Goal: Task Accomplishment & Management: Use online tool/utility

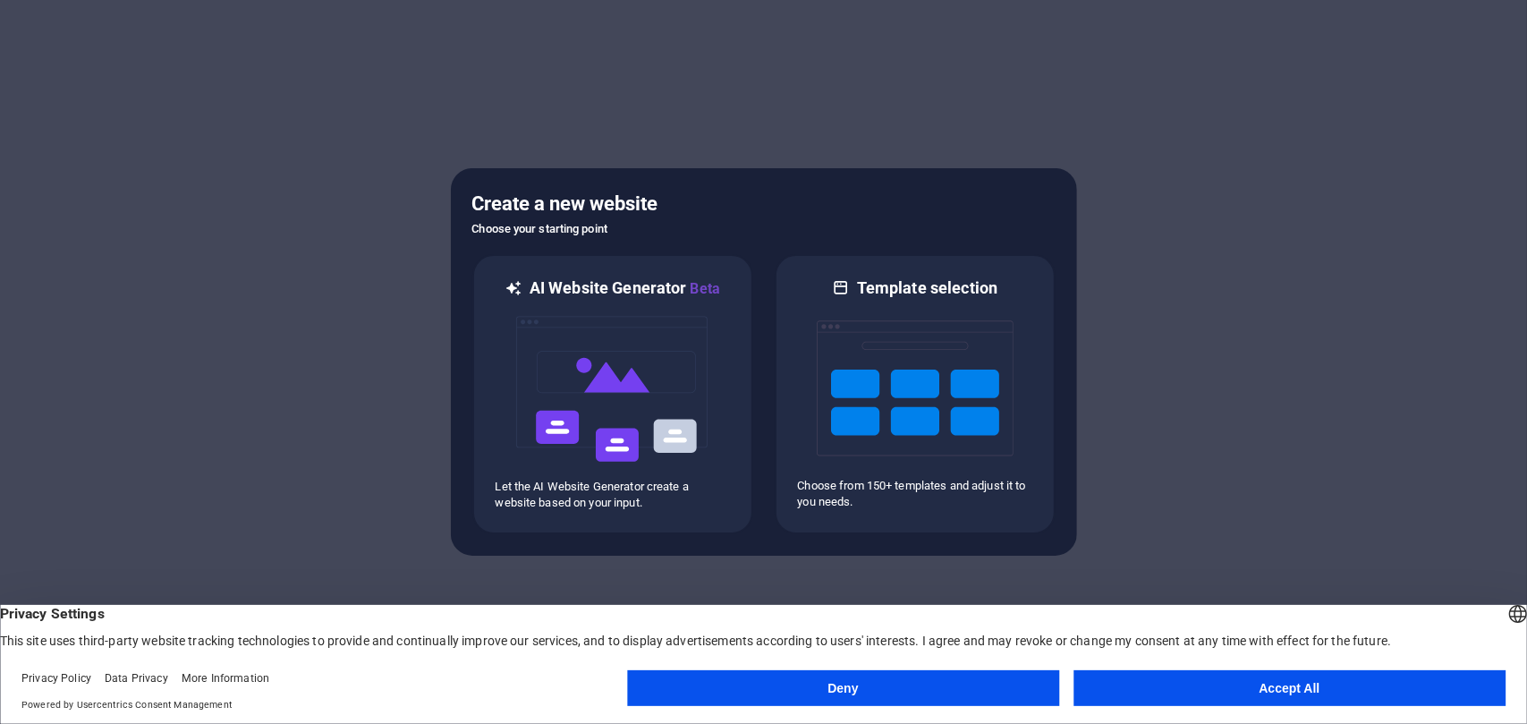
click at [1208, 702] on button "Accept All" at bounding box center [1290, 688] width 432 height 36
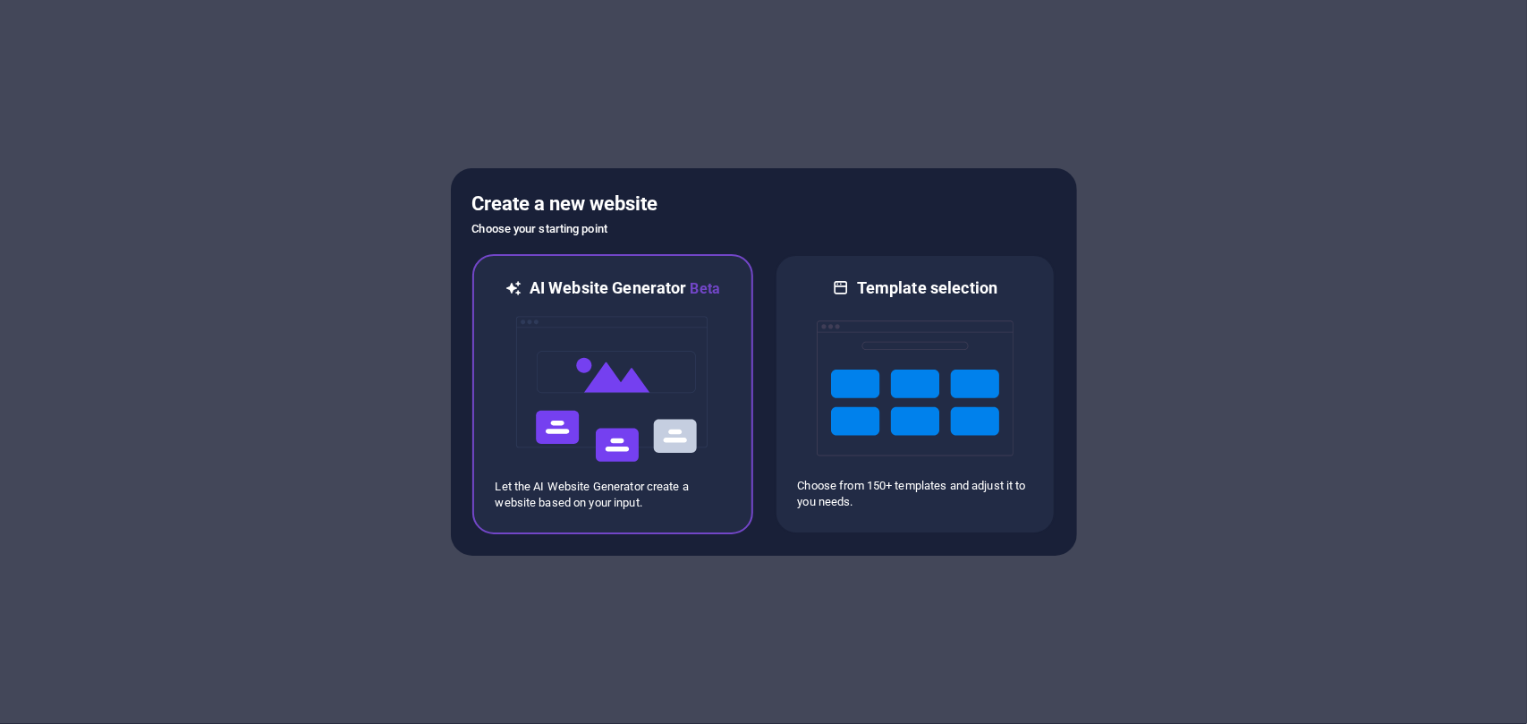
click at [660, 398] on img at bounding box center [613, 389] width 197 height 179
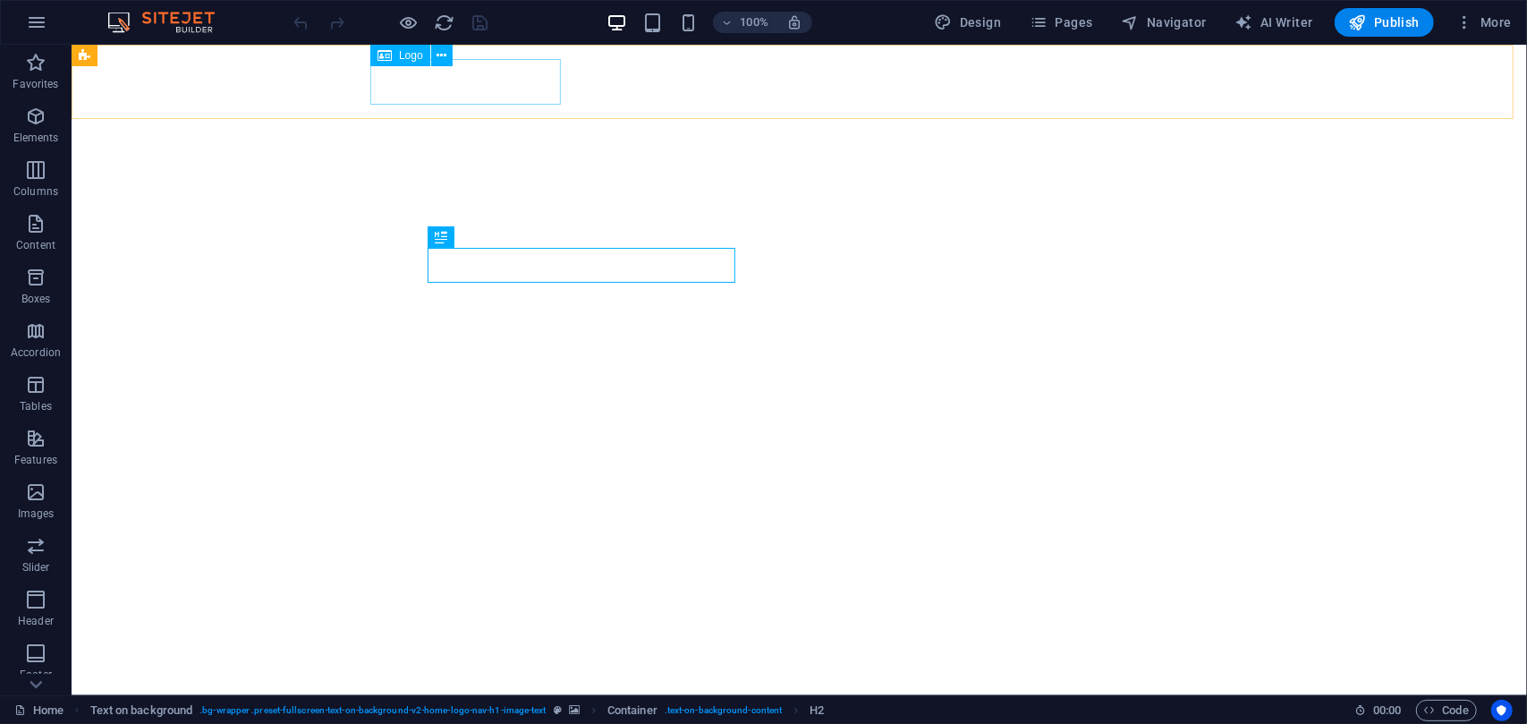
click at [406, 55] on span "Logo" at bounding box center [411, 55] width 24 height 11
click at [387, 56] on icon at bounding box center [385, 55] width 14 height 21
click at [444, 61] on icon at bounding box center [442, 56] width 10 height 19
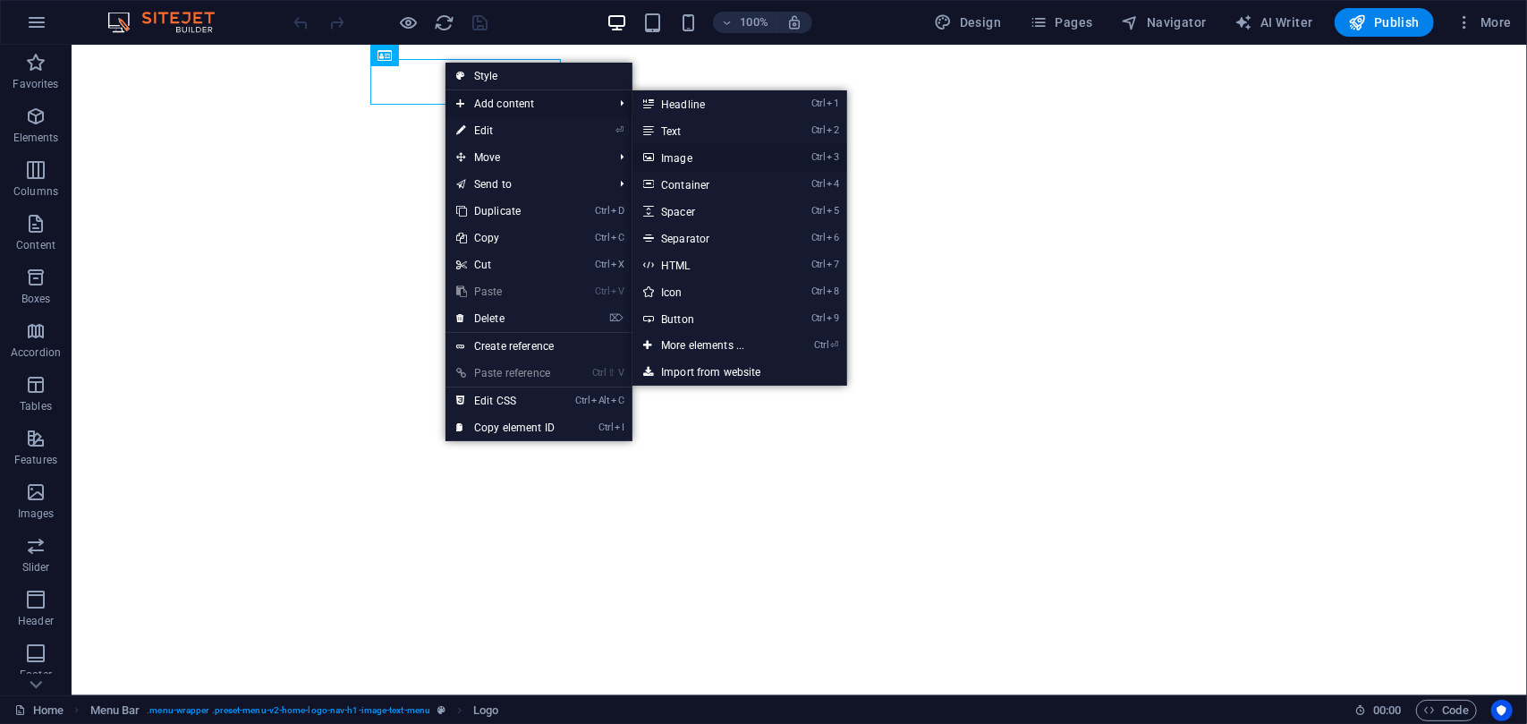
click at [678, 159] on link "Ctrl 3 Image" at bounding box center [707, 157] width 148 height 27
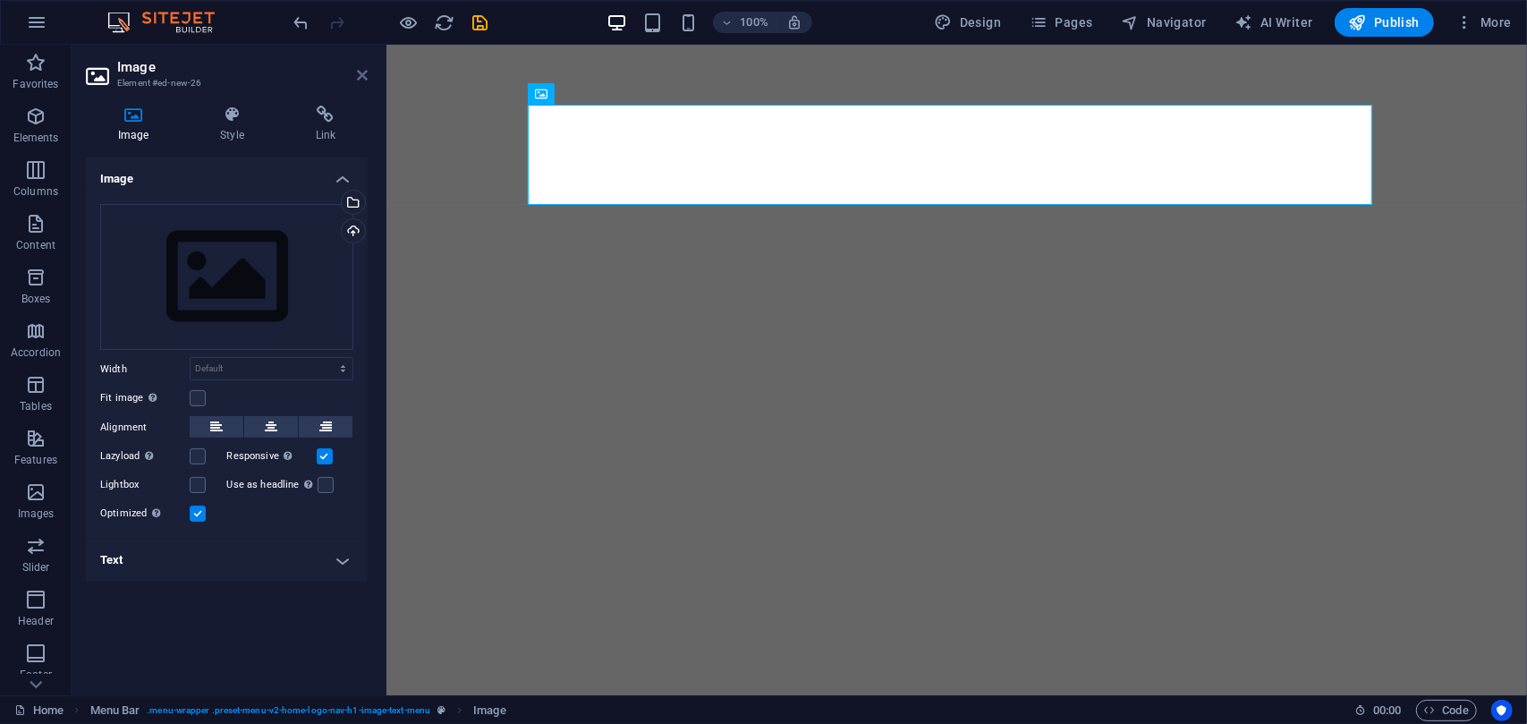
click at [357, 75] on icon at bounding box center [362, 75] width 11 height 14
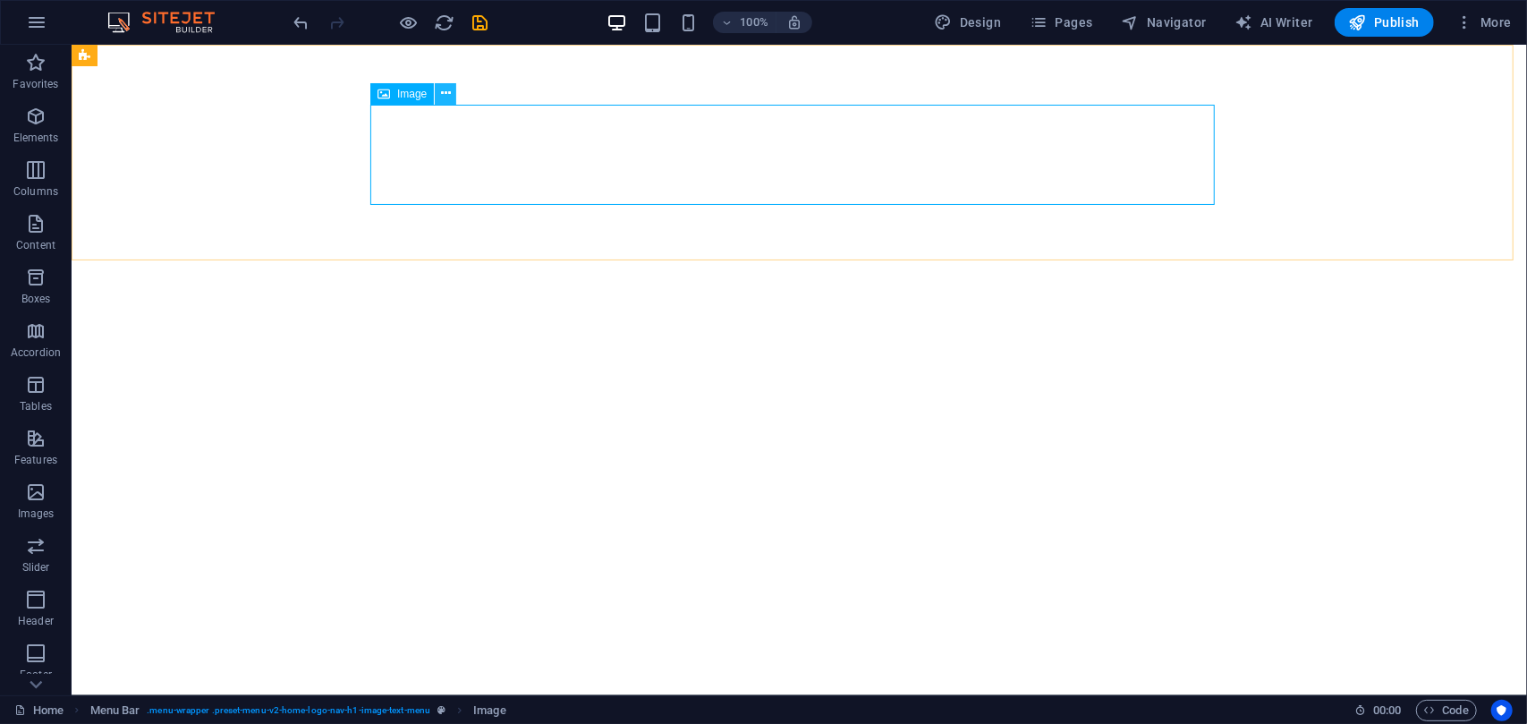
click at [446, 94] on icon at bounding box center [446, 93] width 10 height 19
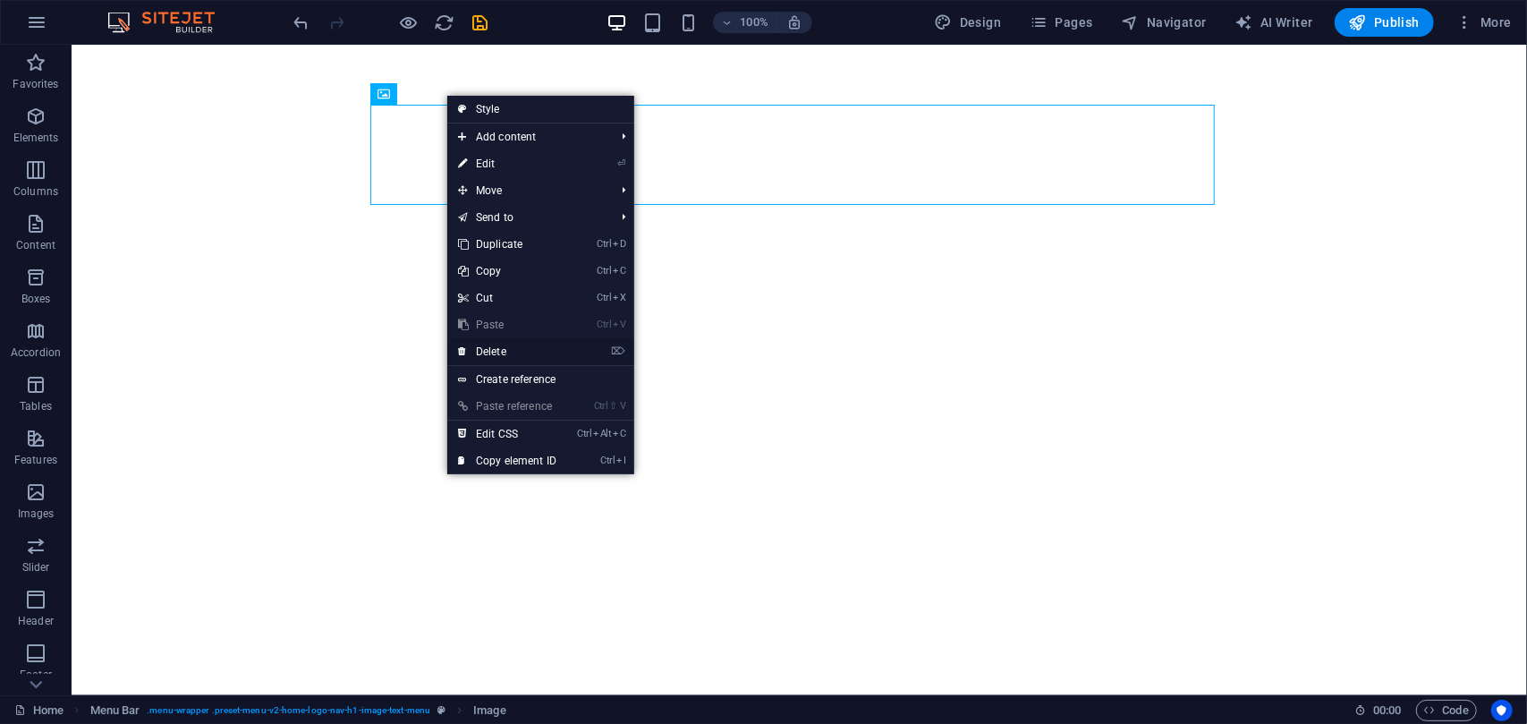
click at [507, 350] on link "⌦ Delete" at bounding box center [507, 351] width 120 height 27
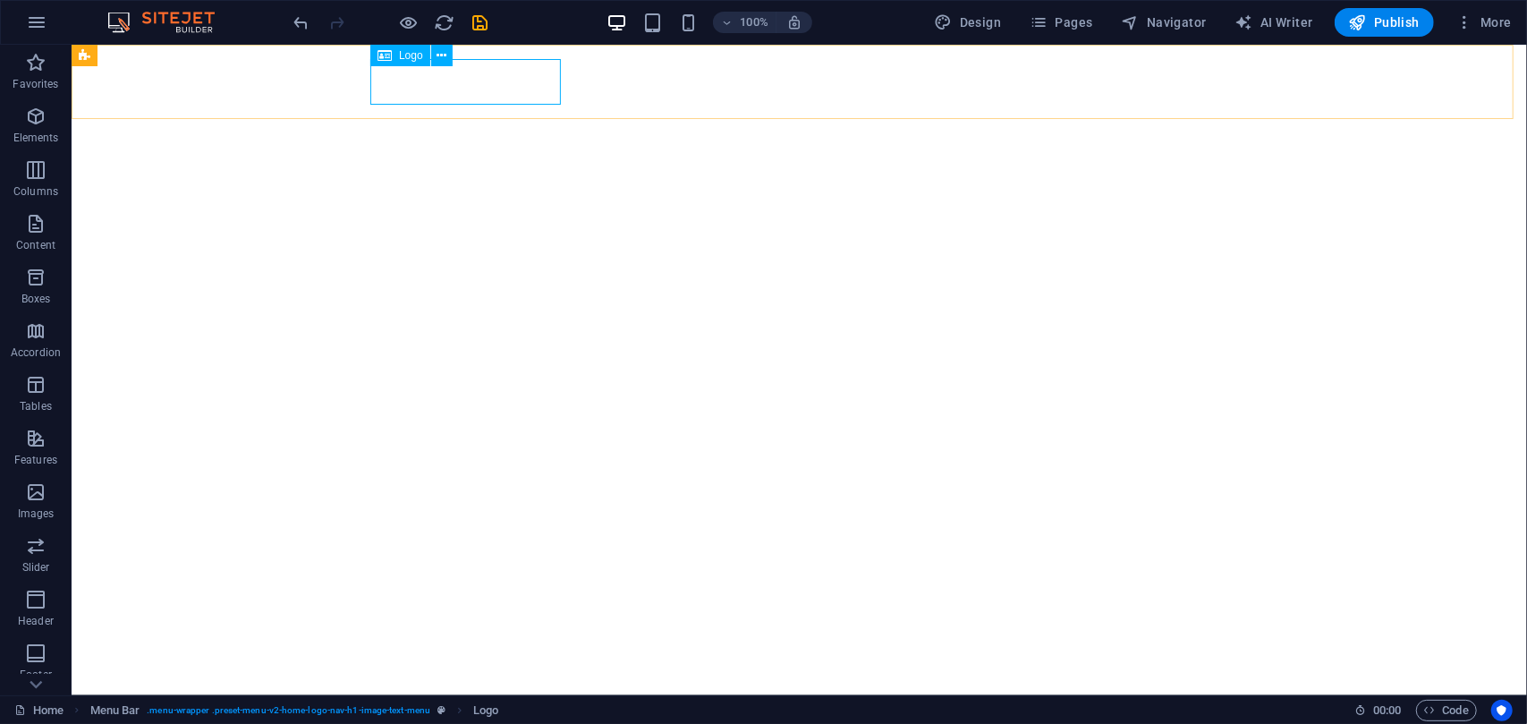
click at [395, 56] on div "Logo" at bounding box center [400, 55] width 60 height 21
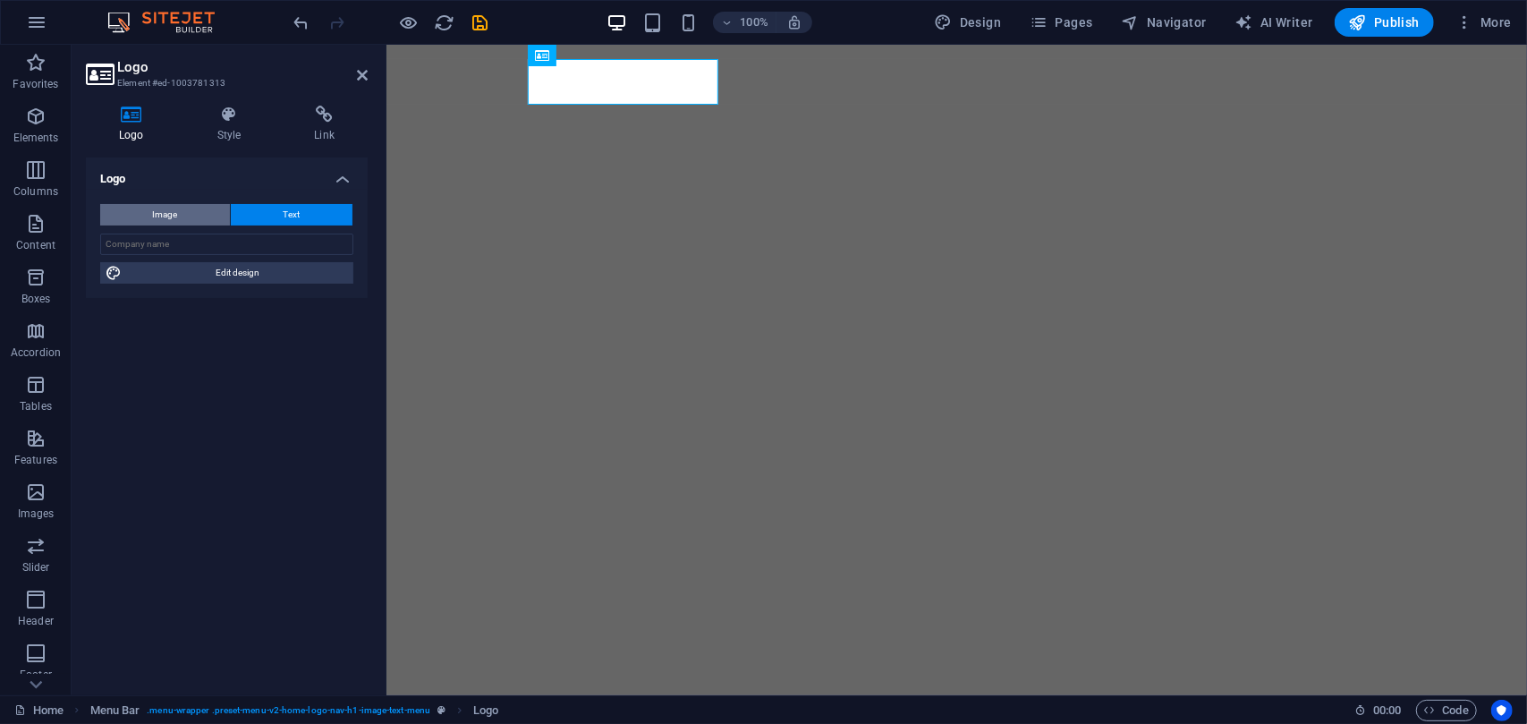
click at [188, 216] on button "Image" at bounding box center [165, 214] width 130 height 21
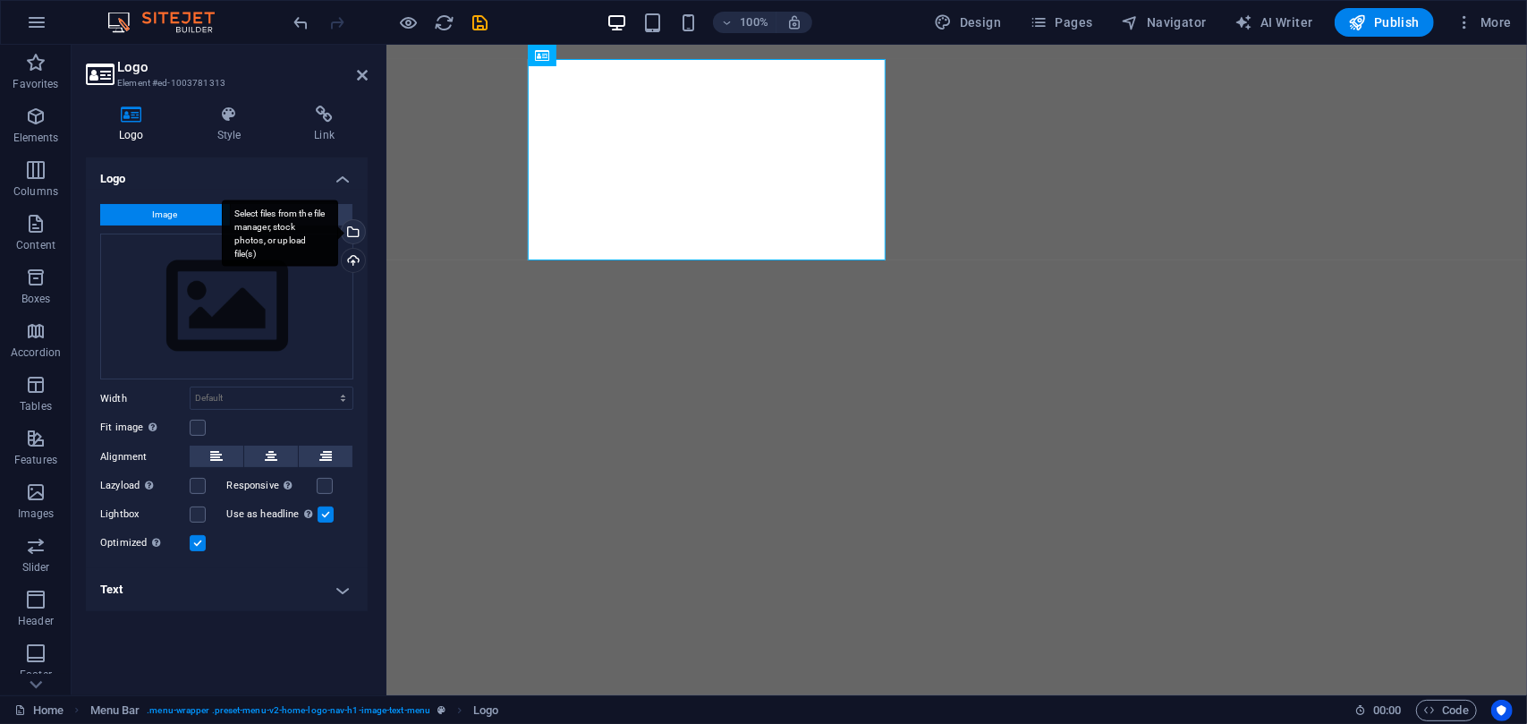
click at [355, 235] on div "Select files from the file manager, stock photos, or upload file(s)" at bounding box center [351, 233] width 27 height 27
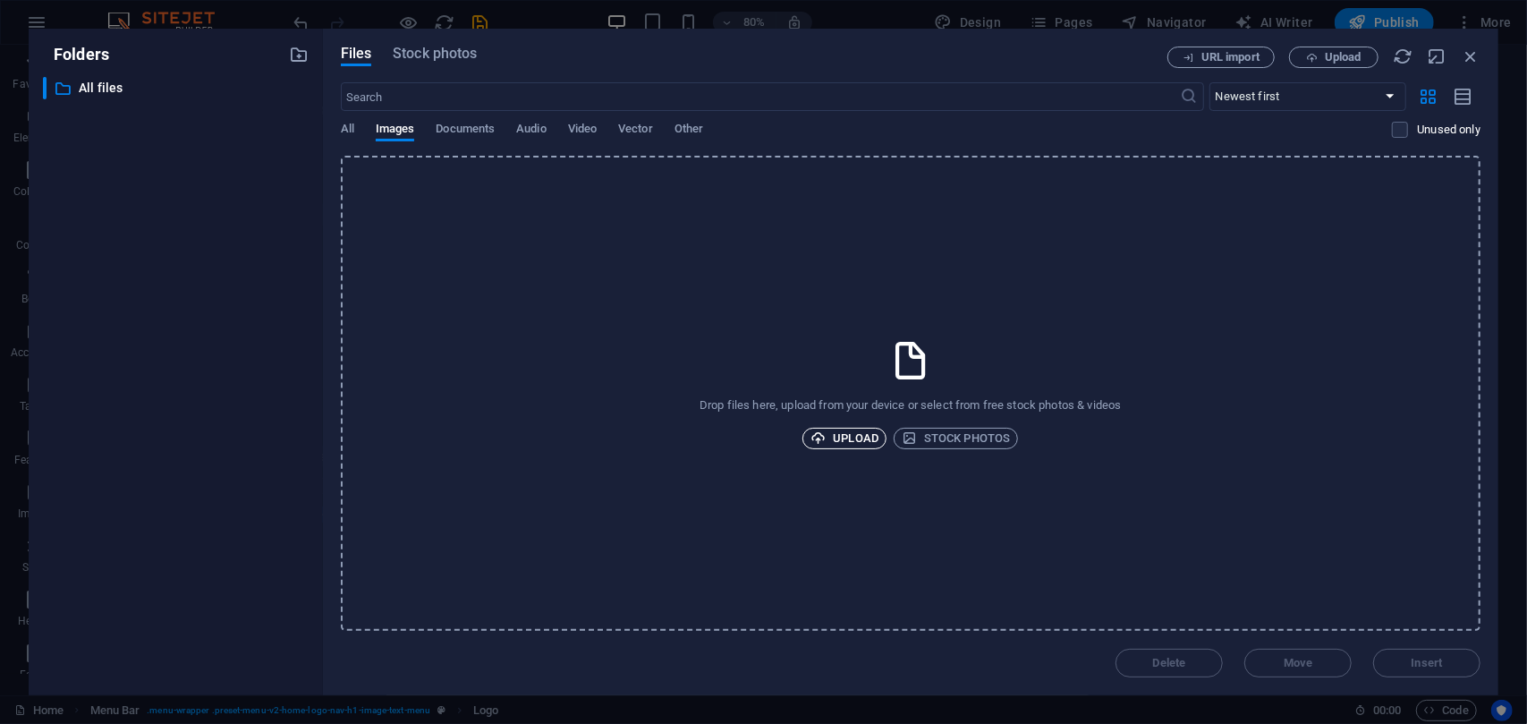
click at [859, 441] on span "Upload" at bounding box center [845, 438] width 68 height 21
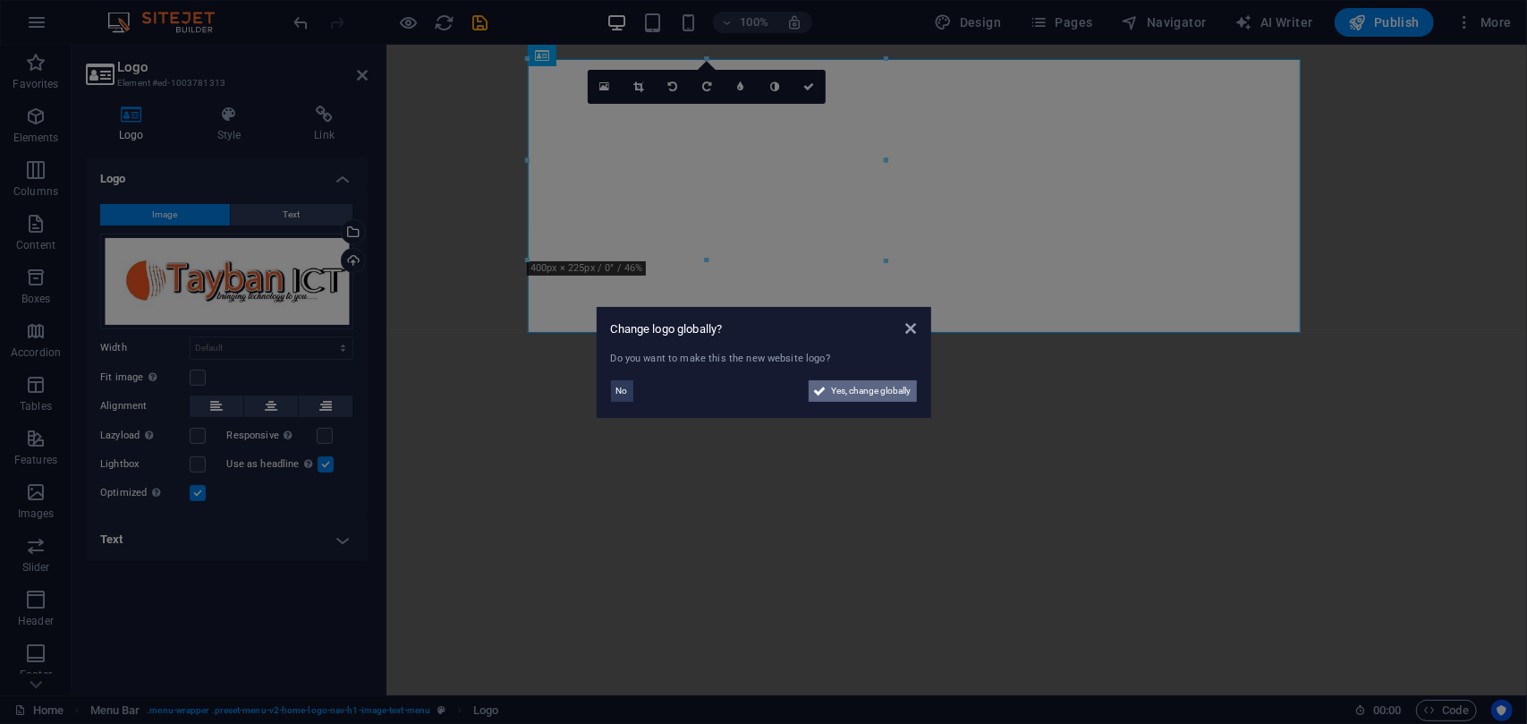
click at [868, 390] on span "Yes, change globally" at bounding box center [872, 390] width 80 height 21
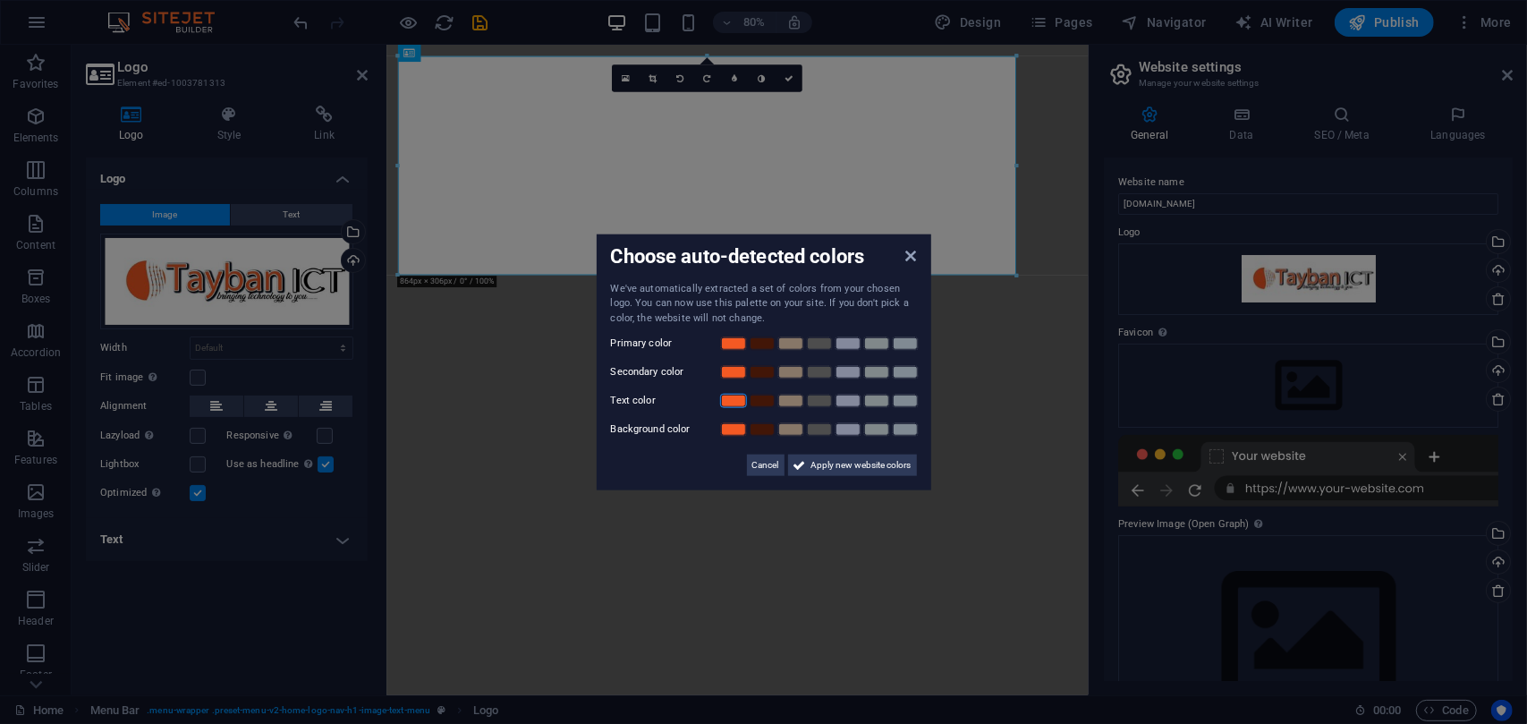
click at [729, 405] on link at bounding box center [733, 401] width 27 height 14
click at [806, 404] on link at bounding box center [819, 401] width 27 height 14
click at [763, 468] on span "Cancel" at bounding box center [766, 465] width 27 height 21
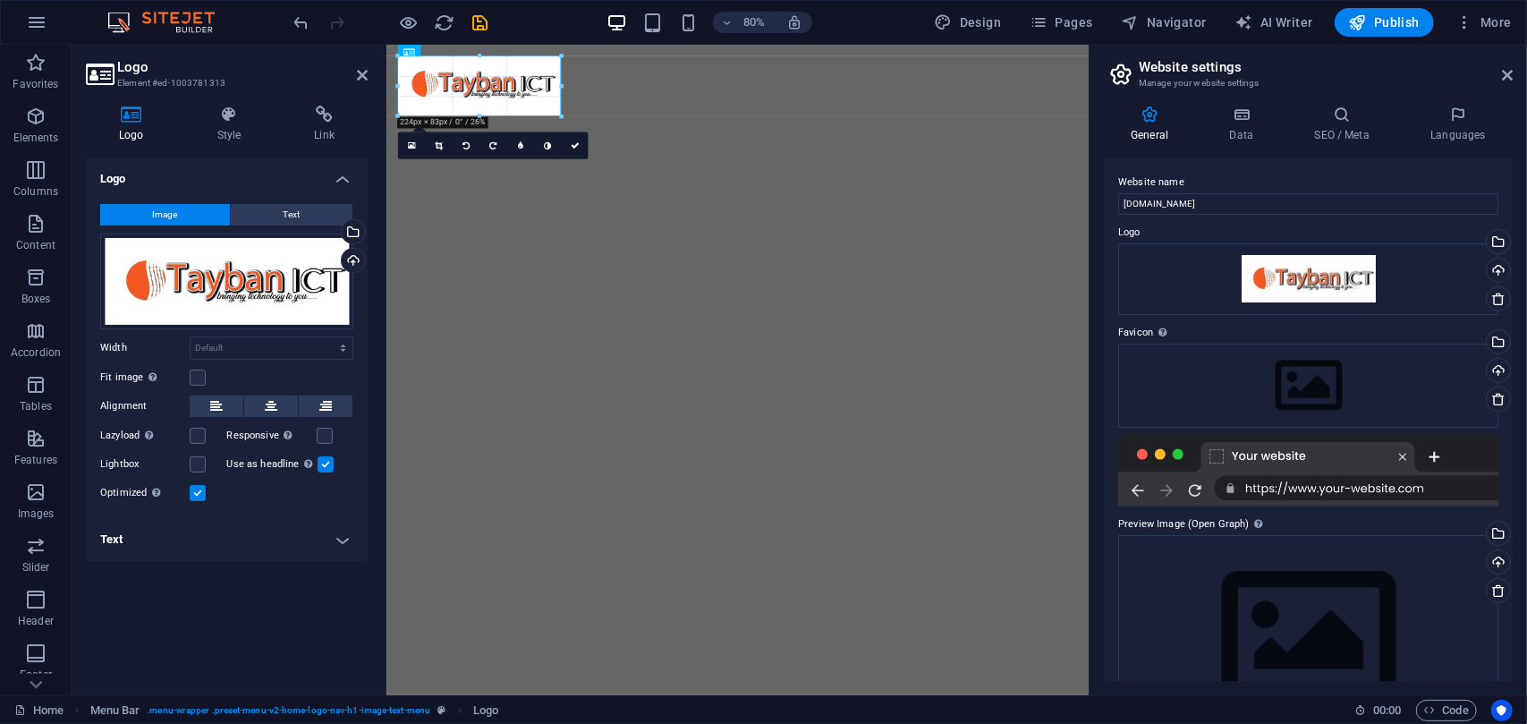
drag, startPoint x: 1019, startPoint y: 275, endPoint x: 442, endPoint y: 46, distance: 620.9
type input "227"
select select "px"
click at [361, 76] on icon at bounding box center [362, 75] width 11 height 14
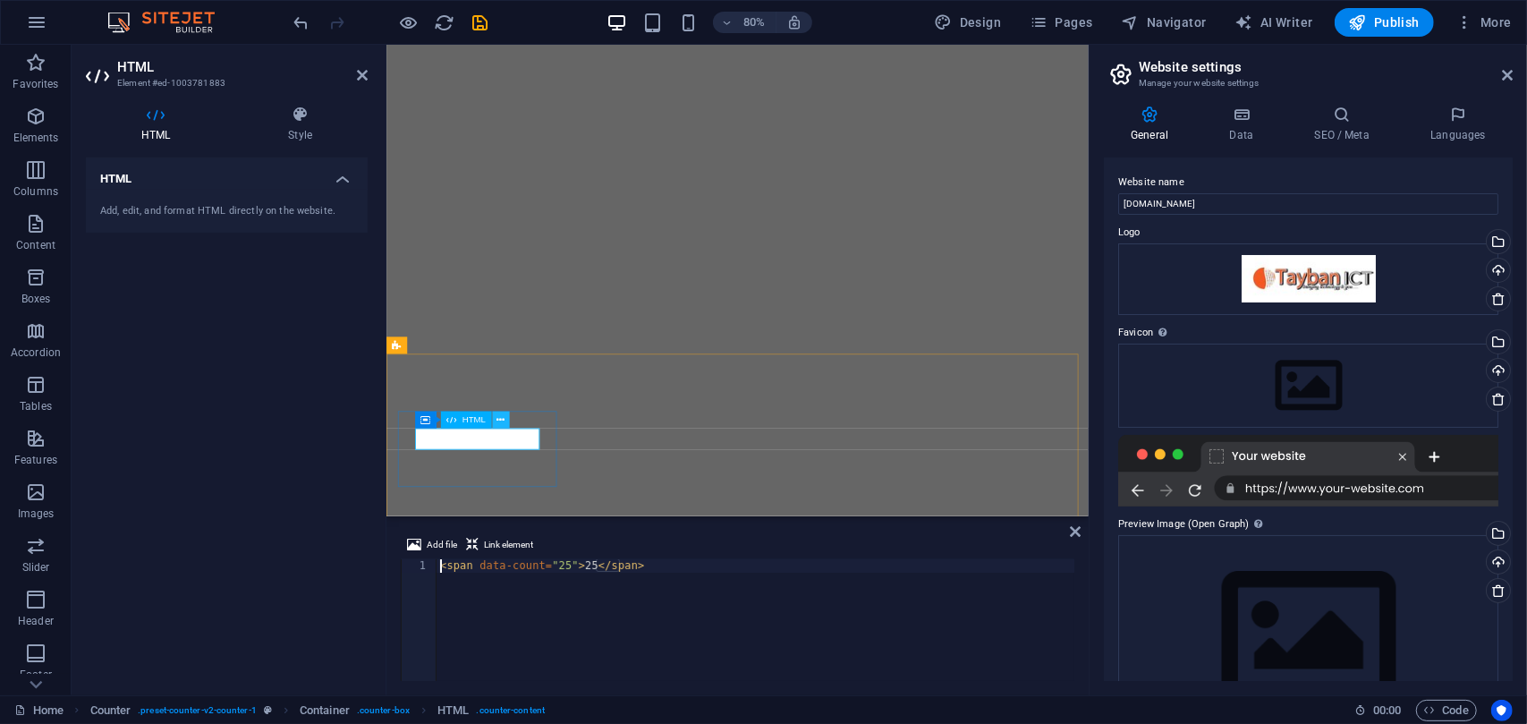
click at [499, 418] on icon at bounding box center [501, 419] width 8 height 15
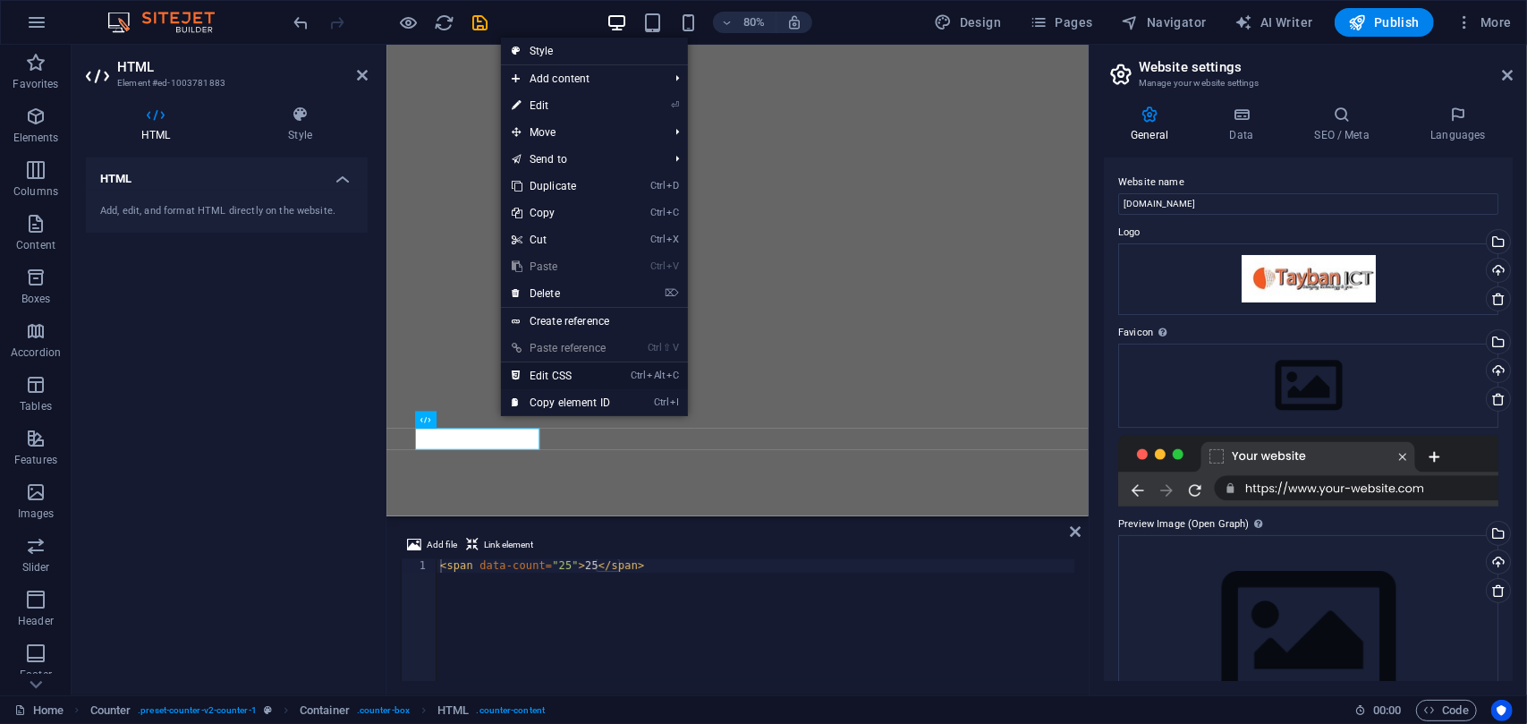
click at [566, 378] on link "Ctrl Alt C Edit CSS" at bounding box center [561, 375] width 120 height 27
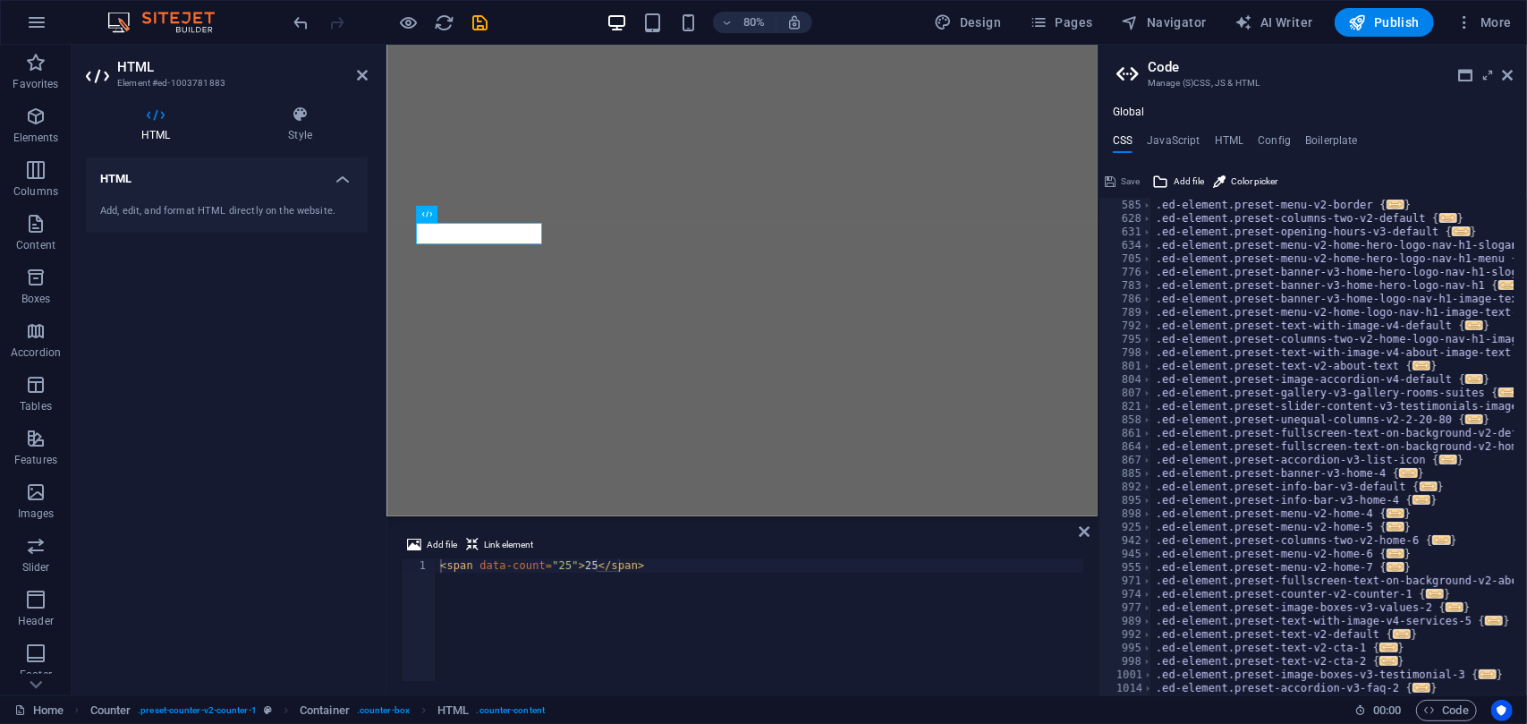
scroll to position [776, 0]
click at [1509, 69] on icon at bounding box center [1507, 75] width 11 height 14
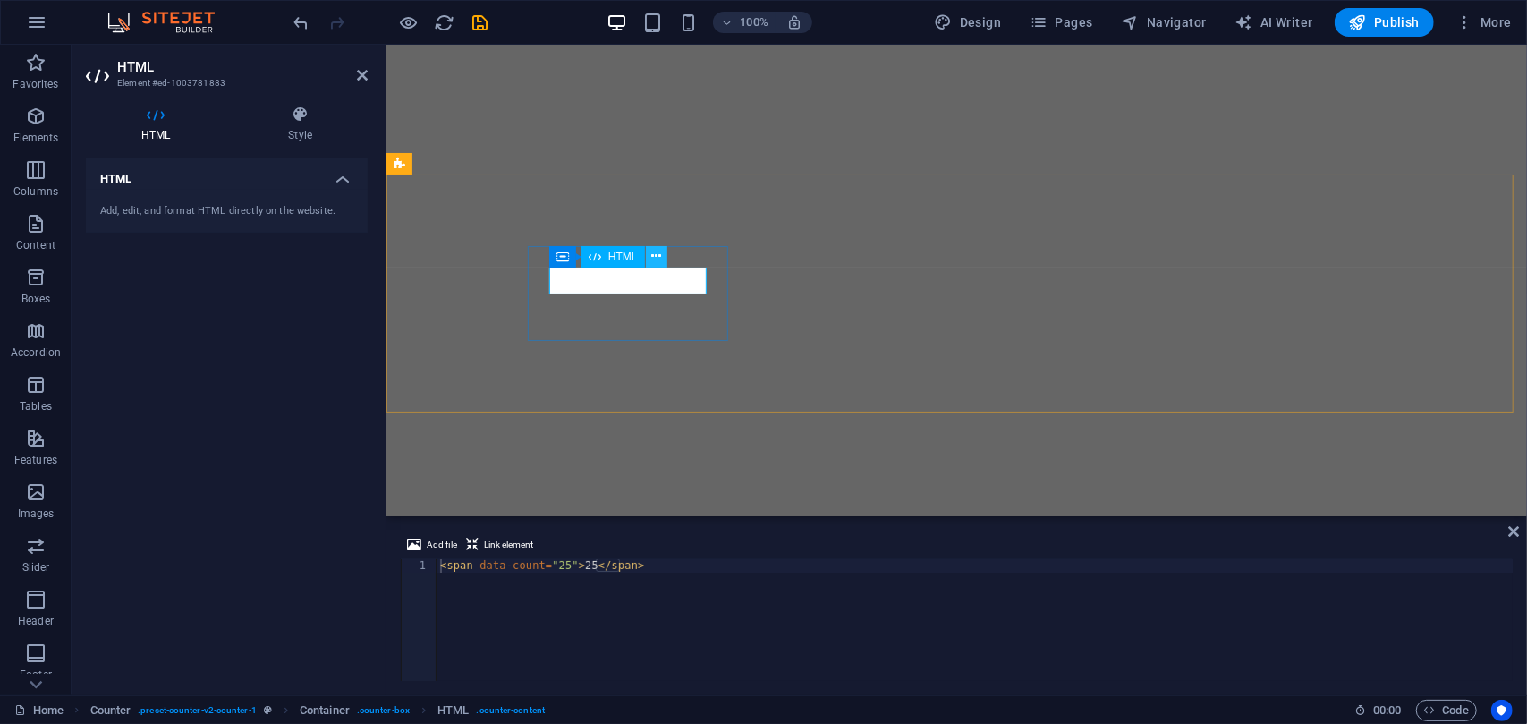
click at [649, 262] on button at bounding box center [656, 256] width 21 height 21
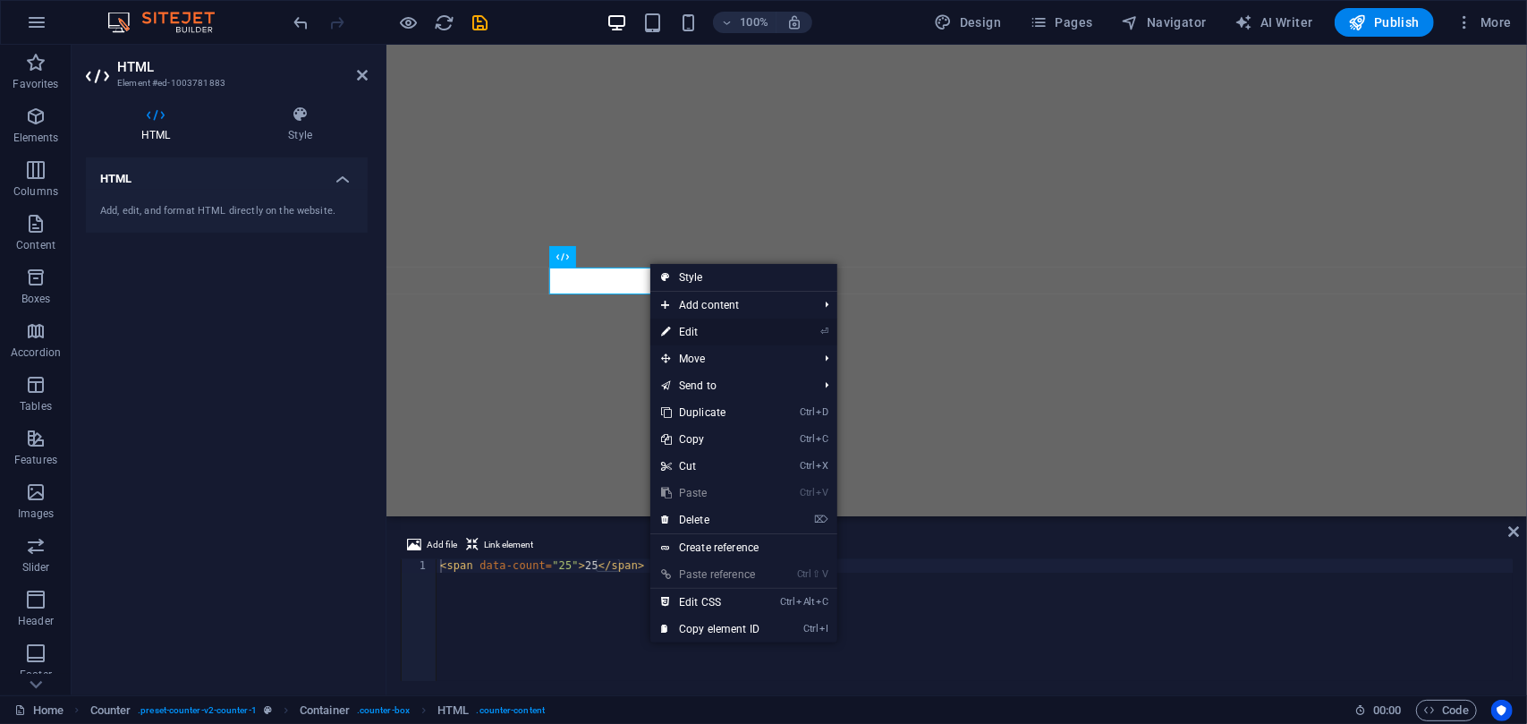
click at [770, 329] on link "⏎ Edit" at bounding box center [711, 332] width 120 height 27
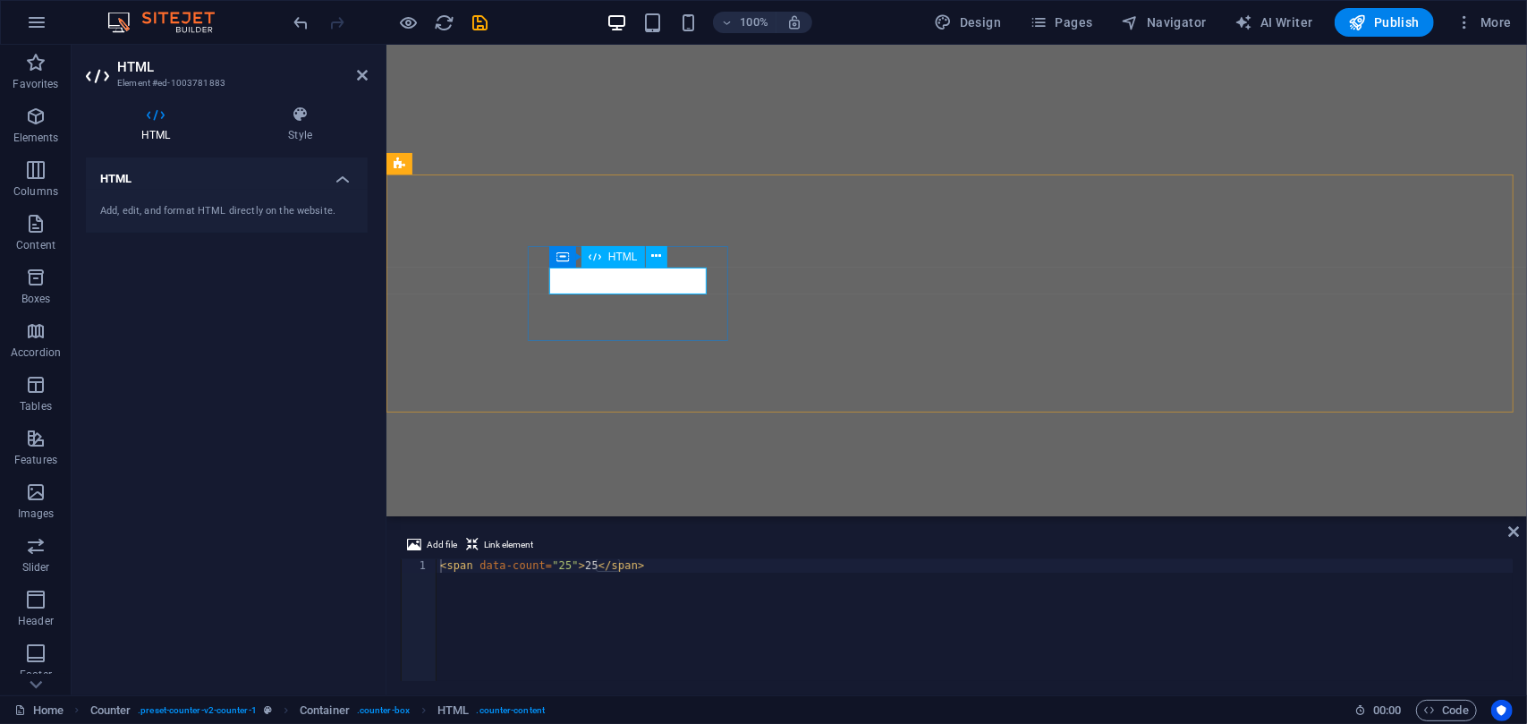
click at [625, 254] on span "HTML" at bounding box center [623, 256] width 30 height 11
click at [589, 264] on icon at bounding box center [595, 256] width 13 height 21
click at [664, 261] on button at bounding box center [656, 256] width 21 height 21
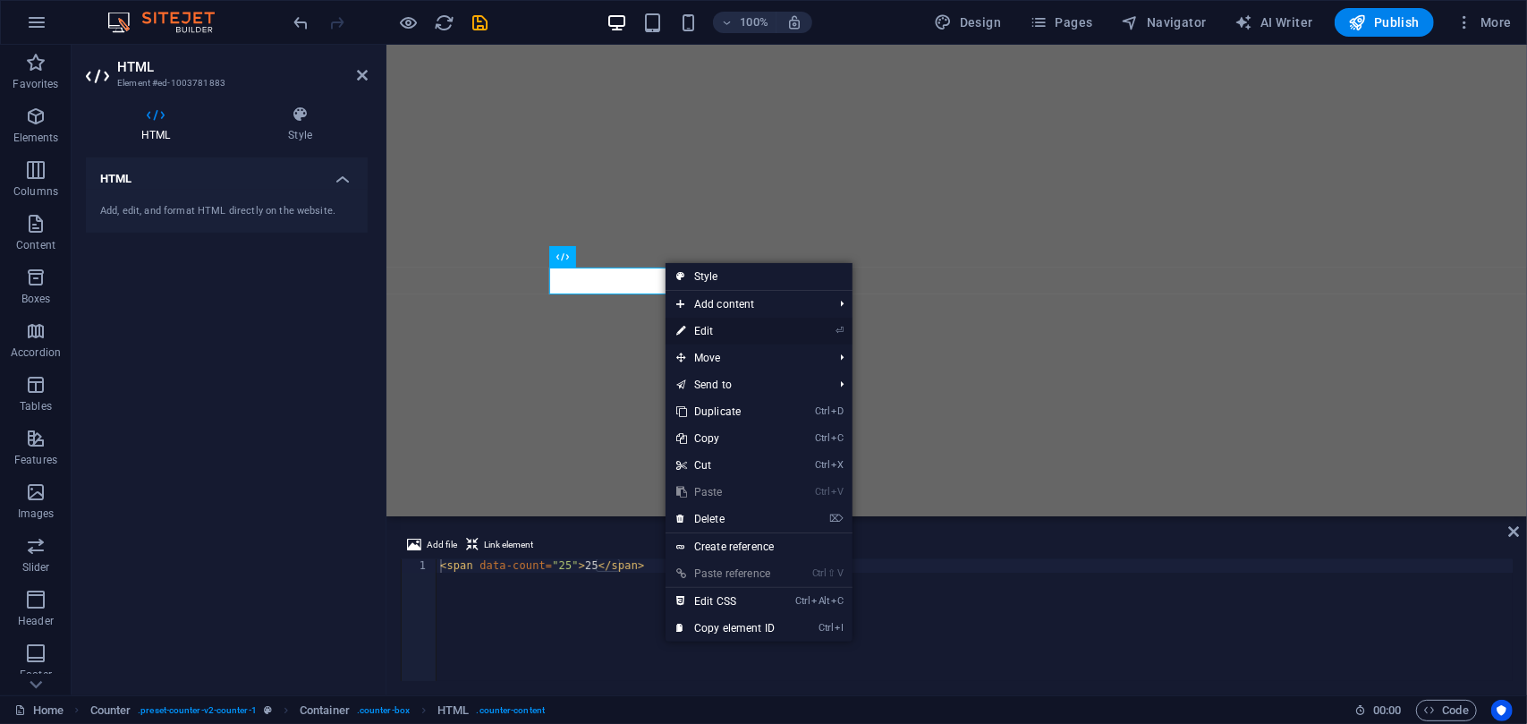
click at [831, 328] on li "⏎ Edit" at bounding box center [759, 331] width 187 height 27
click at [727, 331] on link "⏎ Edit" at bounding box center [726, 331] width 120 height 27
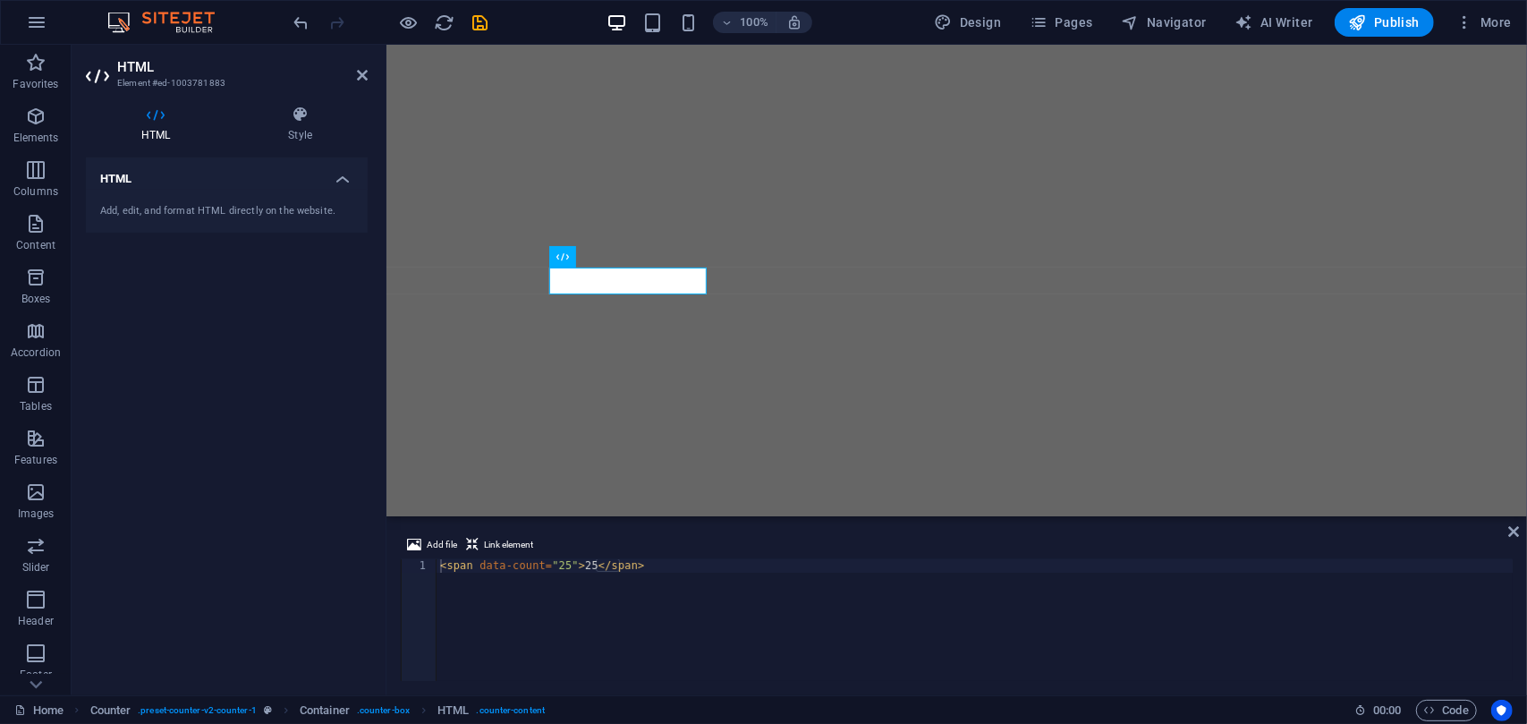
click at [349, 177] on h4 "HTML" at bounding box center [227, 173] width 282 height 32
click at [342, 182] on h4 "HTML" at bounding box center [227, 178] width 282 height 43
drag, startPoint x: 560, startPoint y: 566, endPoint x: 550, endPoint y: 568, distance: 10.2
click at [550, 568] on div "< span data-count = "25" > 25 </ span >" at bounding box center [975, 633] width 1076 height 149
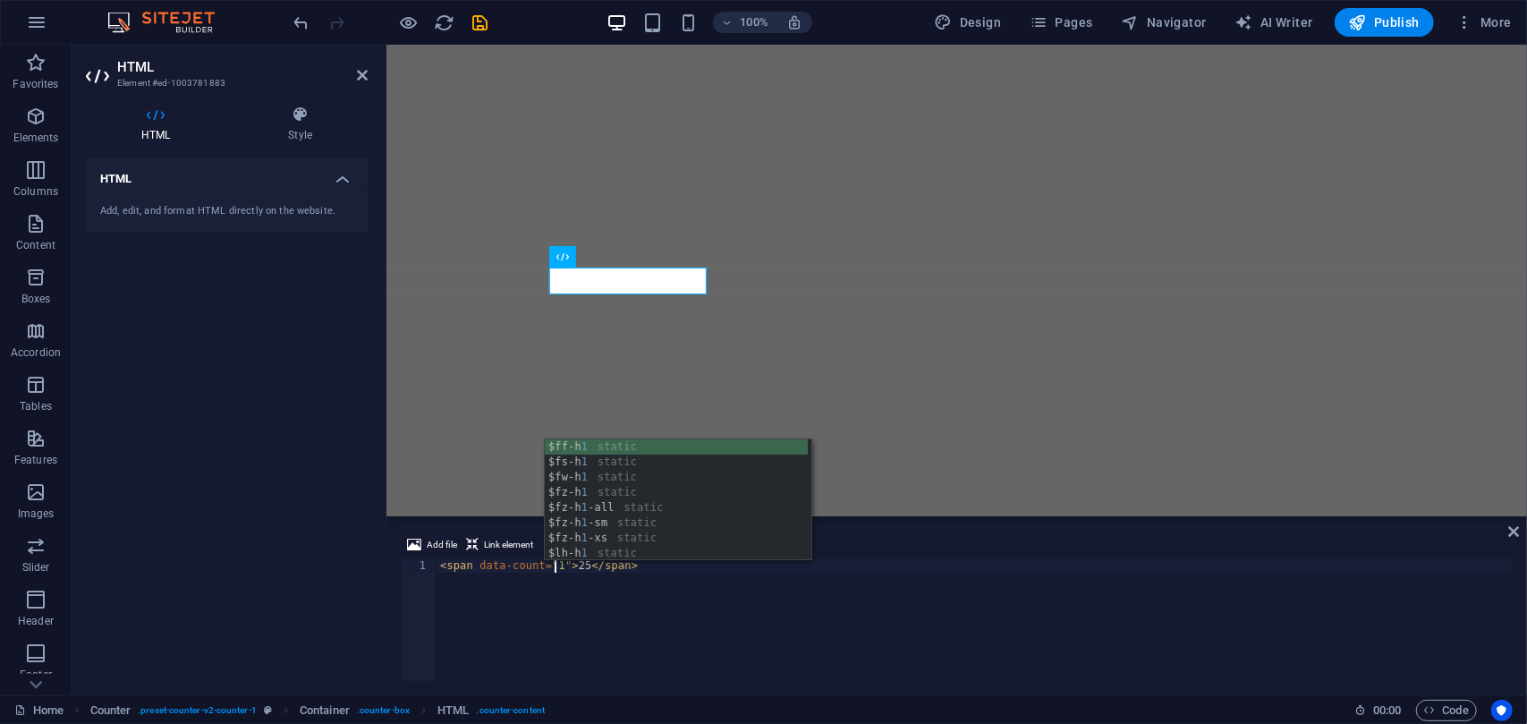
scroll to position [0, 10]
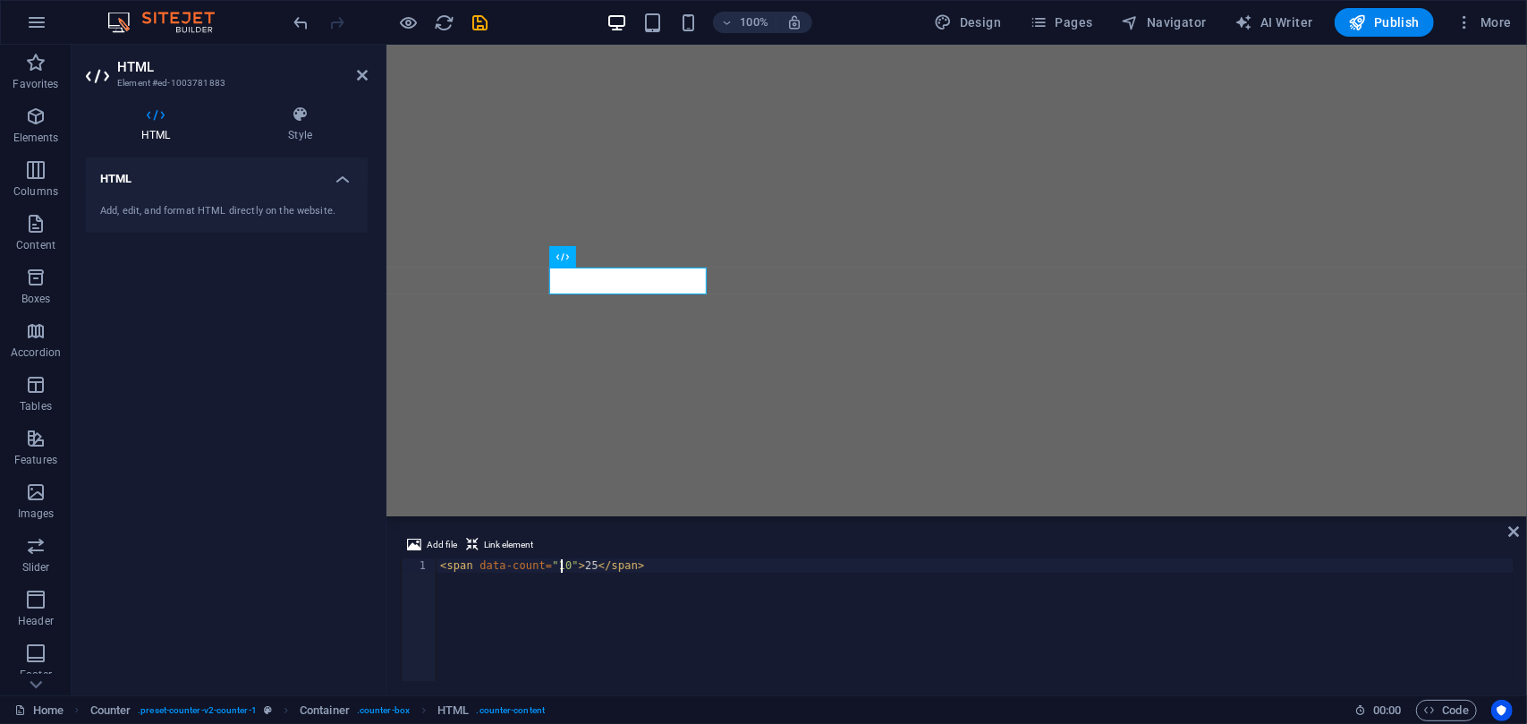
click at [585, 566] on div "< span data-count = "10" > 25 </ span >" at bounding box center [975, 633] width 1076 height 149
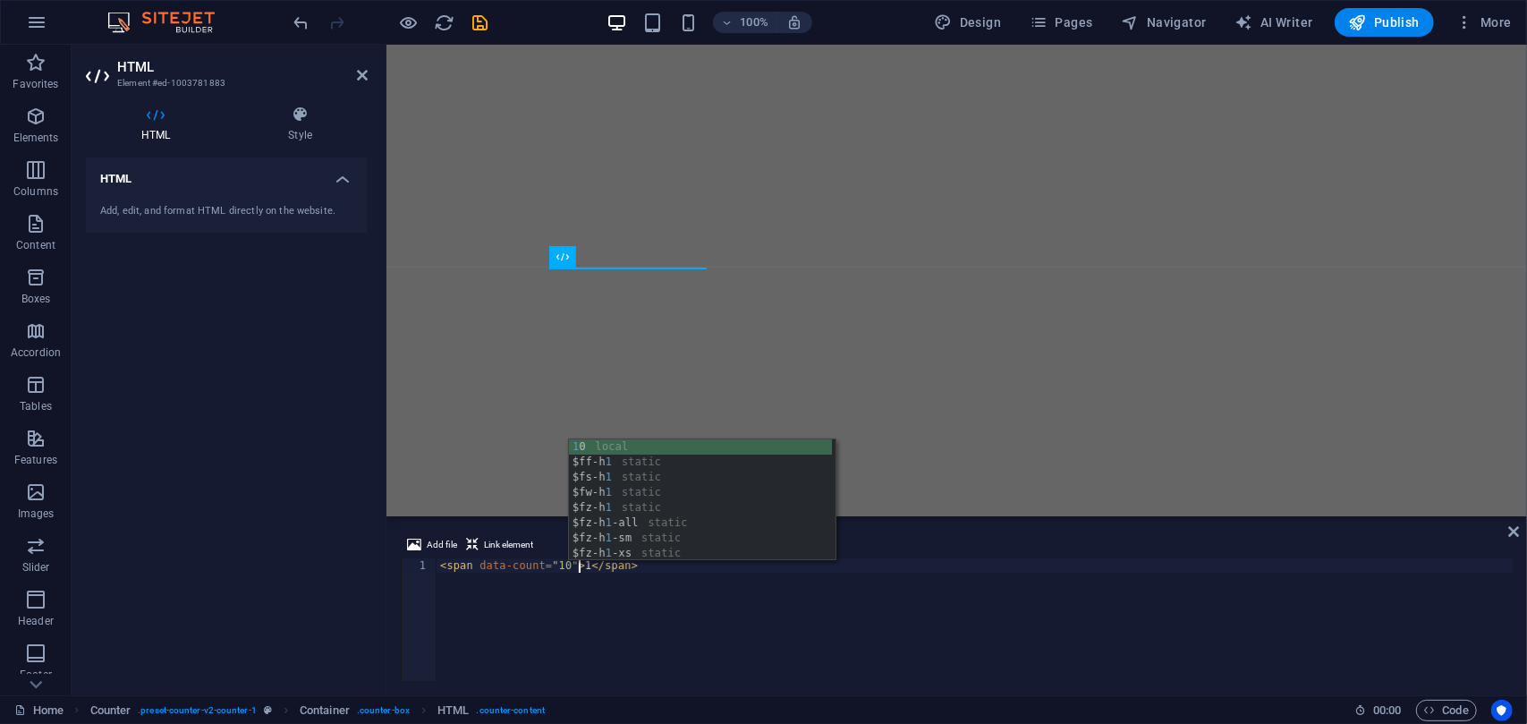
scroll to position [0, 11]
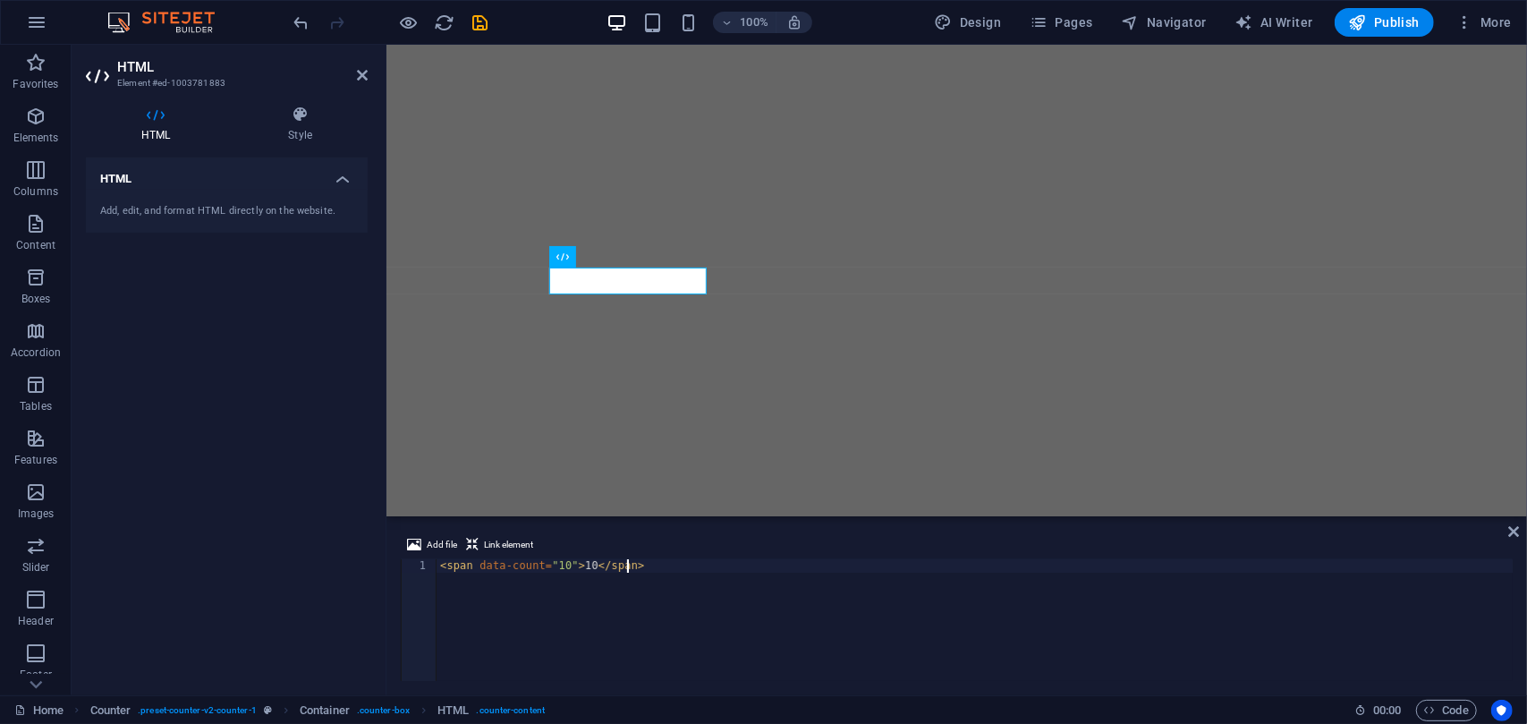
click at [734, 647] on div "< span data-count = "10" > 10 </ span >" at bounding box center [975, 633] width 1076 height 149
type textarea "<span data-count="10">10</span>"
click at [1509, 528] on icon at bounding box center [1514, 531] width 11 height 14
click at [586, 566] on div "< span data-count = "10" > 10 </ span >" at bounding box center [975, 633] width 1076 height 149
click at [560, 565] on div "< span data-count = "10" > 25 </ span >" at bounding box center [975, 633] width 1076 height 149
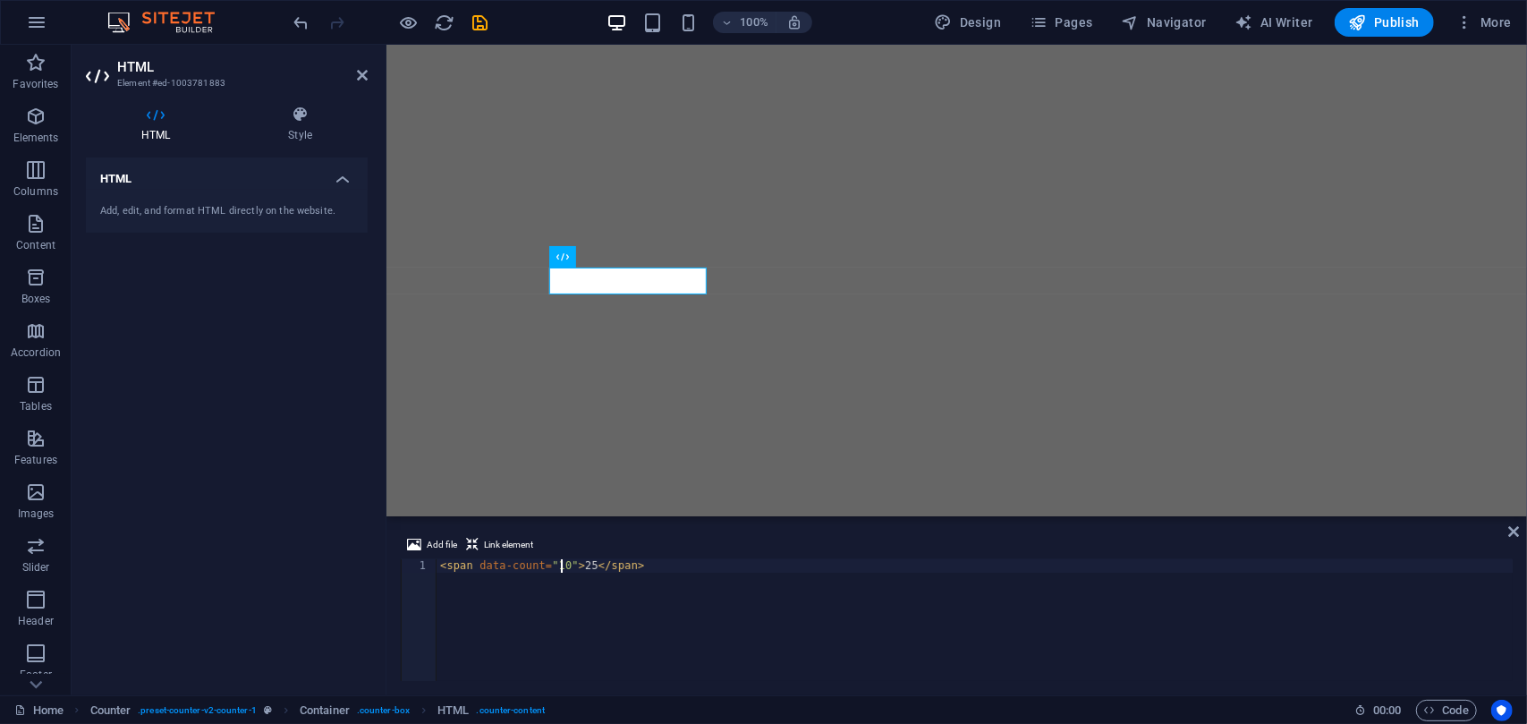
click at [560, 565] on div "< span data-count = "10" > 25 </ span >" at bounding box center [975, 633] width 1076 height 149
type textarea "<span data-count="25">25</span>"
click at [1520, 529] on div "Add file Link element <span data-count="25">25</span> 1 < span data-count = "25…" at bounding box center [957, 607] width 1141 height 175
click at [1519, 537] on icon at bounding box center [1514, 531] width 11 height 14
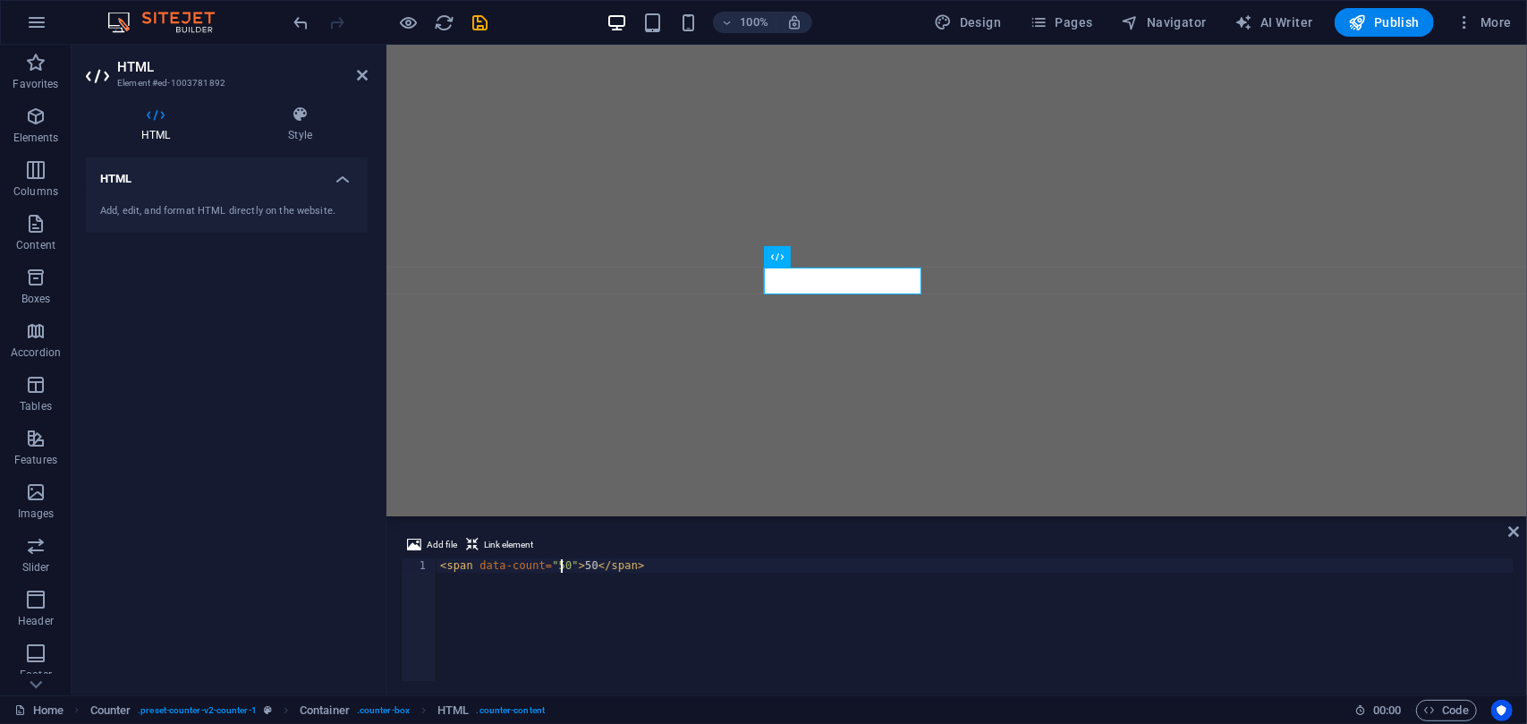
click at [562, 566] on div "< span data-count = "50" > 50 </ span >" at bounding box center [975, 633] width 1076 height 149
click at [583, 566] on div "< span data-count = "30" > 50 </ span >" at bounding box center [975, 633] width 1076 height 149
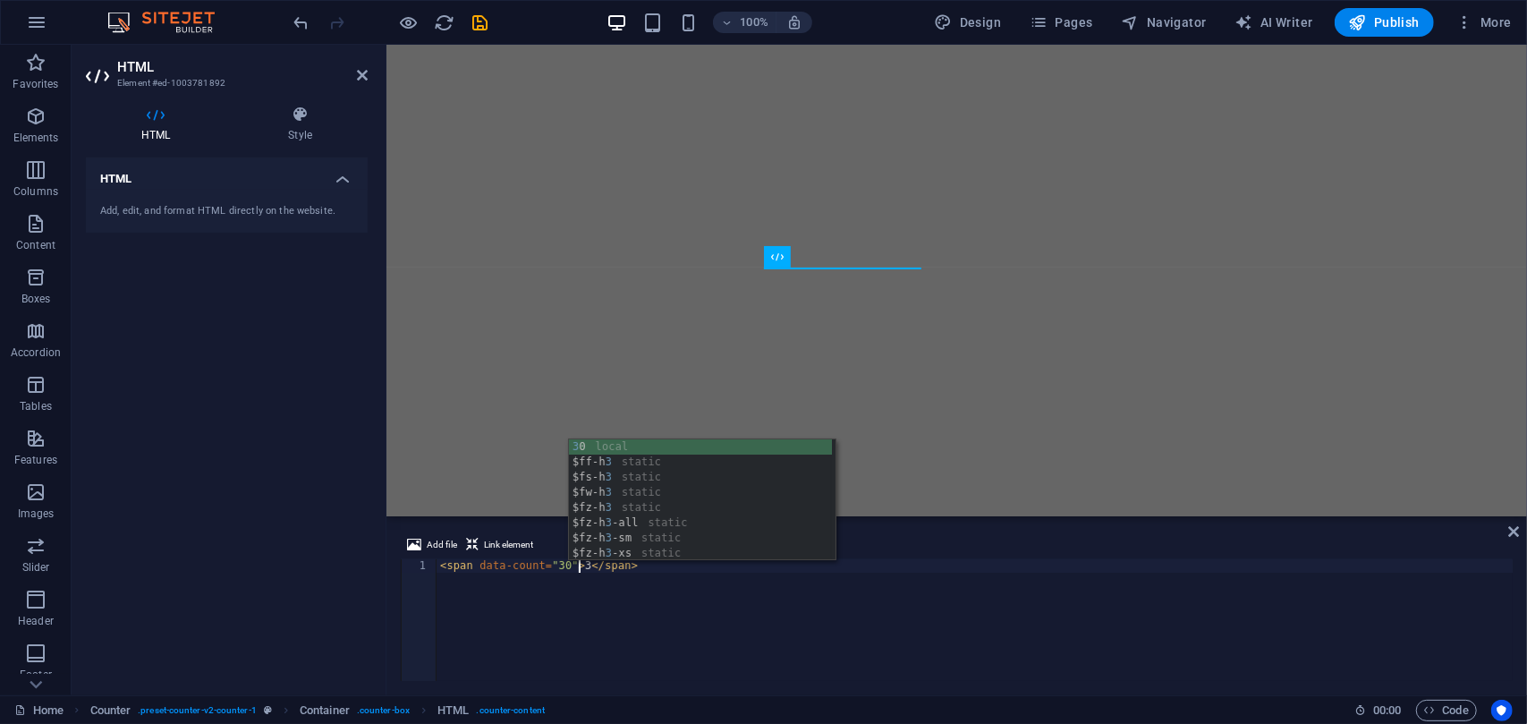
scroll to position [0, 11]
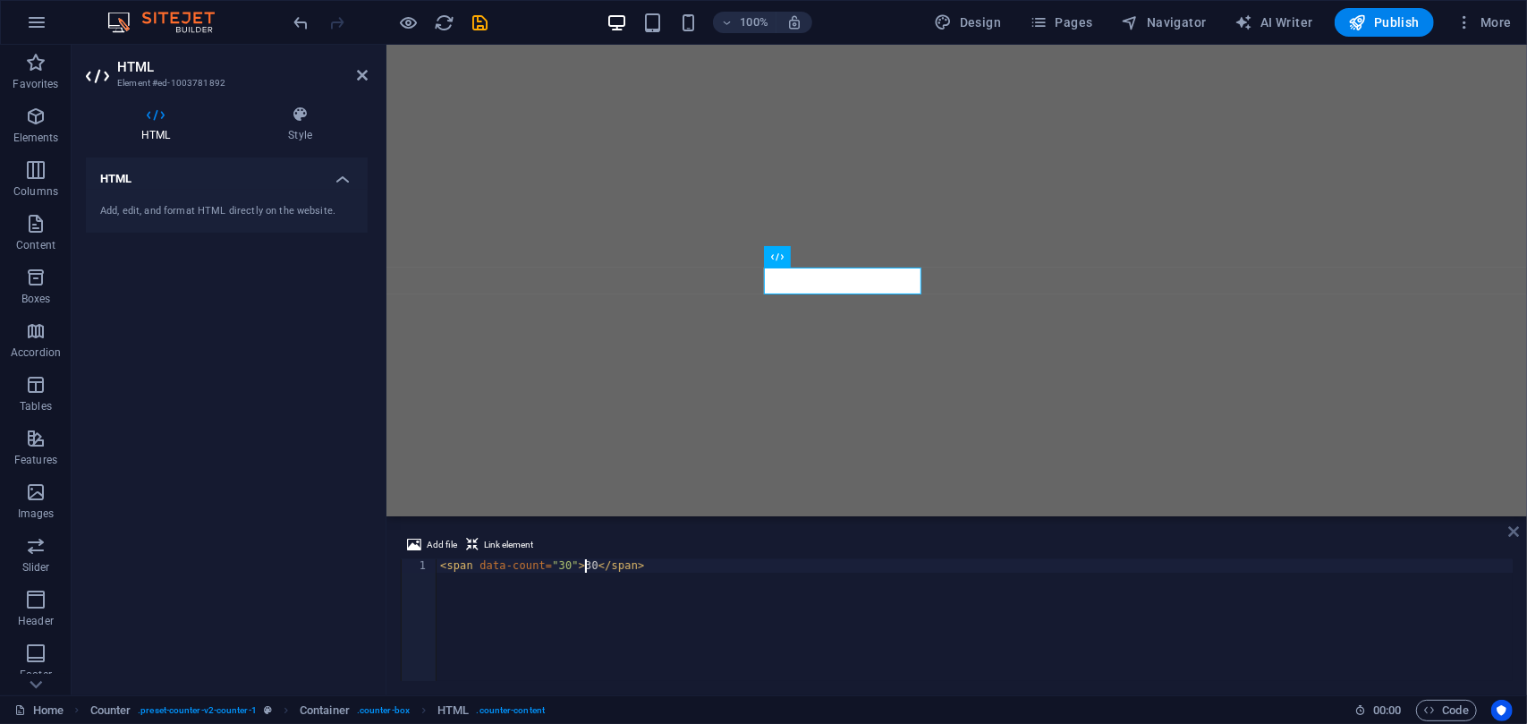
type textarea "<span data-count="30">30</span>"
click at [1511, 530] on icon at bounding box center [1514, 531] width 11 height 14
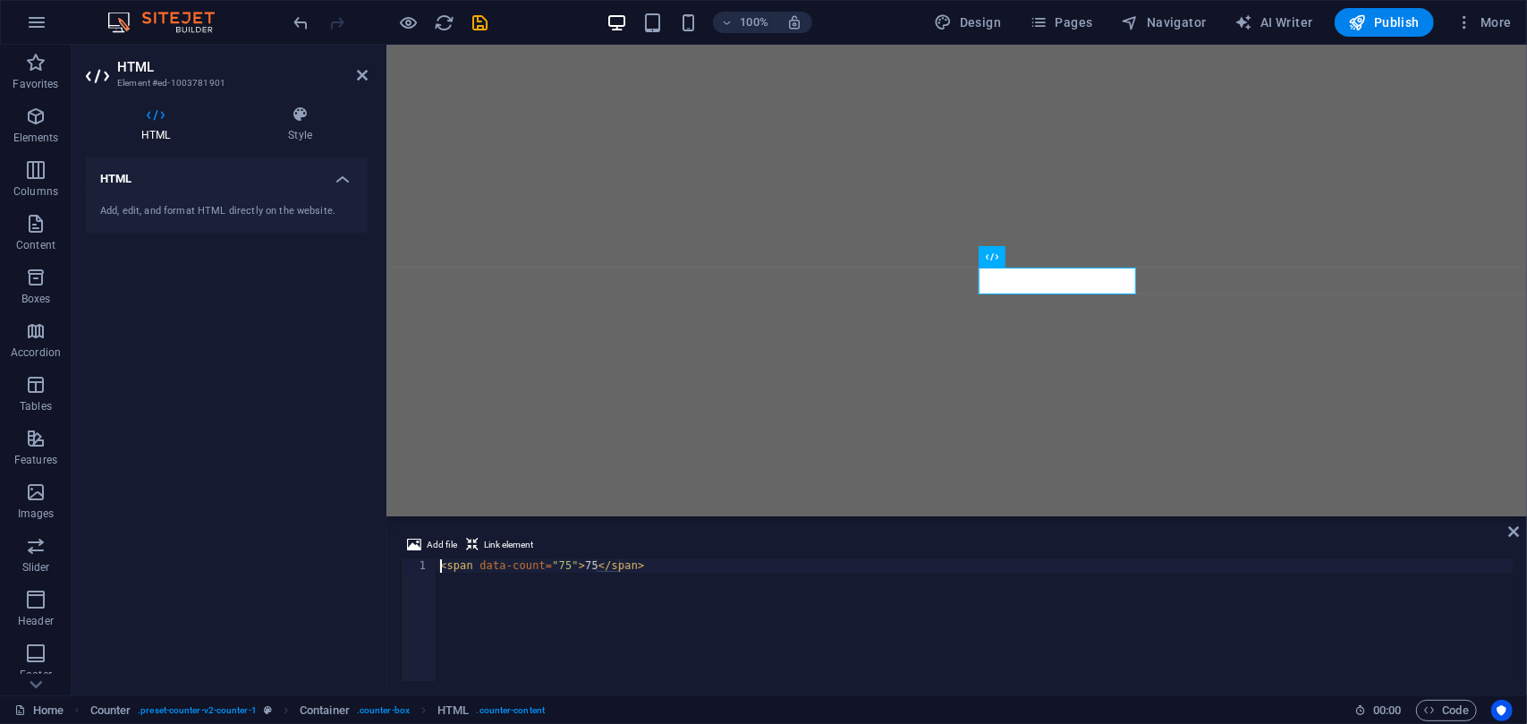
click at [560, 563] on div "< span data-count = "75" > 75 </ span >" at bounding box center [975, 633] width 1076 height 149
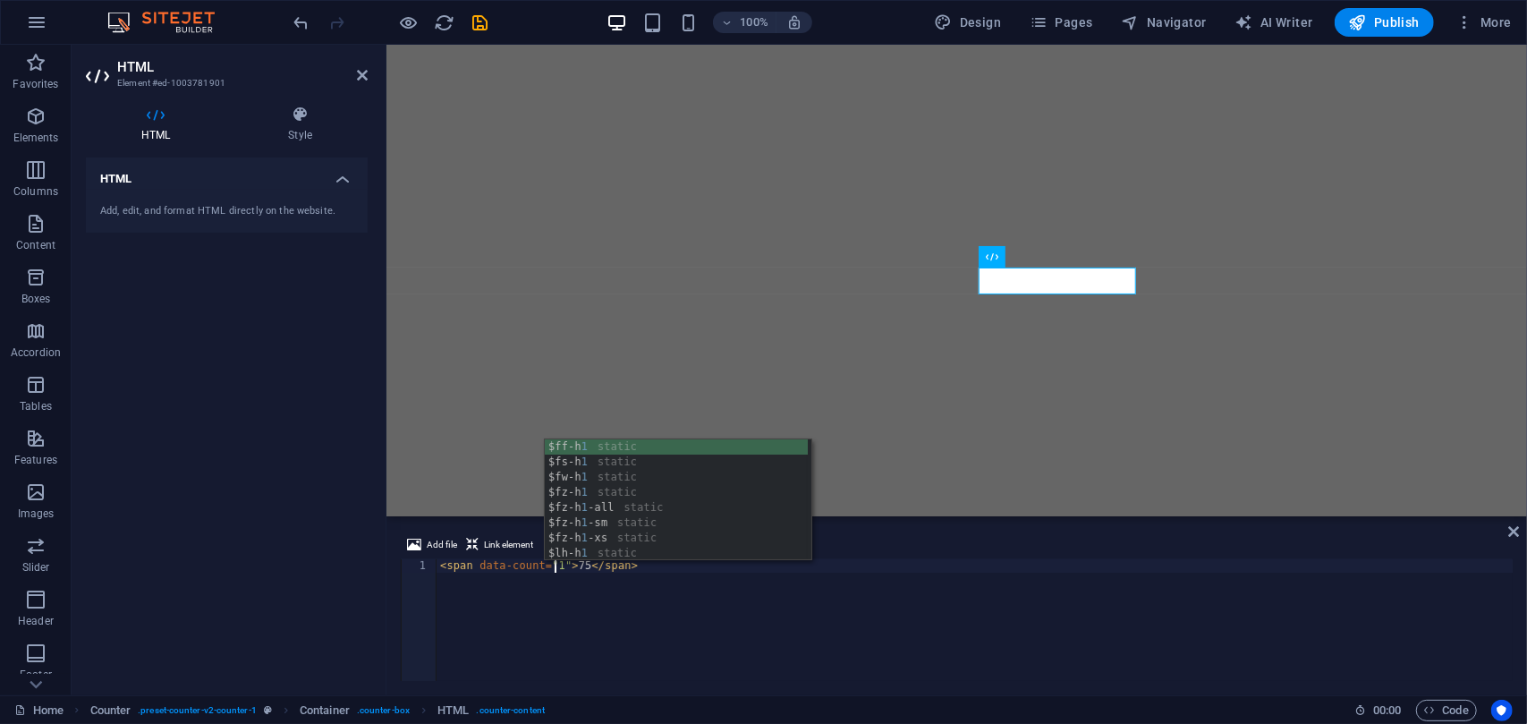
scroll to position [0, 10]
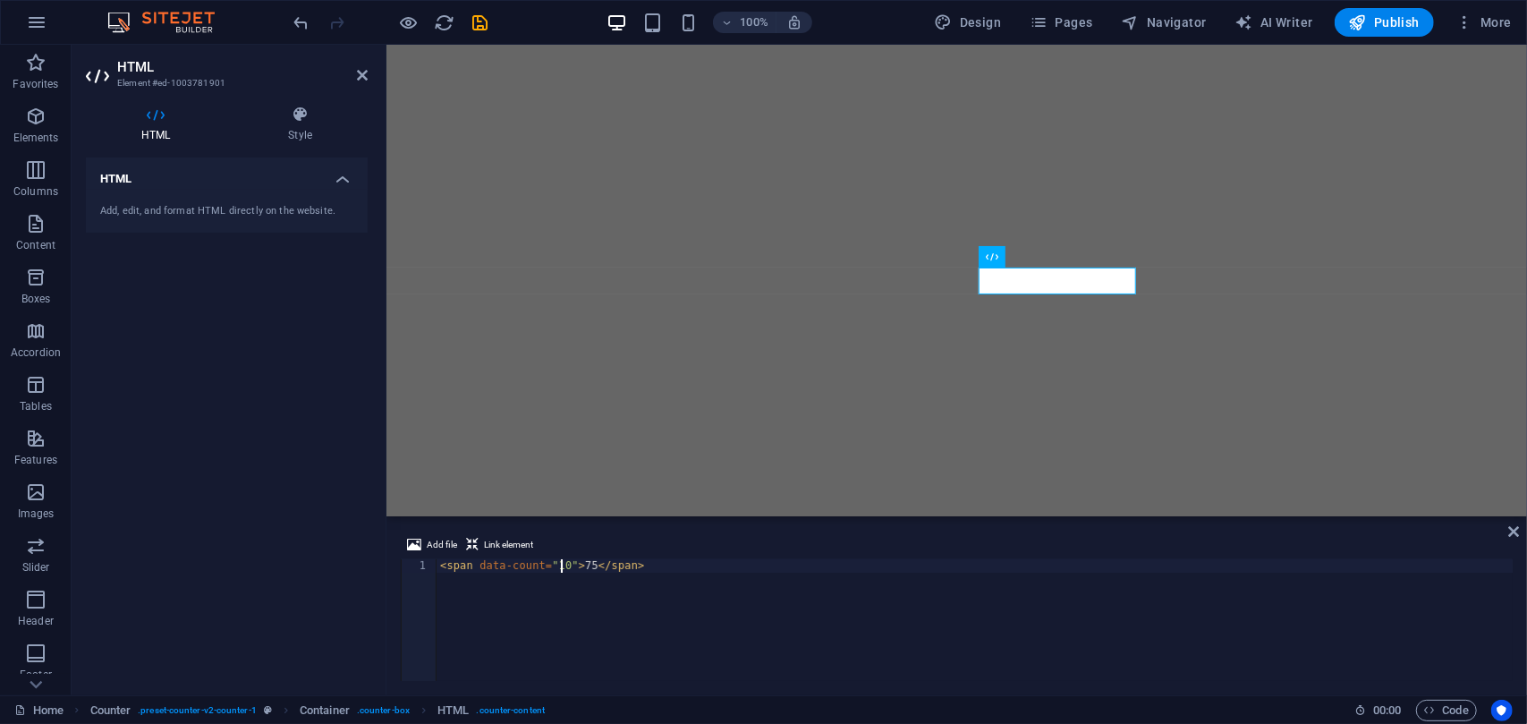
click at [582, 566] on div "< span data-count = "10" > 75 </ span >" at bounding box center [975, 633] width 1076 height 149
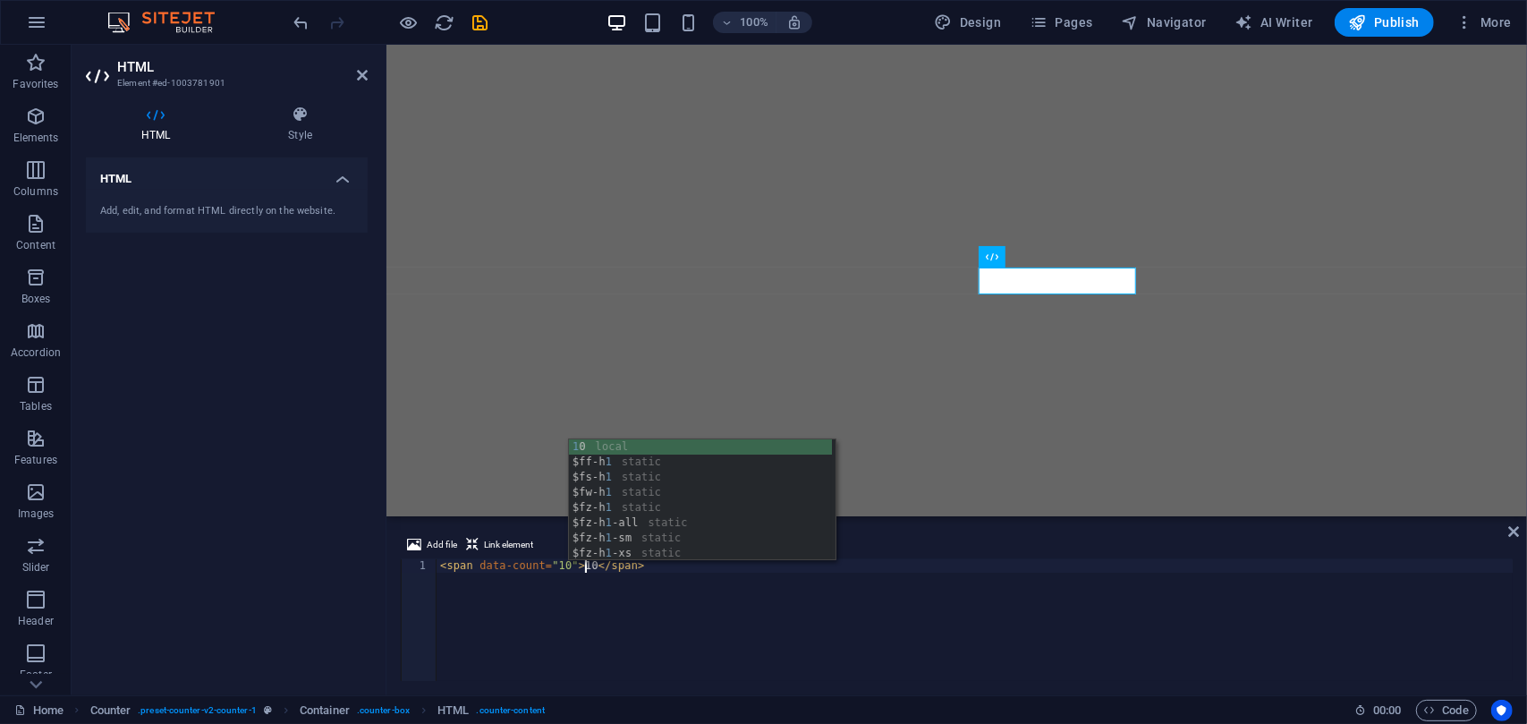
scroll to position [0, 11]
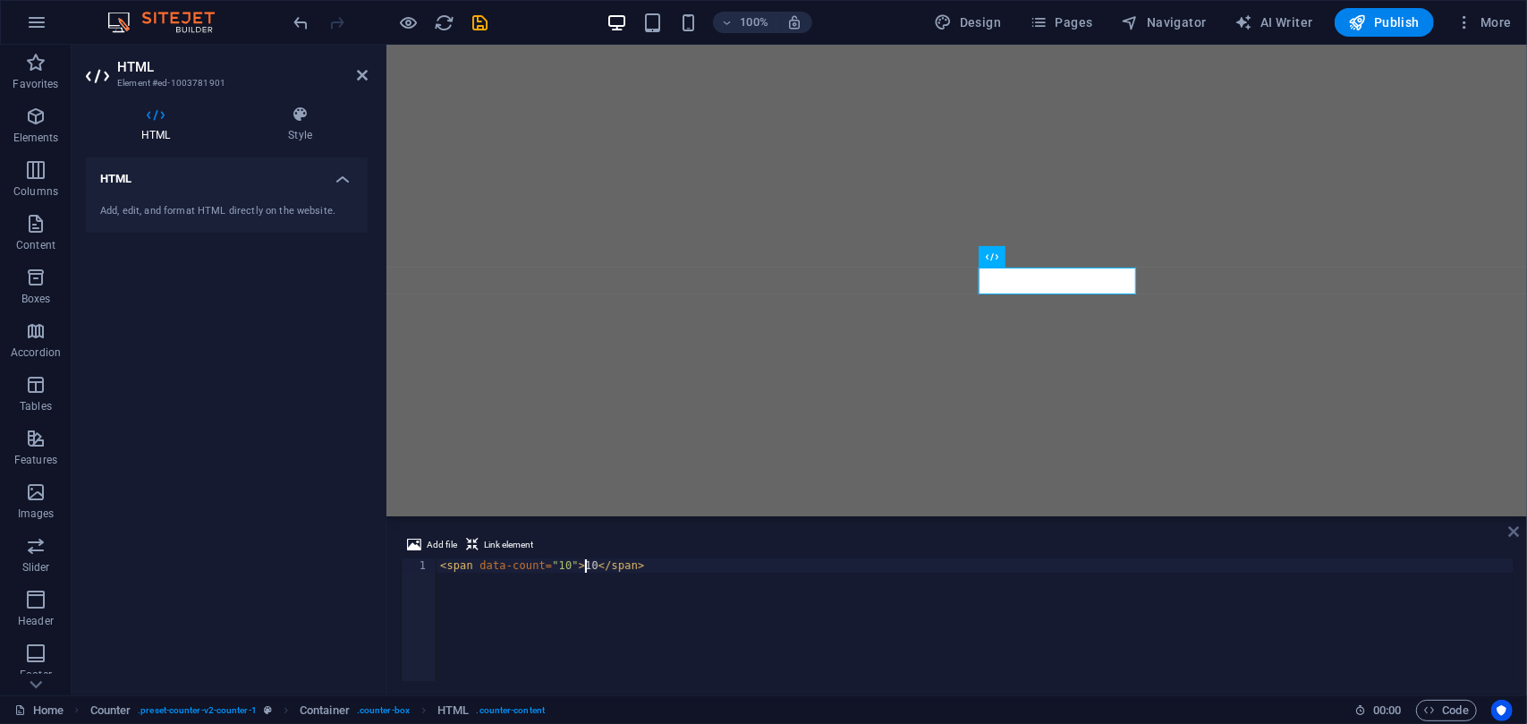
type textarea "<span data-count="10">10</span>"
click at [1515, 530] on icon at bounding box center [1514, 531] width 11 height 14
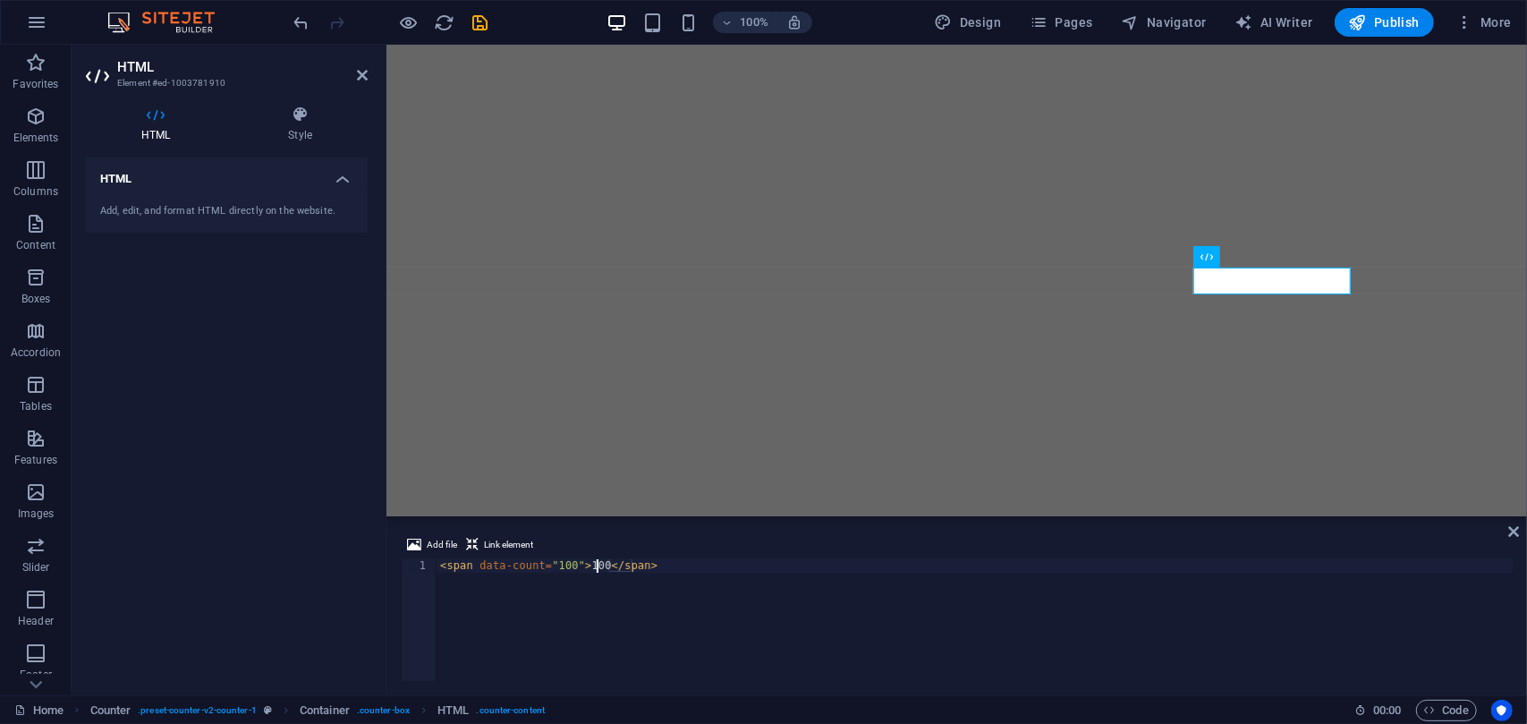
click at [594, 566] on div "< span data-count = "100" > 100 </ span >" at bounding box center [975, 633] width 1076 height 149
drag, startPoint x: 566, startPoint y: 566, endPoint x: 550, endPoint y: 566, distance: 15.2
click at [550, 566] on div "< span data-count = "100" > 5 </ span >" at bounding box center [975, 633] width 1076 height 149
type textarea "<span data-count="5">5</span>"
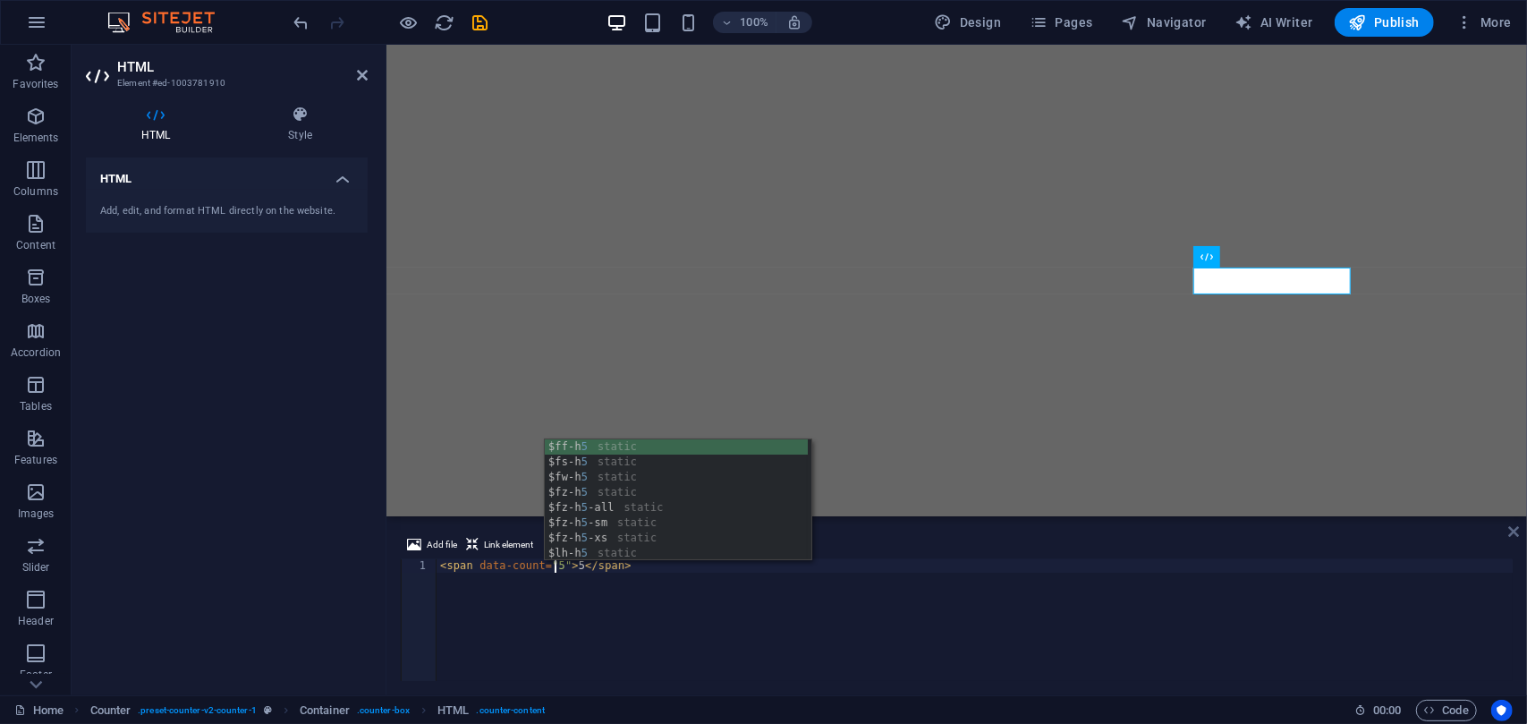
click at [1516, 530] on icon at bounding box center [1514, 531] width 11 height 14
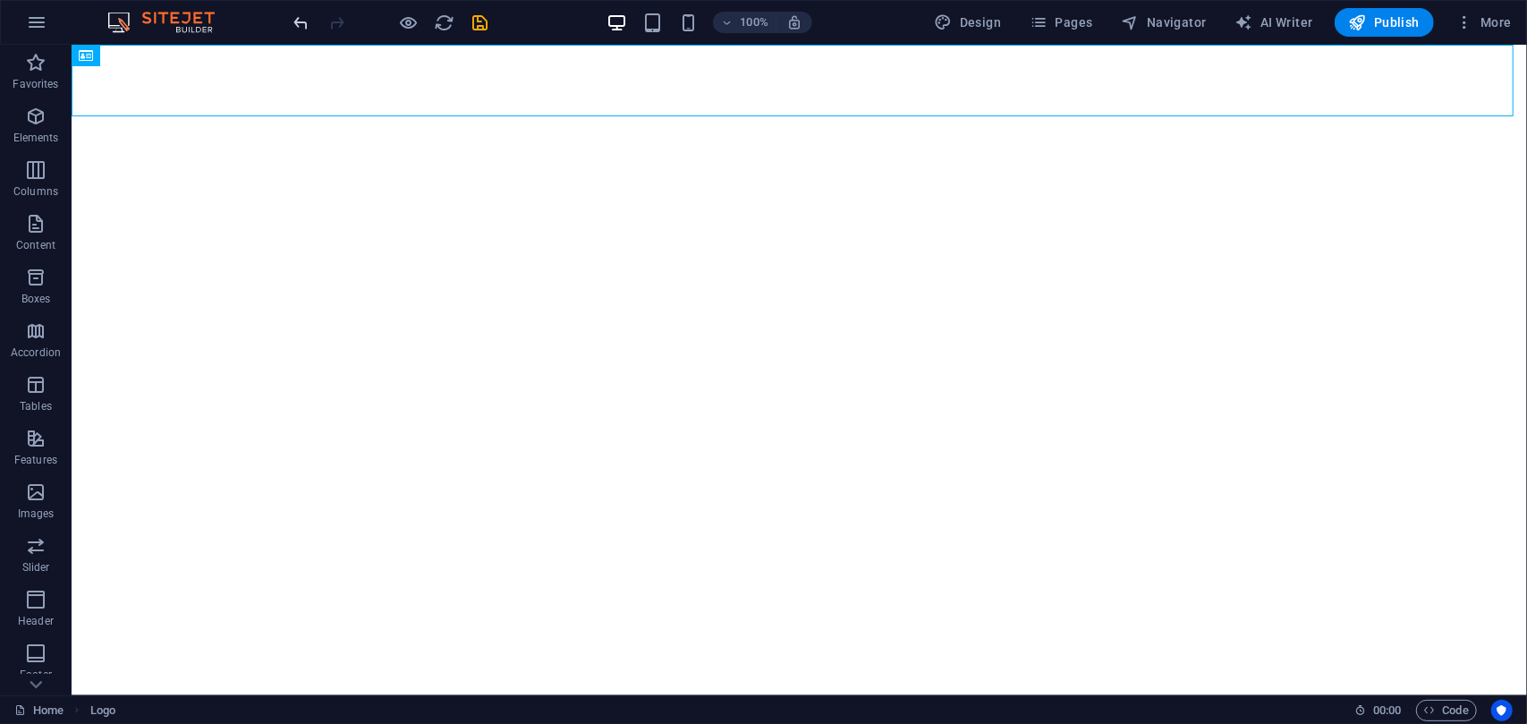
click at [302, 25] on icon "undo" at bounding box center [302, 23] width 21 height 21
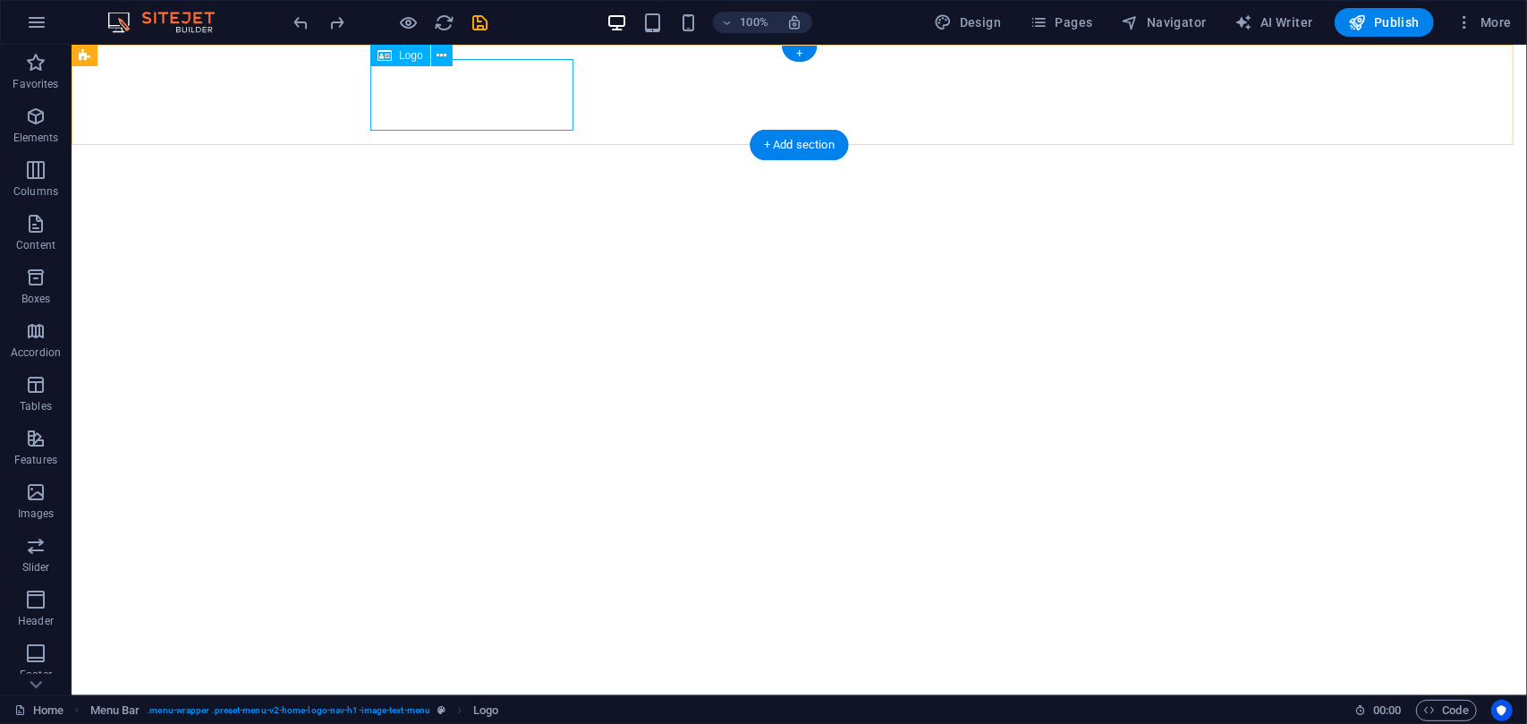
select select "px"
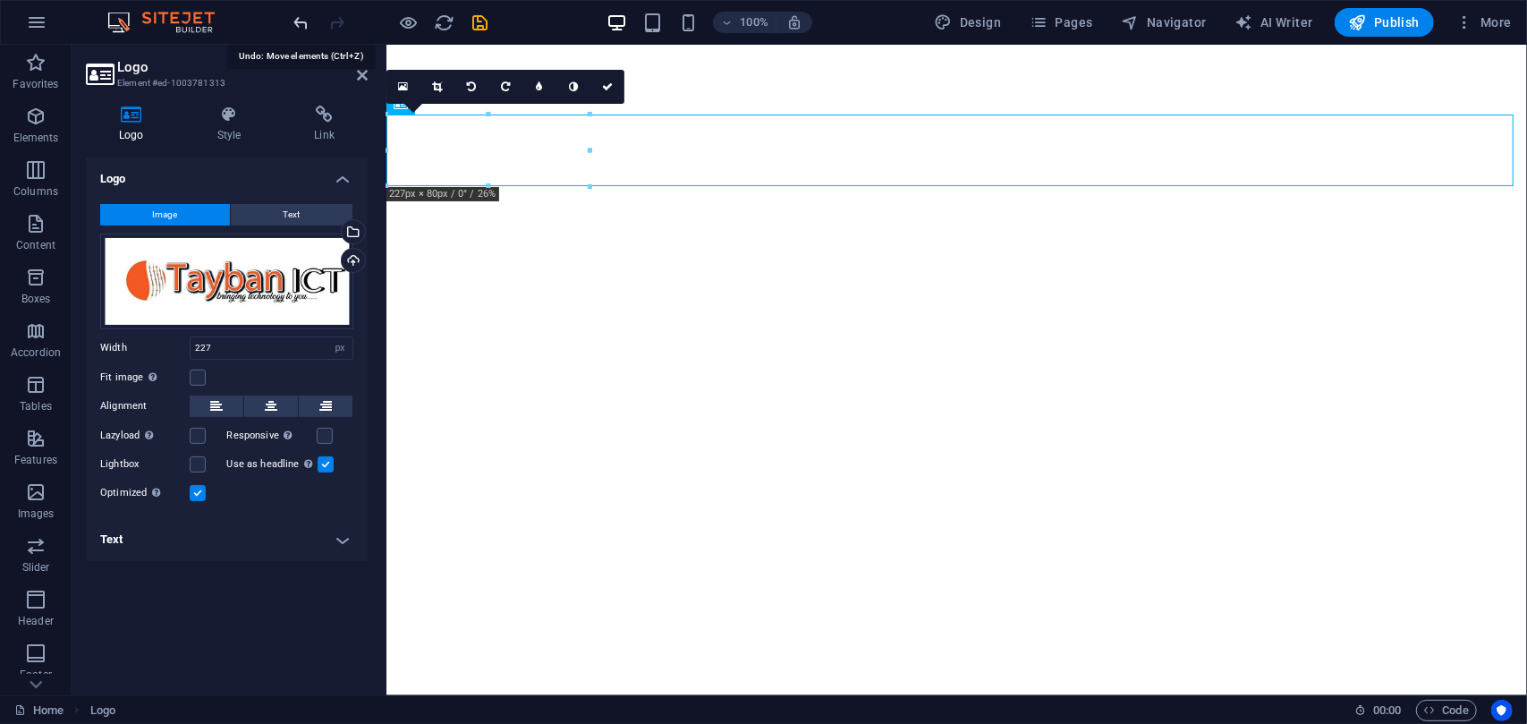
click at [308, 20] on icon "undo" at bounding box center [302, 23] width 21 height 21
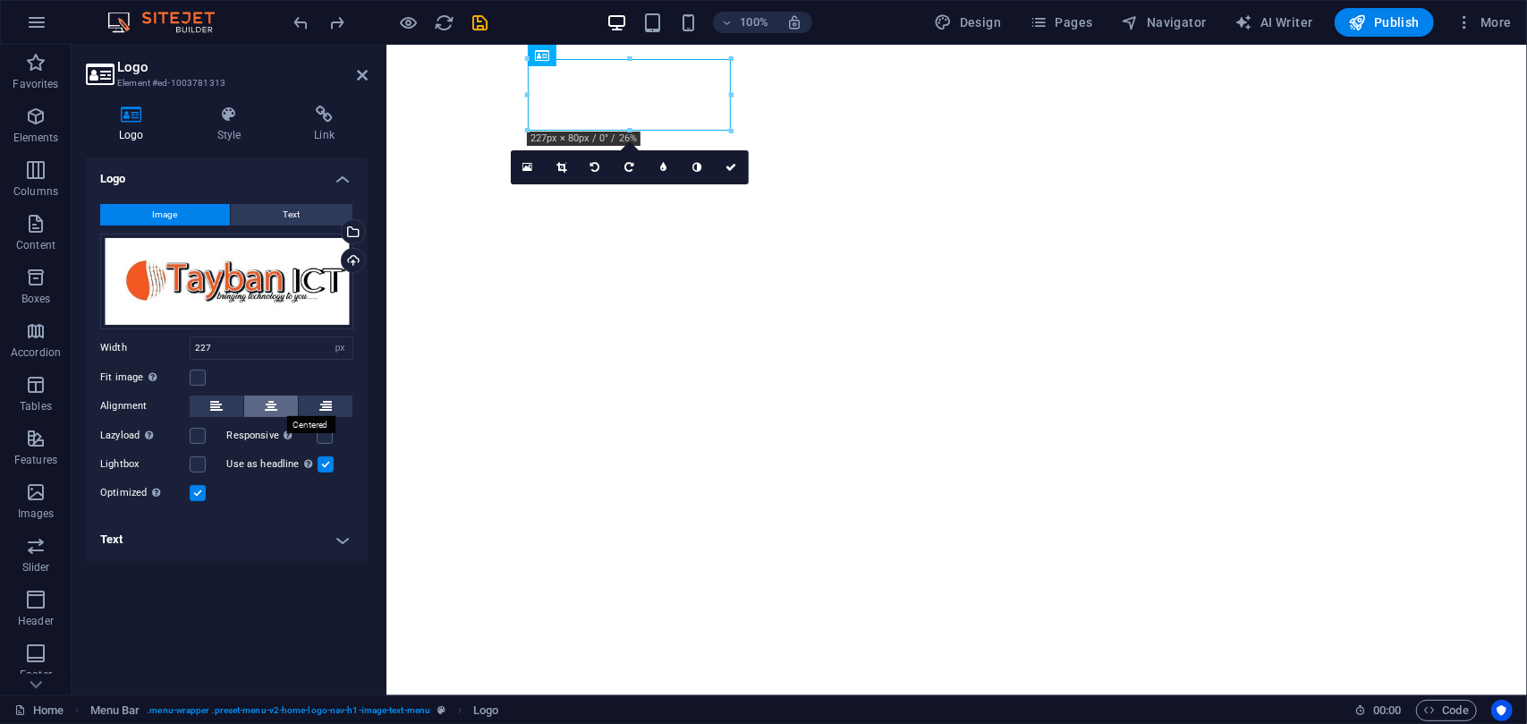
click at [269, 403] on icon at bounding box center [271, 405] width 13 height 21
click at [222, 409] on icon at bounding box center [216, 405] width 13 height 21
click at [367, 80] on icon at bounding box center [362, 75] width 11 height 14
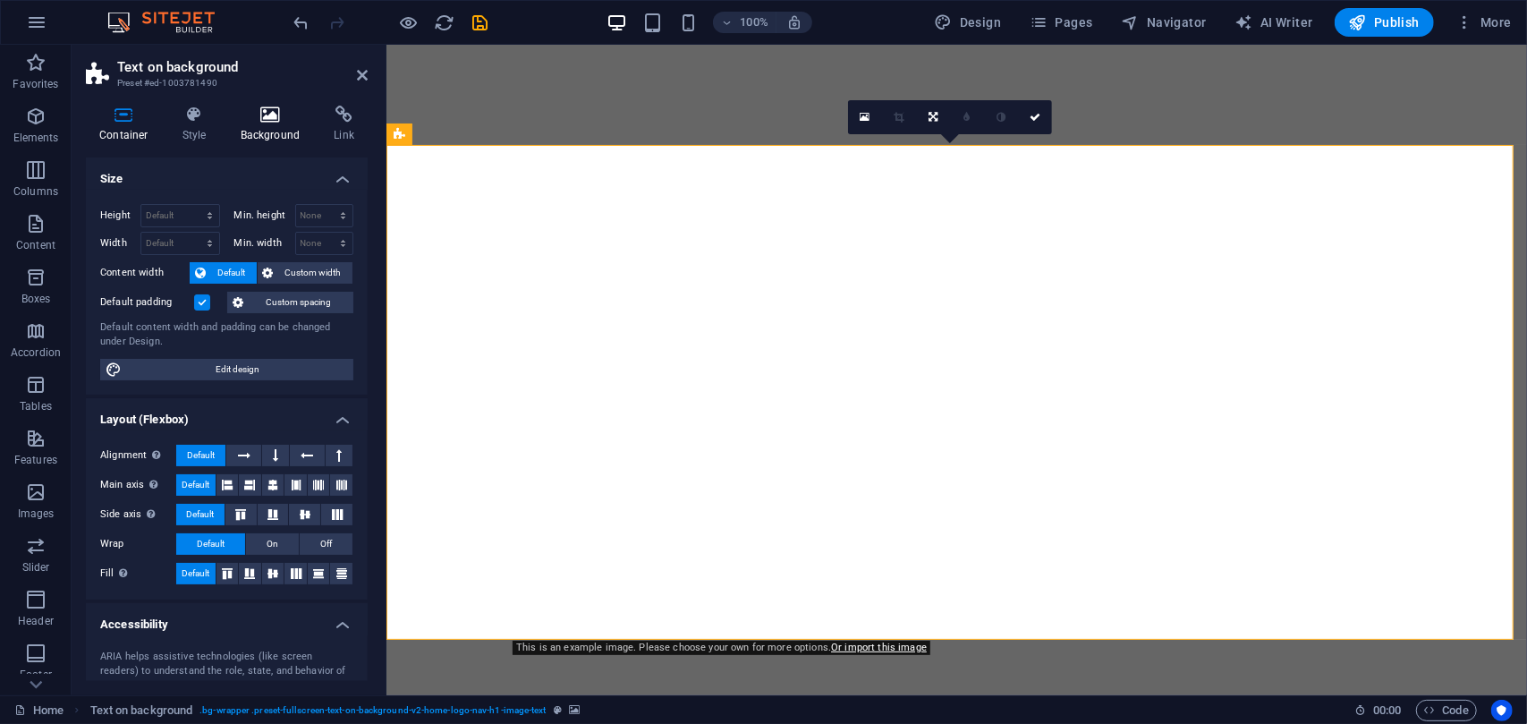
click at [281, 131] on h4 "Background" at bounding box center [274, 125] width 94 height 38
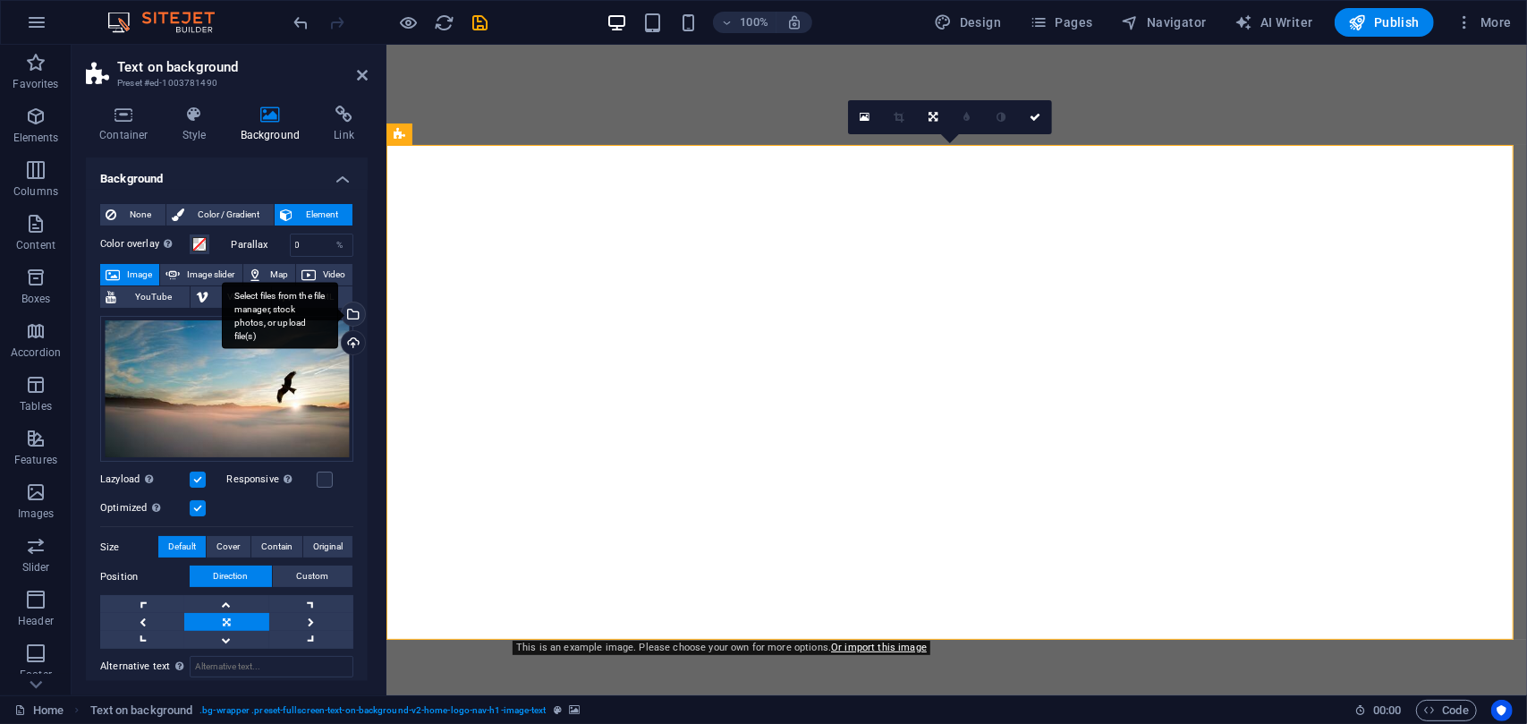
click at [338, 317] on div "Select files from the file manager, stock photos, or upload file(s)" at bounding box center [280, 315] width 116 height 67
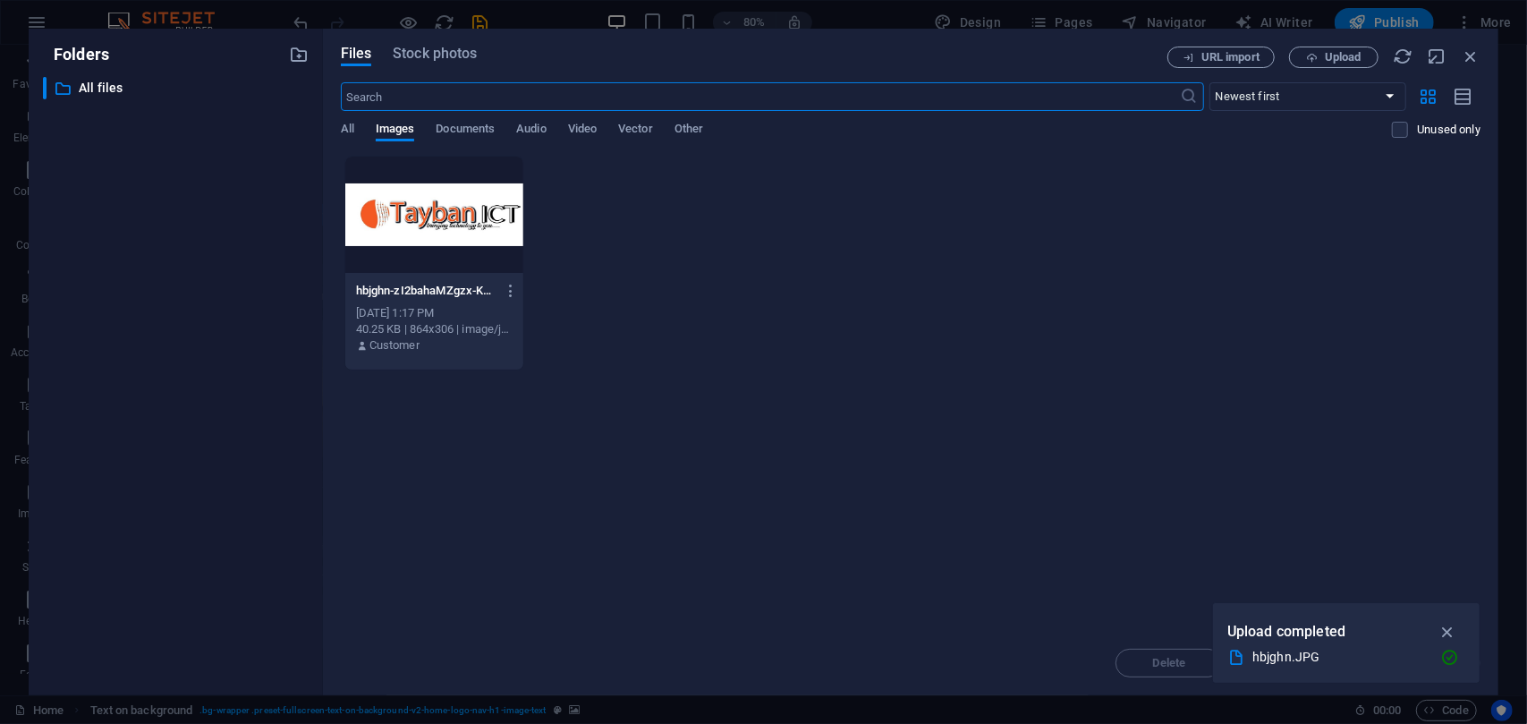
click at [621, 88] on input "text" at bounding box center [761, 96] width 840 height 29
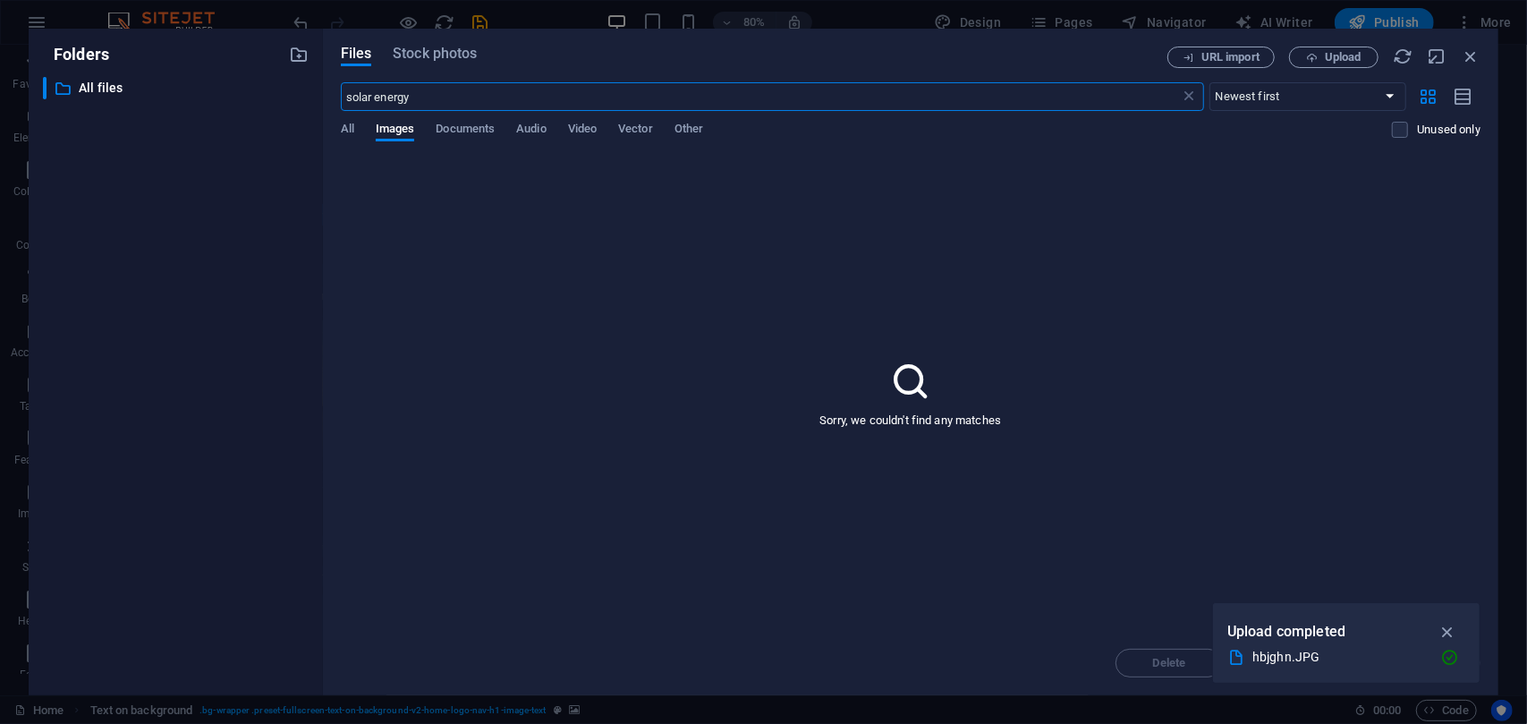
type input "solar energy"
click at [445, 103] on input "solar energy" at bounding box center [761, 96] width 840 height 29
click at [968, 81] on div "Files Stock photos URL import Upload solar energy ​ Newest first Oldest first N…" at bounding box center [911, 362] width 1140 height 631
click at [1187, 96] on icon at bounding box center [1190, 97] width 18 height 18
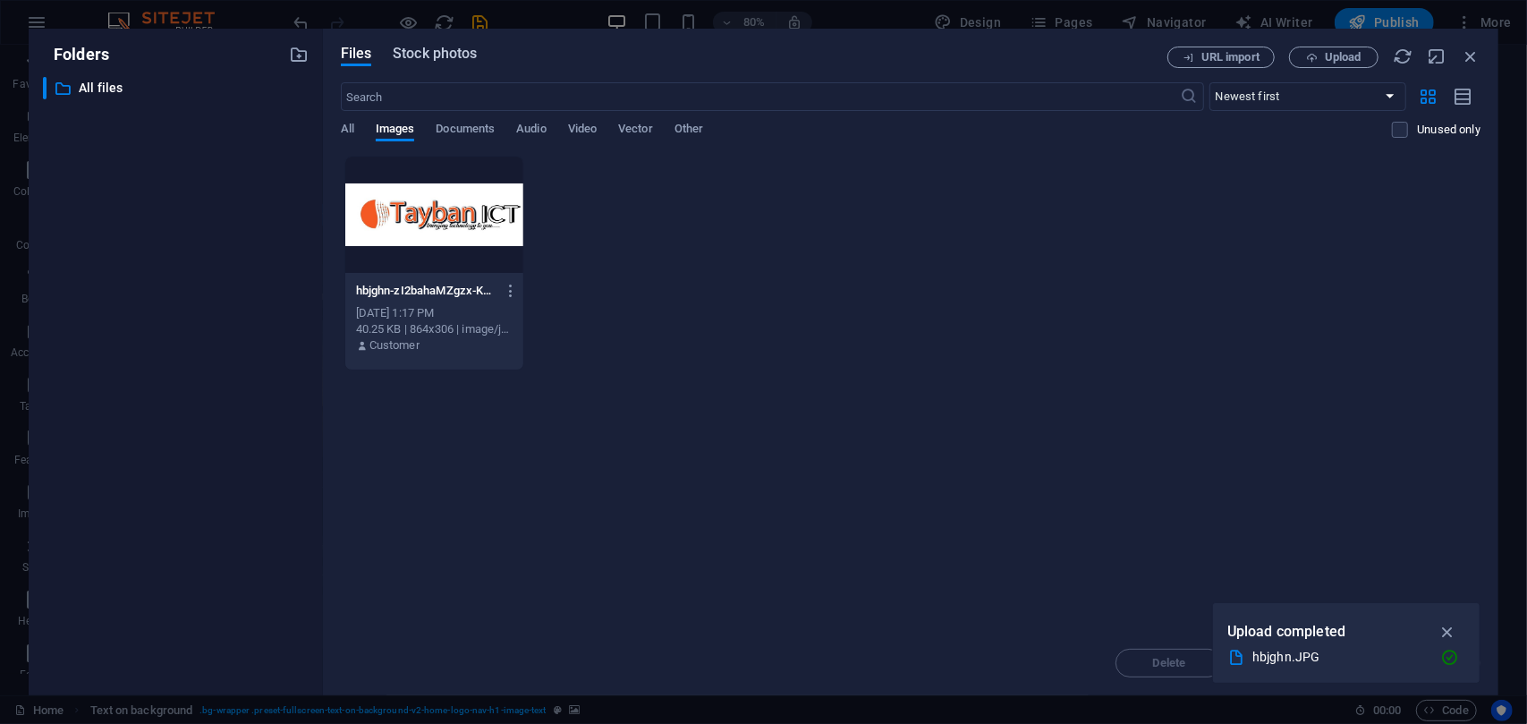
click at [452, 49] on span "Stock photos" at bounding box center [435, 53] width 84 height 21
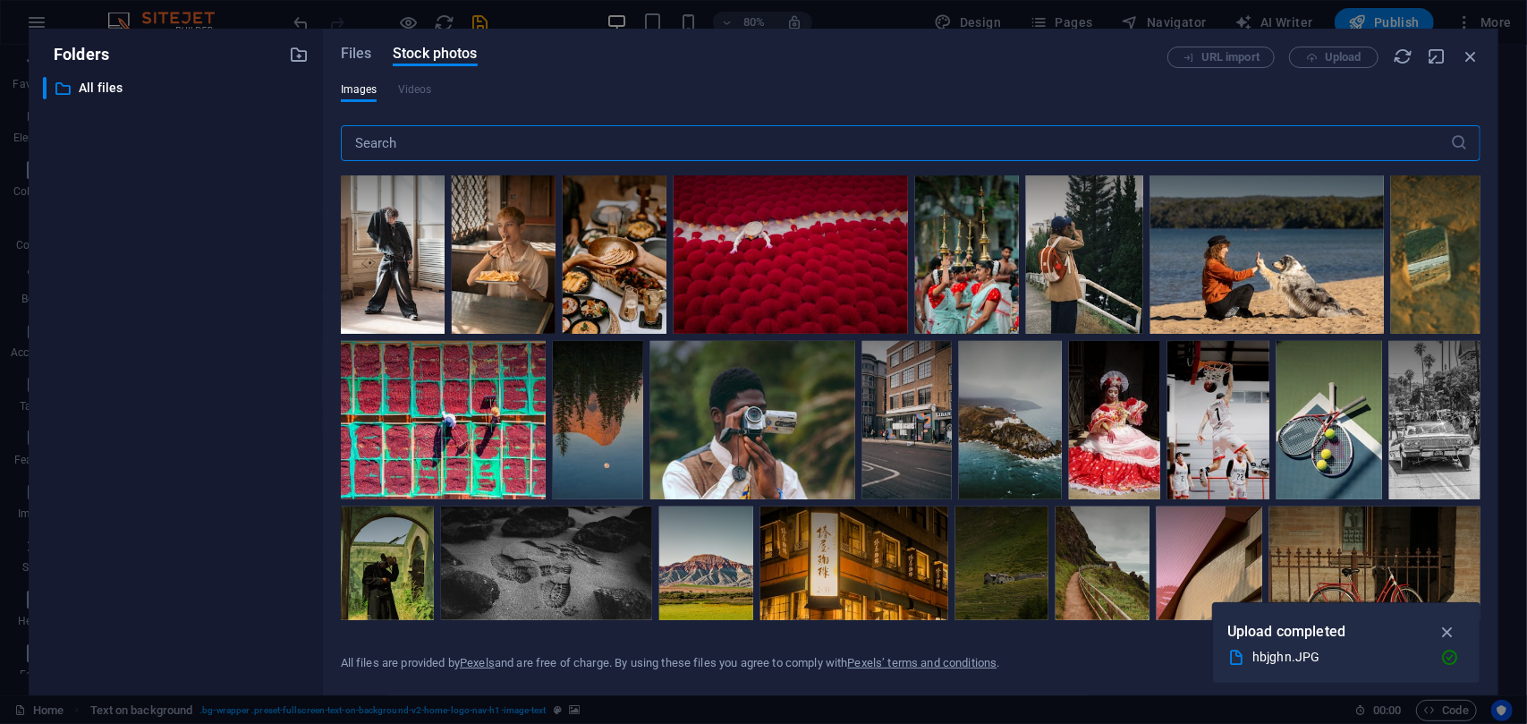
click at [463, 146] on input "text" at bounding box center [896, 143] width 1110 height 36
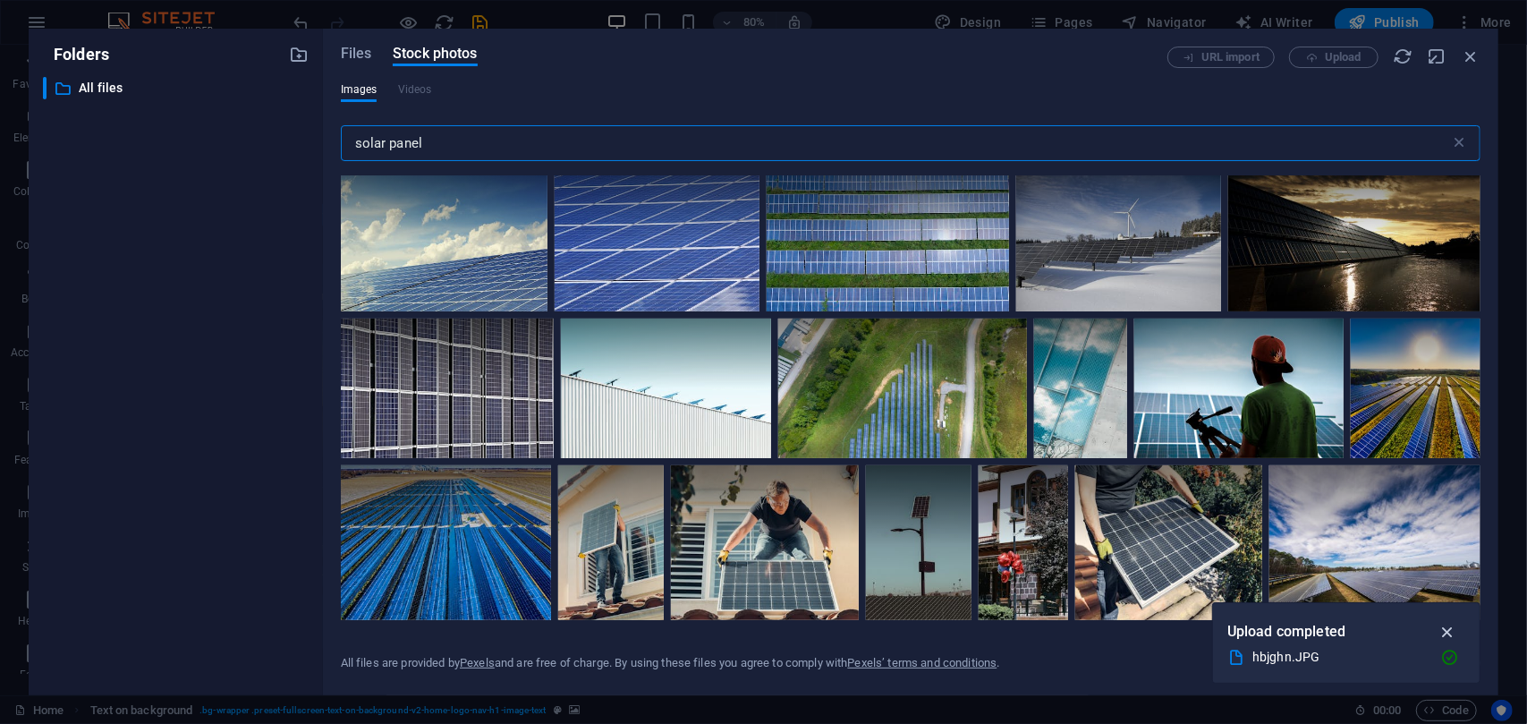
type input "solar panel"
click at [1451, 635] on icon "button" at bounding box center [1448, 632] width 21 height 20
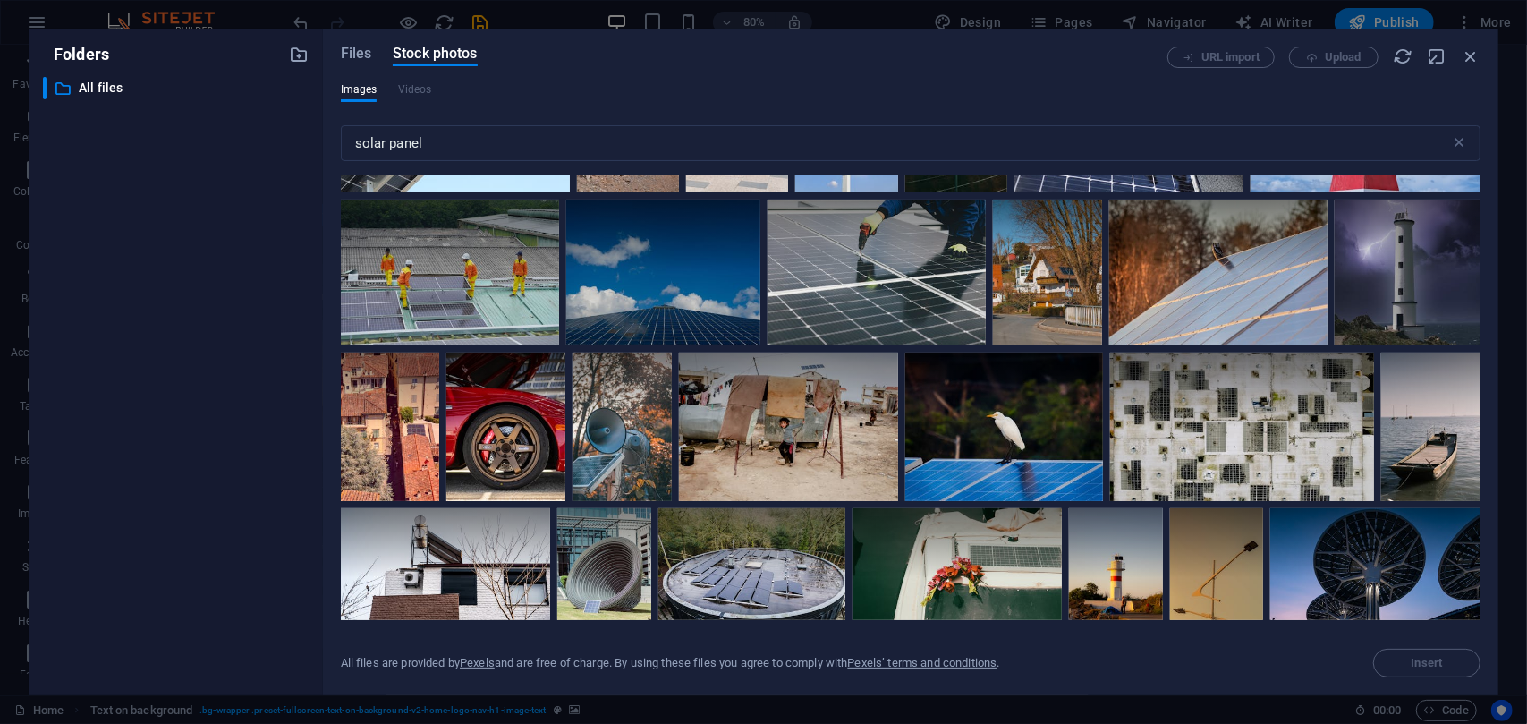
scroll to position [3351, 0]
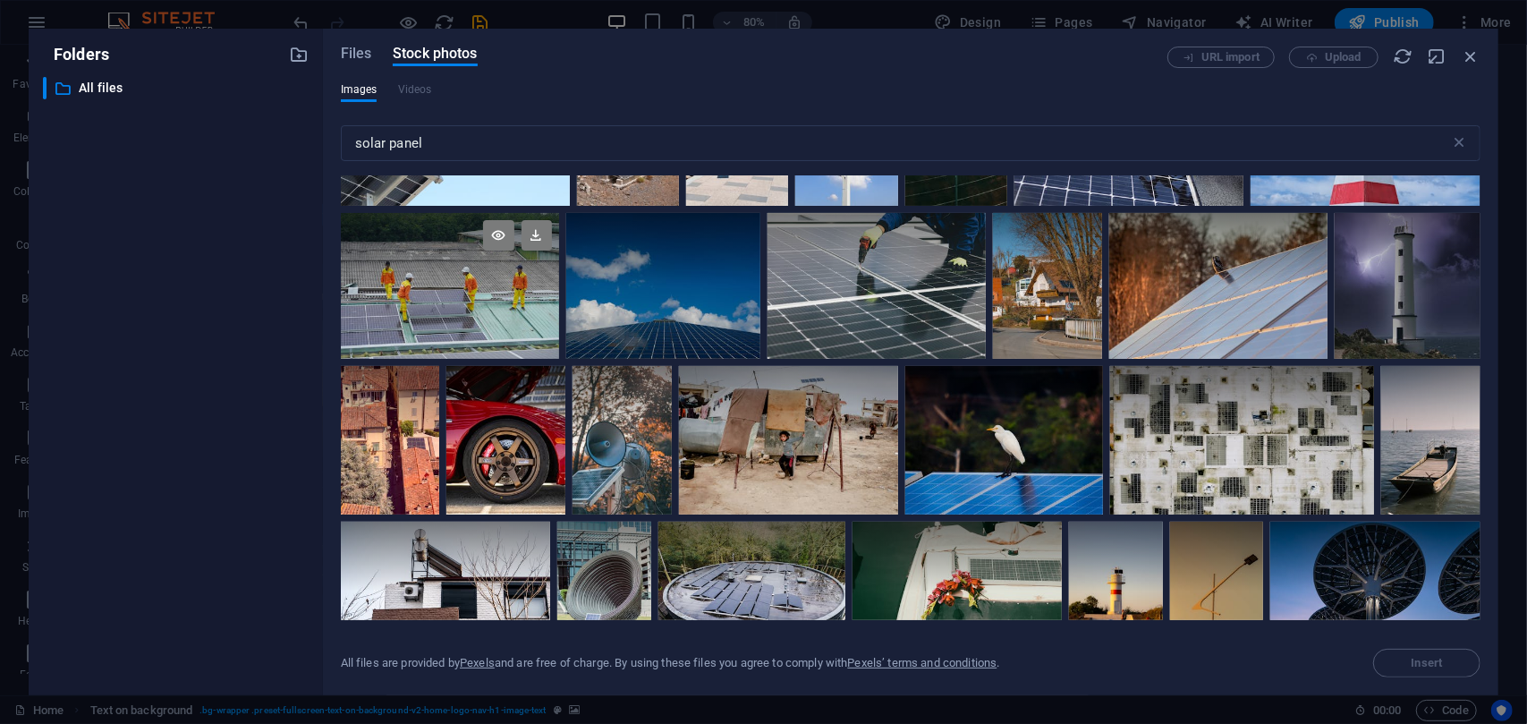
click at [460, 276] on div at bounding box center [450, 286] width 218 height 146
click at [538, 230] on icon at bounding box center [537, 235] width 30 height 30
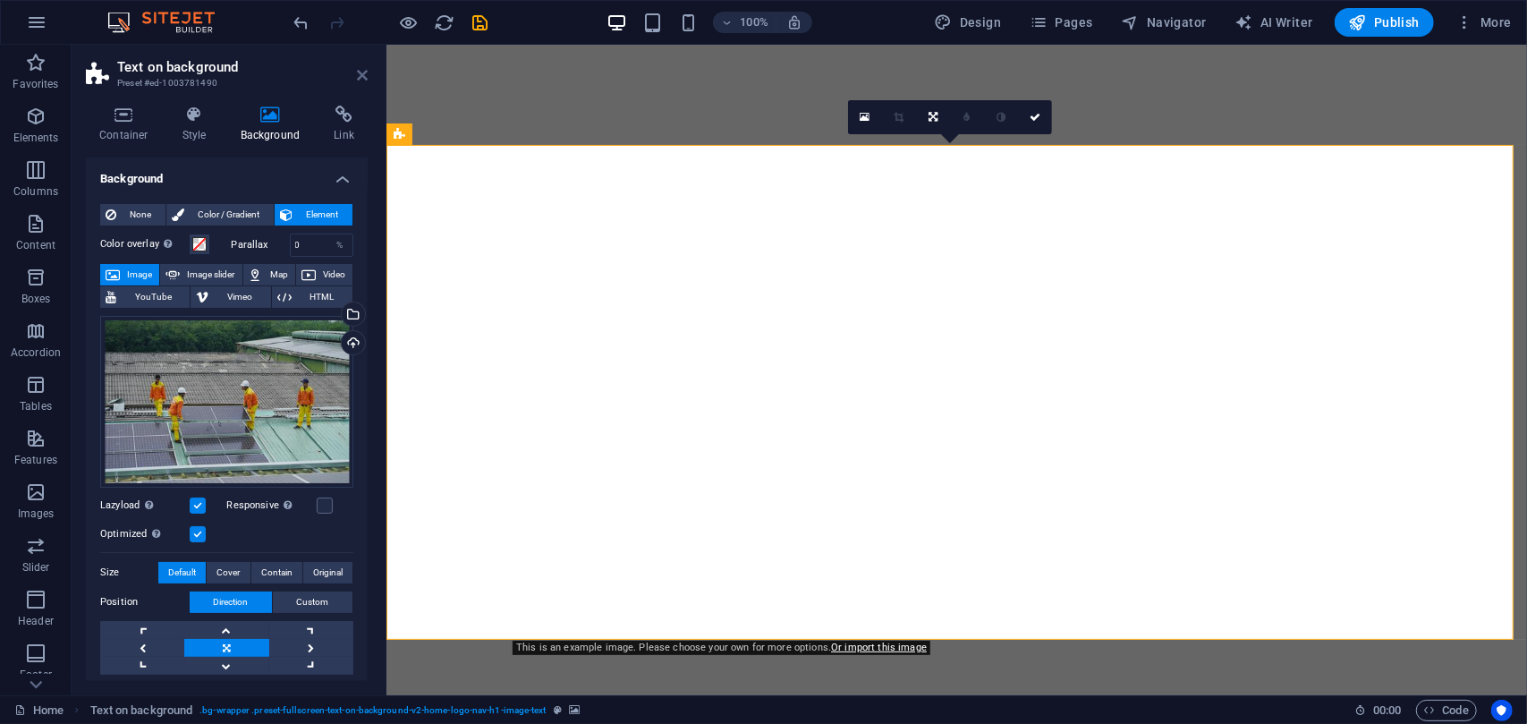
click at [360, 72] on icon at bounding box center [362, 75] width 11 height 14
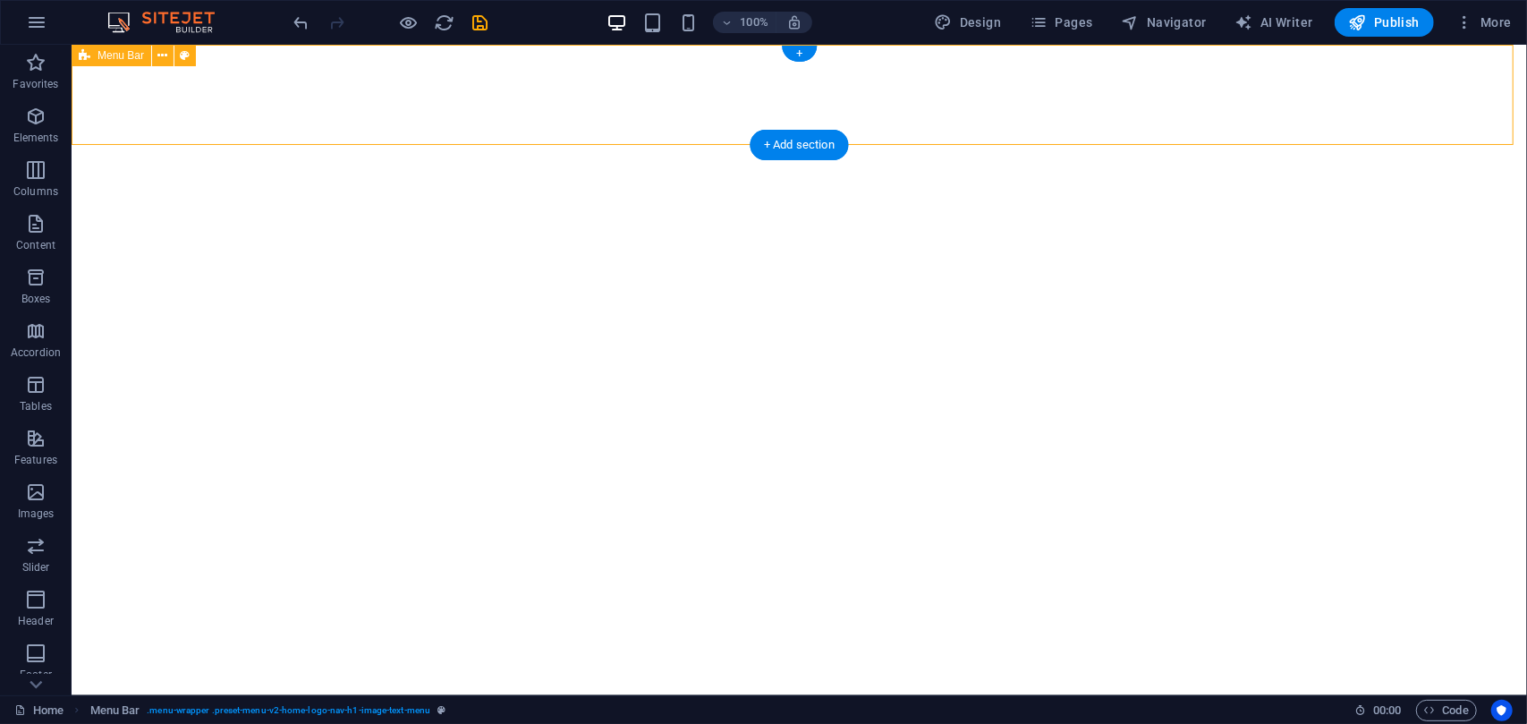
select select "header"
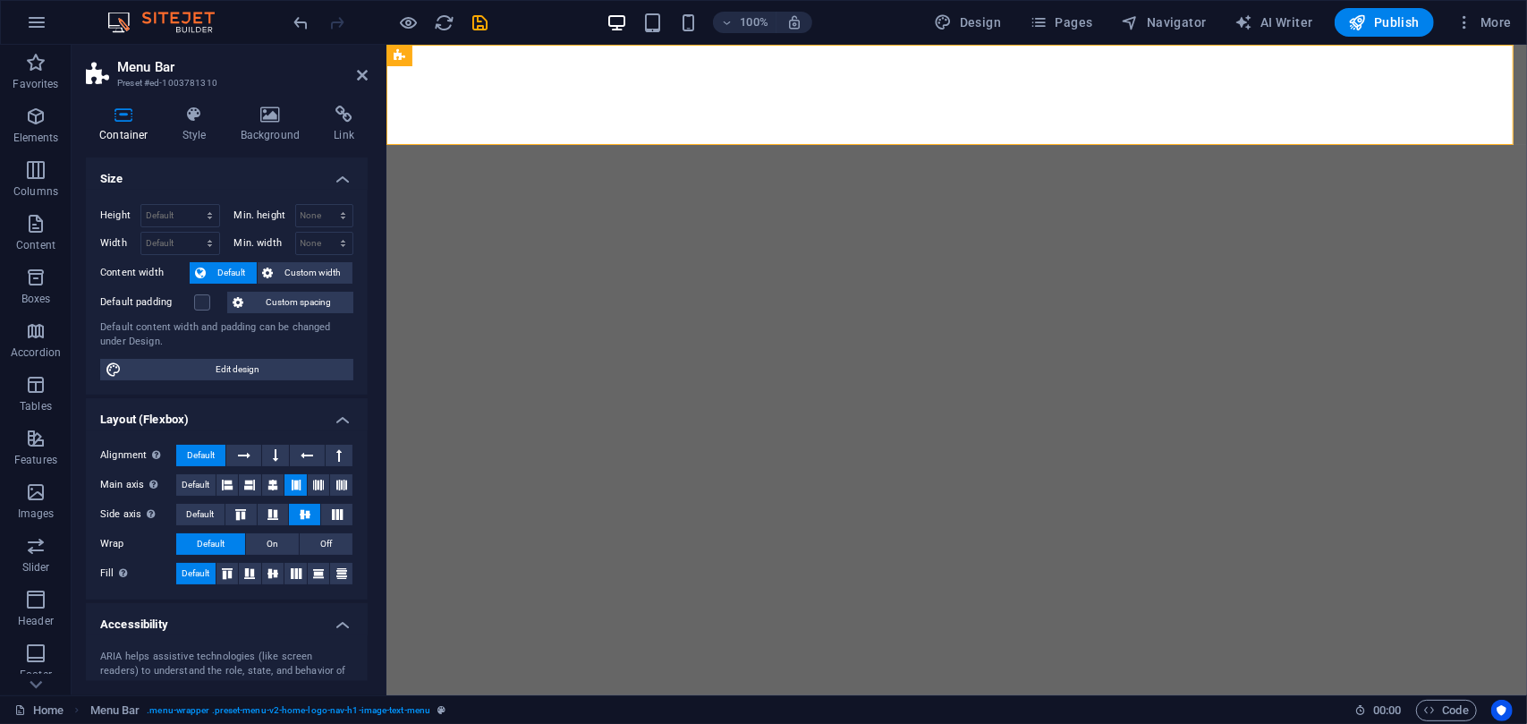
click at [190, 144] on div "Container Style Background Link Size Height Default px rem % vh vw Min. height …" at bounding box center [227, 393] width 282 height 575
click at [191, 135] on h4 "Style" at bounding box center [198, 125] width 58 height 38
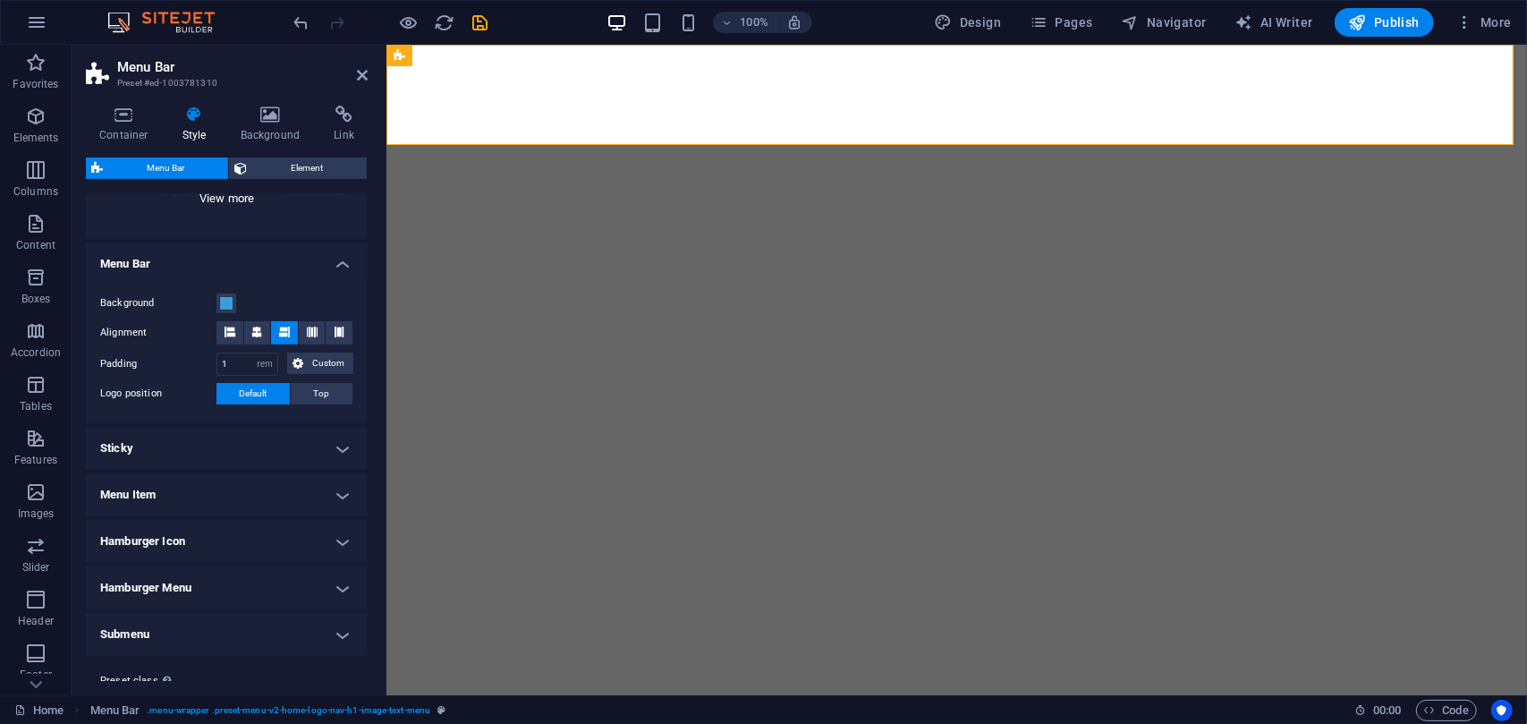
scroll to position [263, 0]
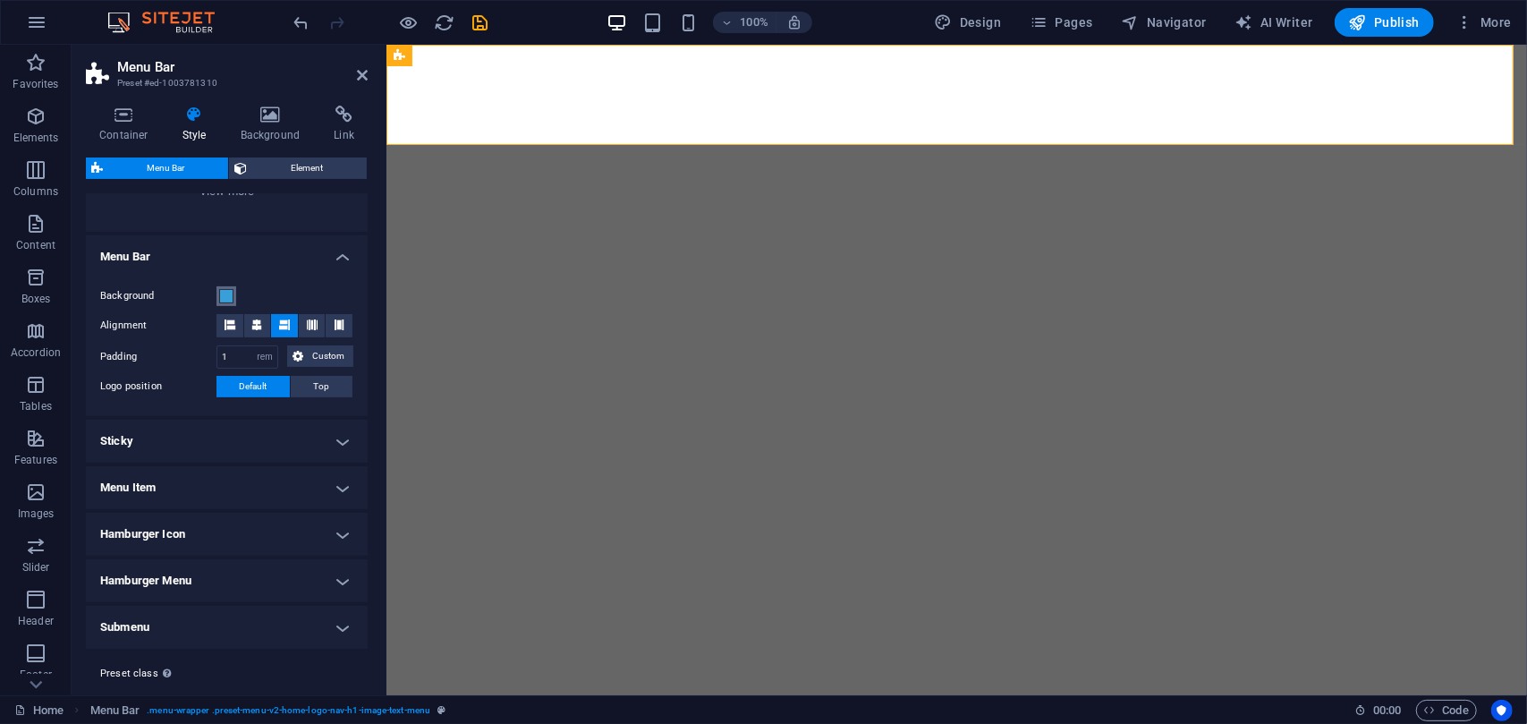
click at [231, 293] on span at bounding box center [226, 296] width 14 height 14
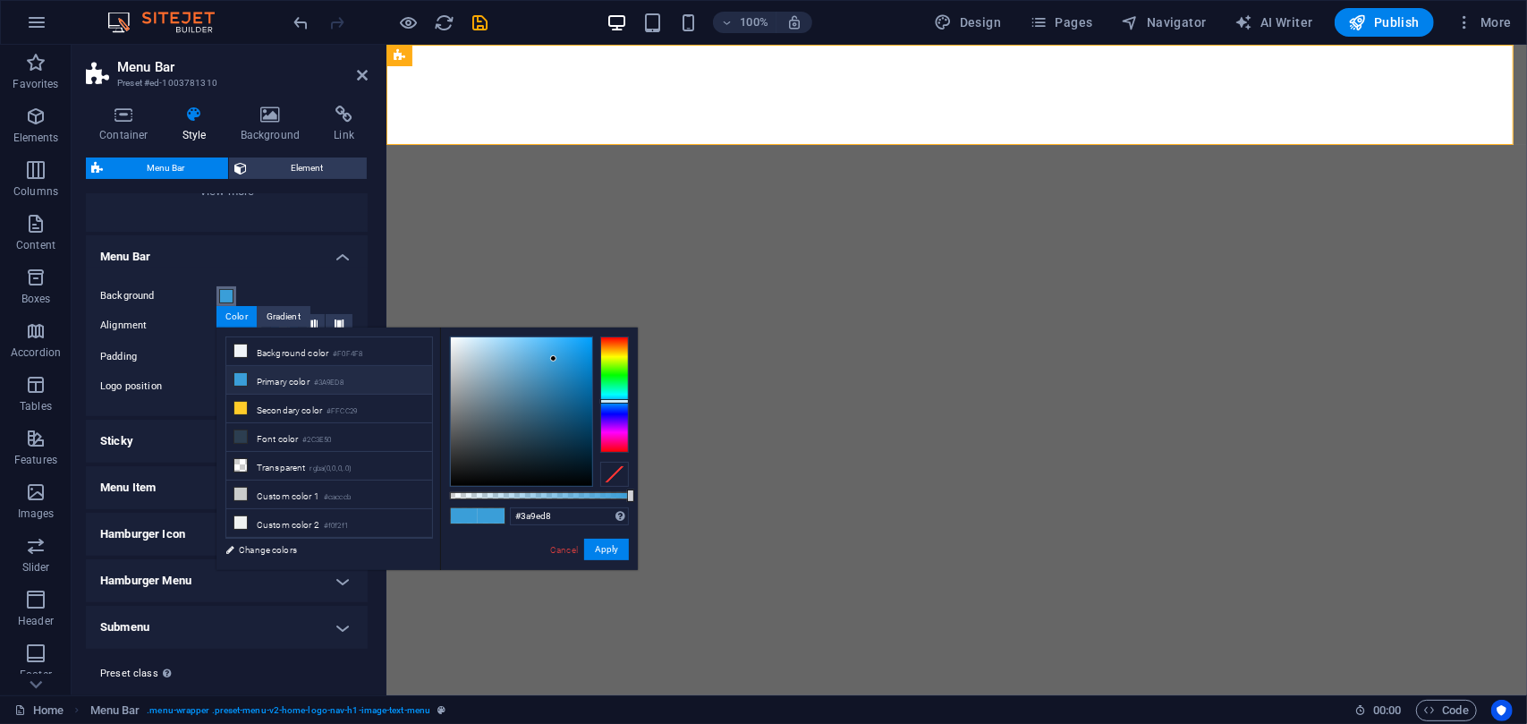
click at [621, 344] on div at bounding box center [614, 394] width 29 height 116
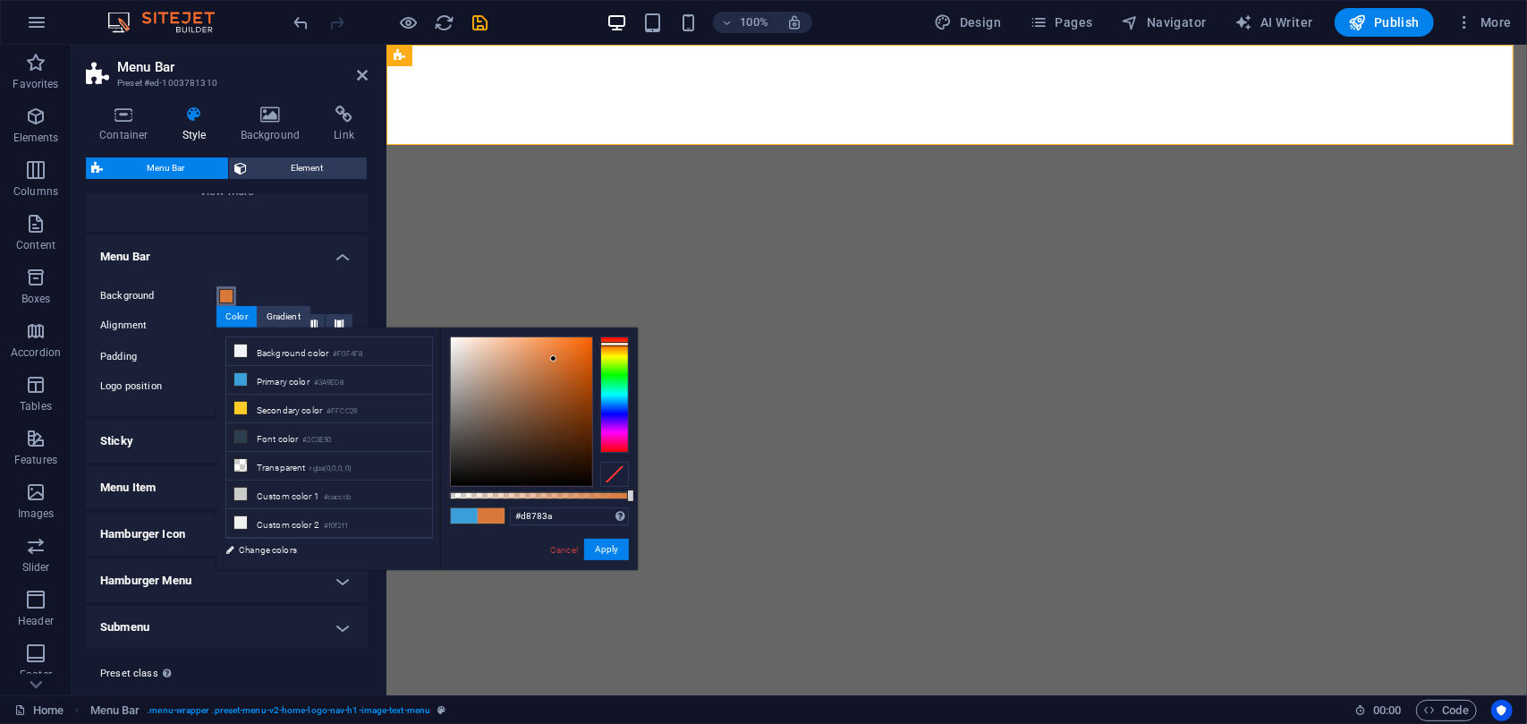
click at [623, 337] on div at bounding box center [614, 394] width 29 height 116
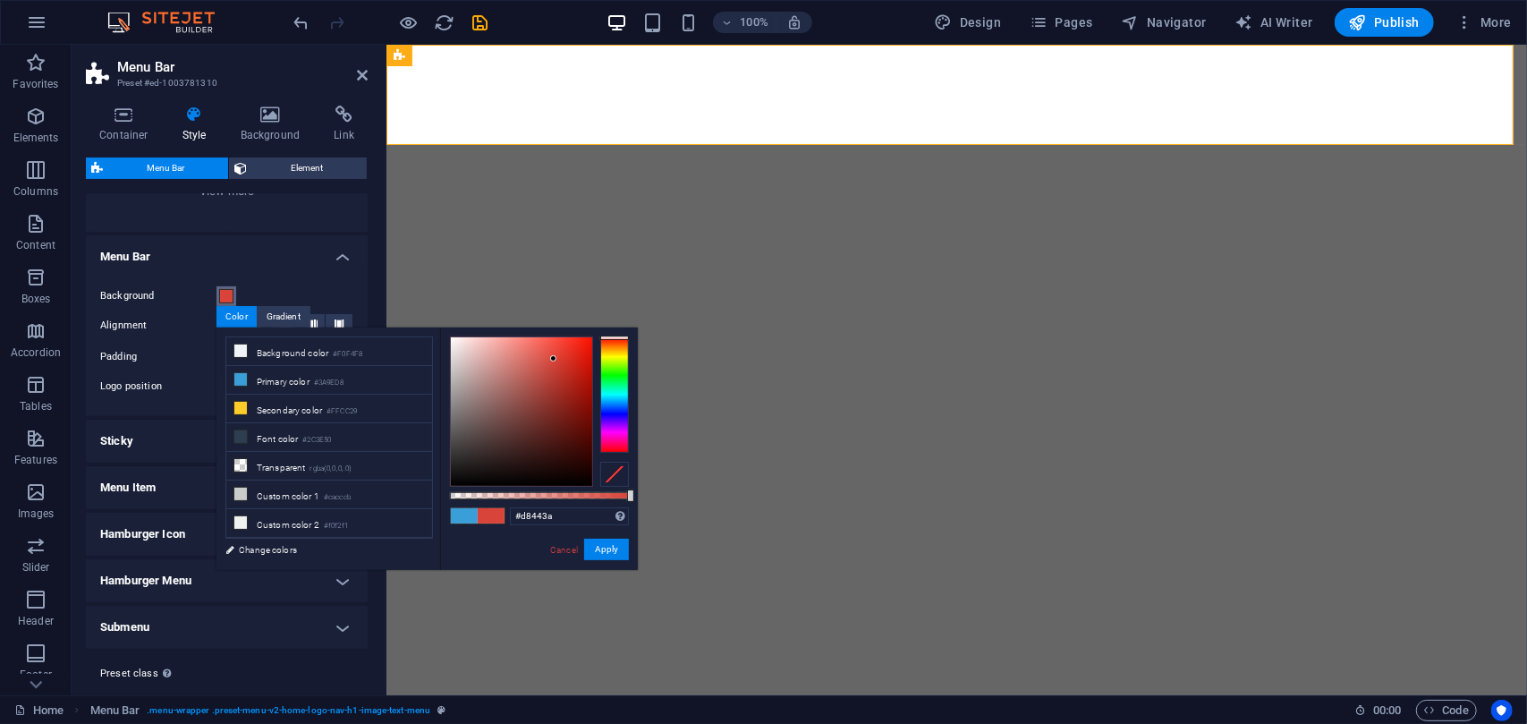
type input "#d8533a"
click at [621, 339] on div at bounding box center [614, 394] width 29 height 116
click at [613, 550] on button "Apply" at bounding box center [606, 549] width 45 height 21
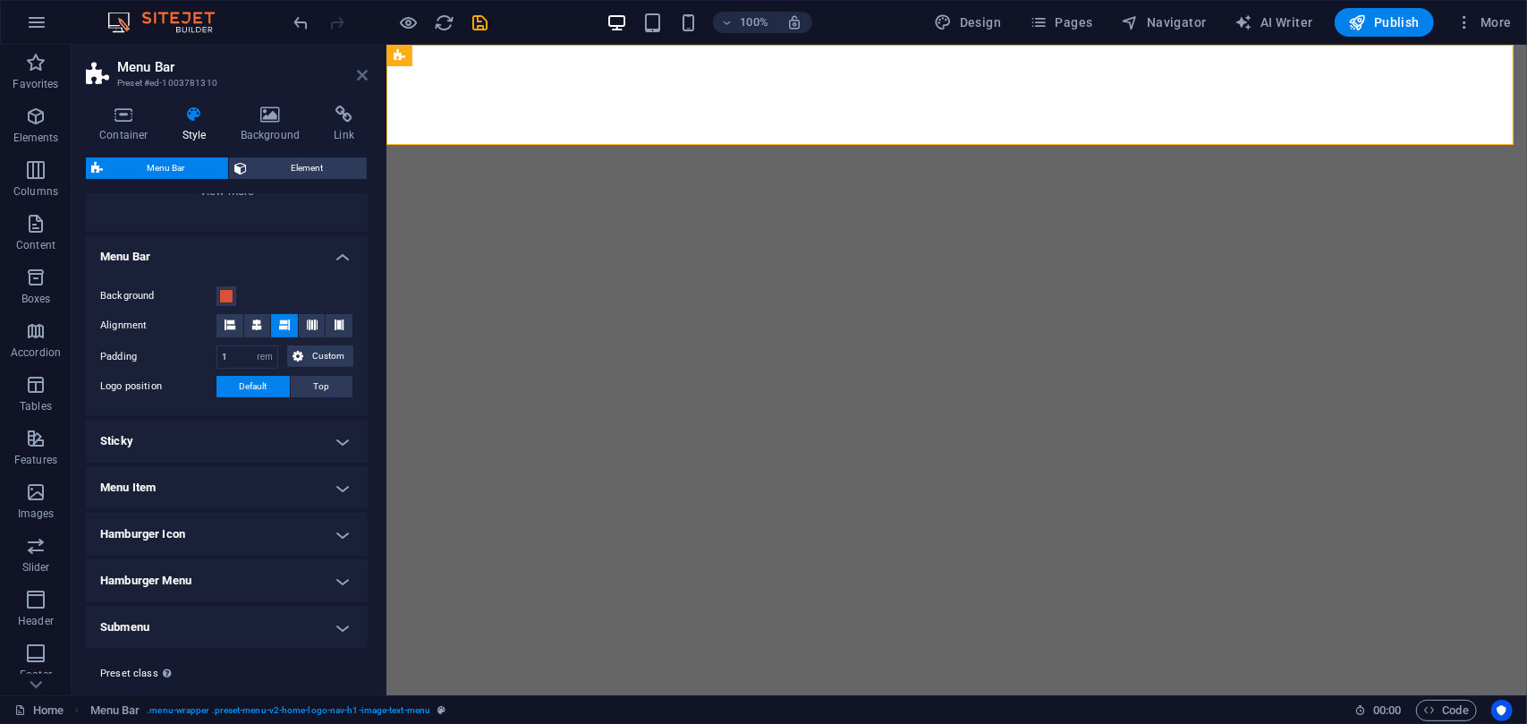
click at [364, 80] on icon at bounding box center [362, 75] width 11 height 14
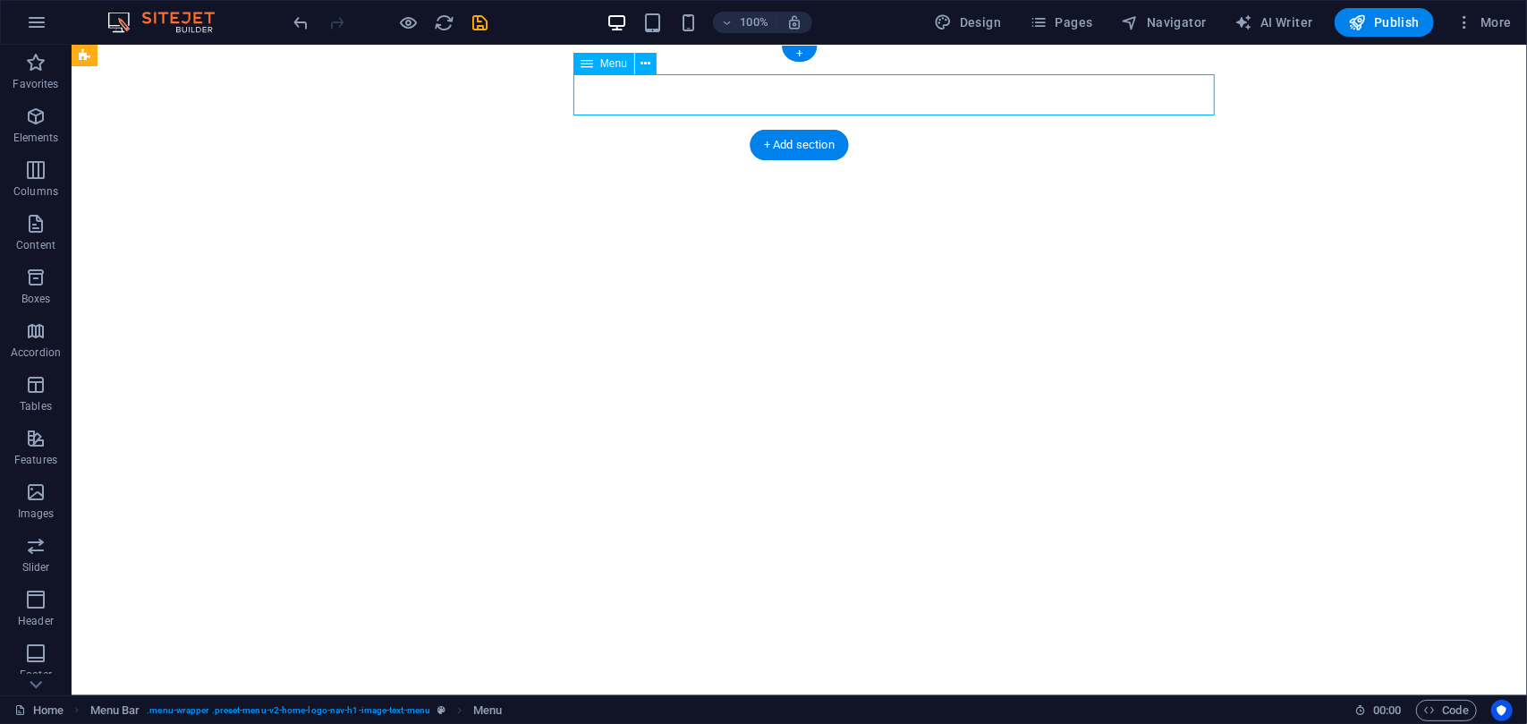
select select
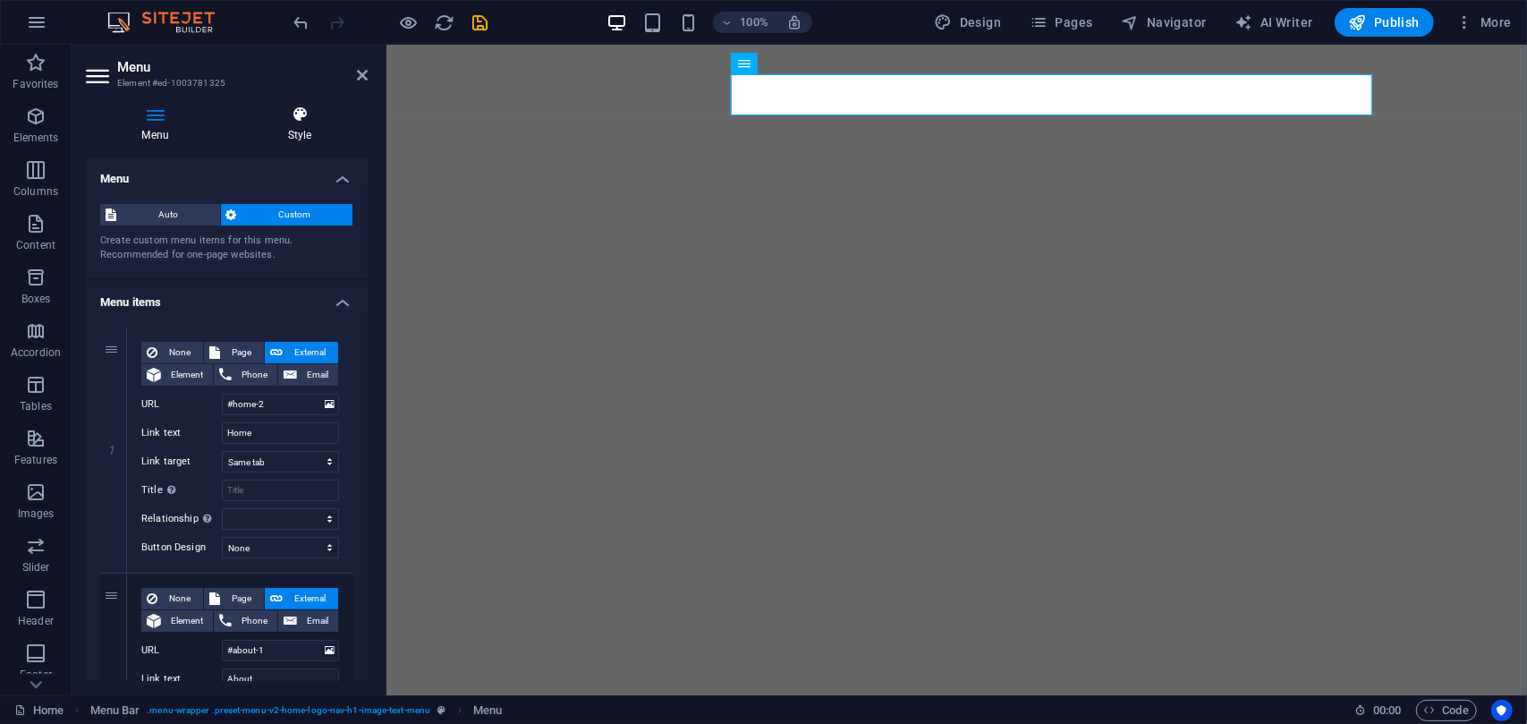
click at [304, 124] on h4 "Style" at bounding box center [300, 125] width 136 height 38
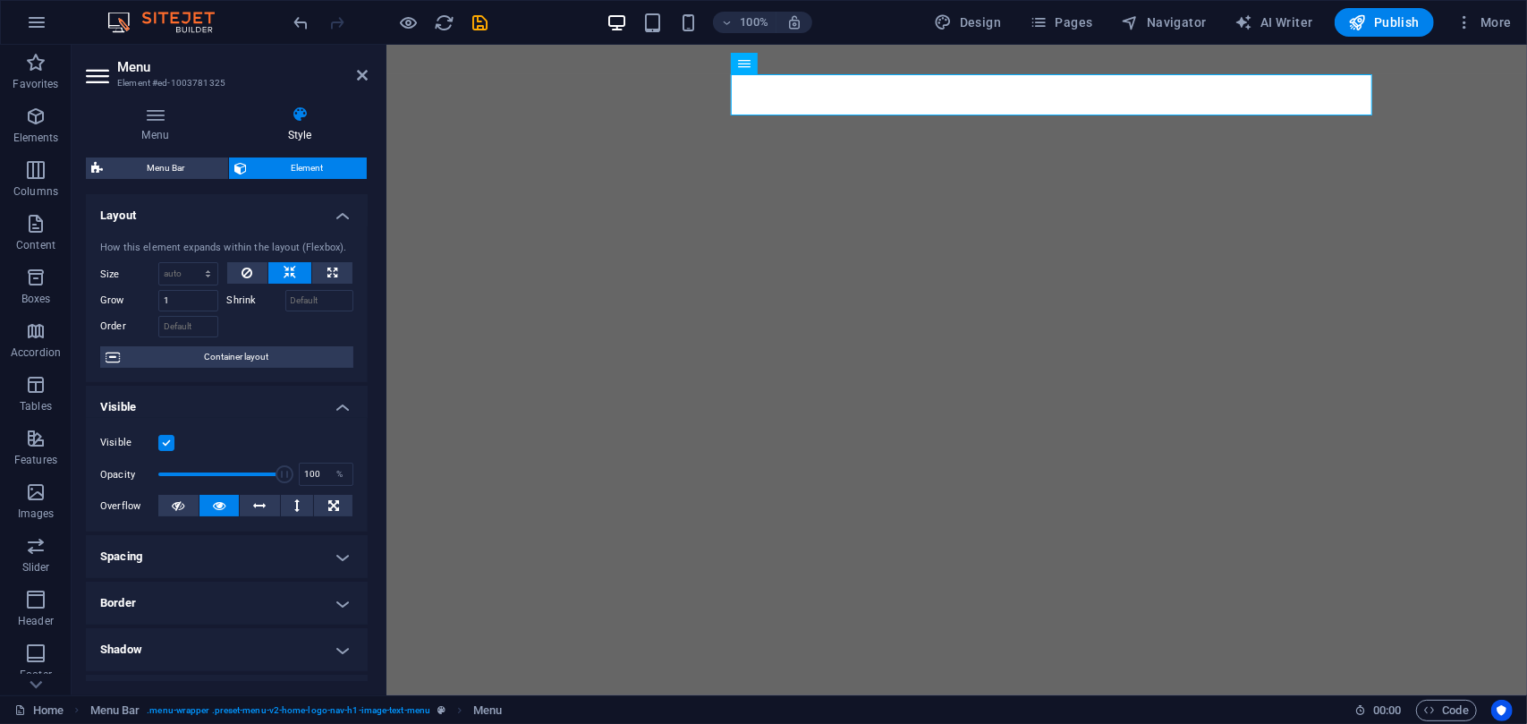
click at [380, 230] on div "Menu Style Menu Auto Custom Create custom menu items for this menu. Recommended…" at bounding box center [227, 393] width 310 height 604
click at [362, 70] on icon at bounding box center [362, 75] width 11 height 14
click at [299, 117] on icon at bounding box center [300, 115] width 136 height 18
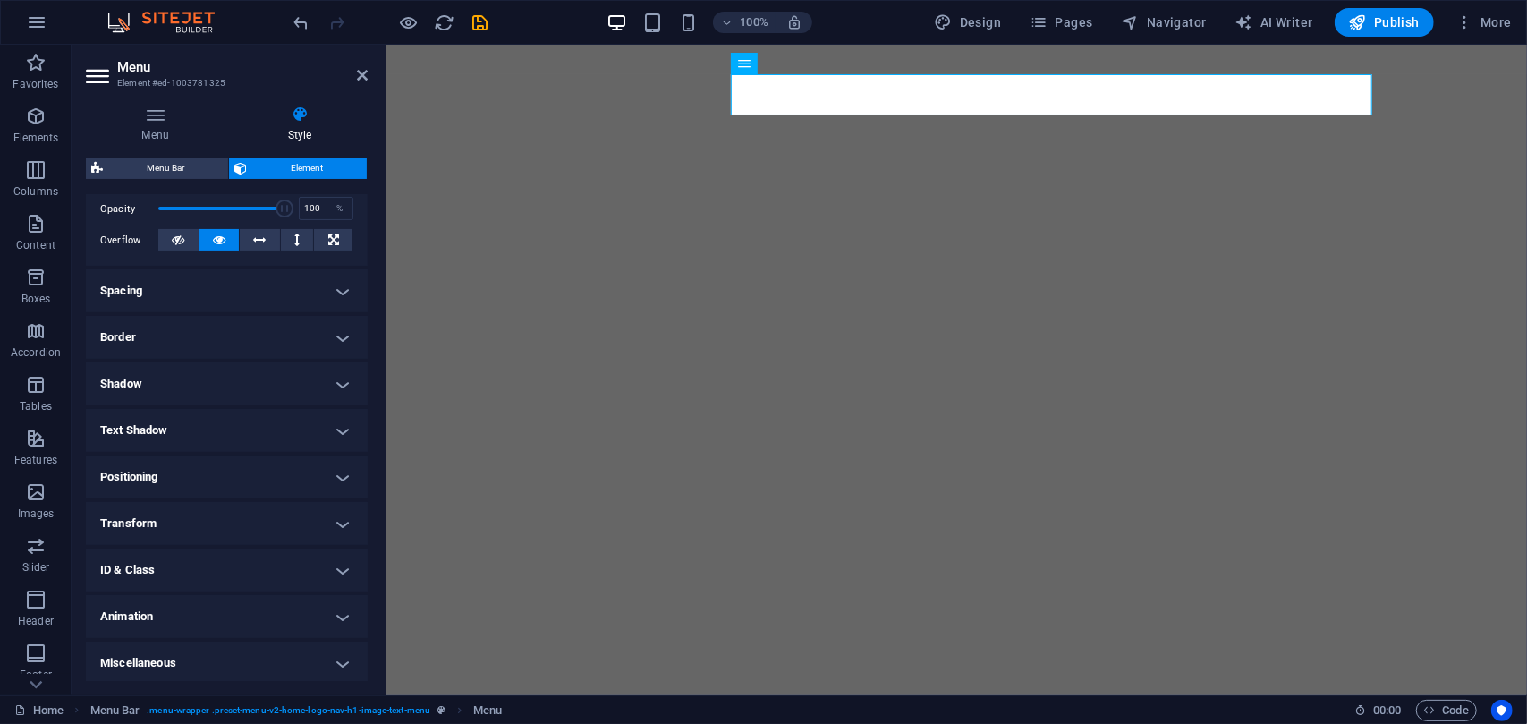
scroll to position [268, 0]
click at [289, 414] on h4 "Text Shadow" at bounding box center [227, 427] width 282 height 43
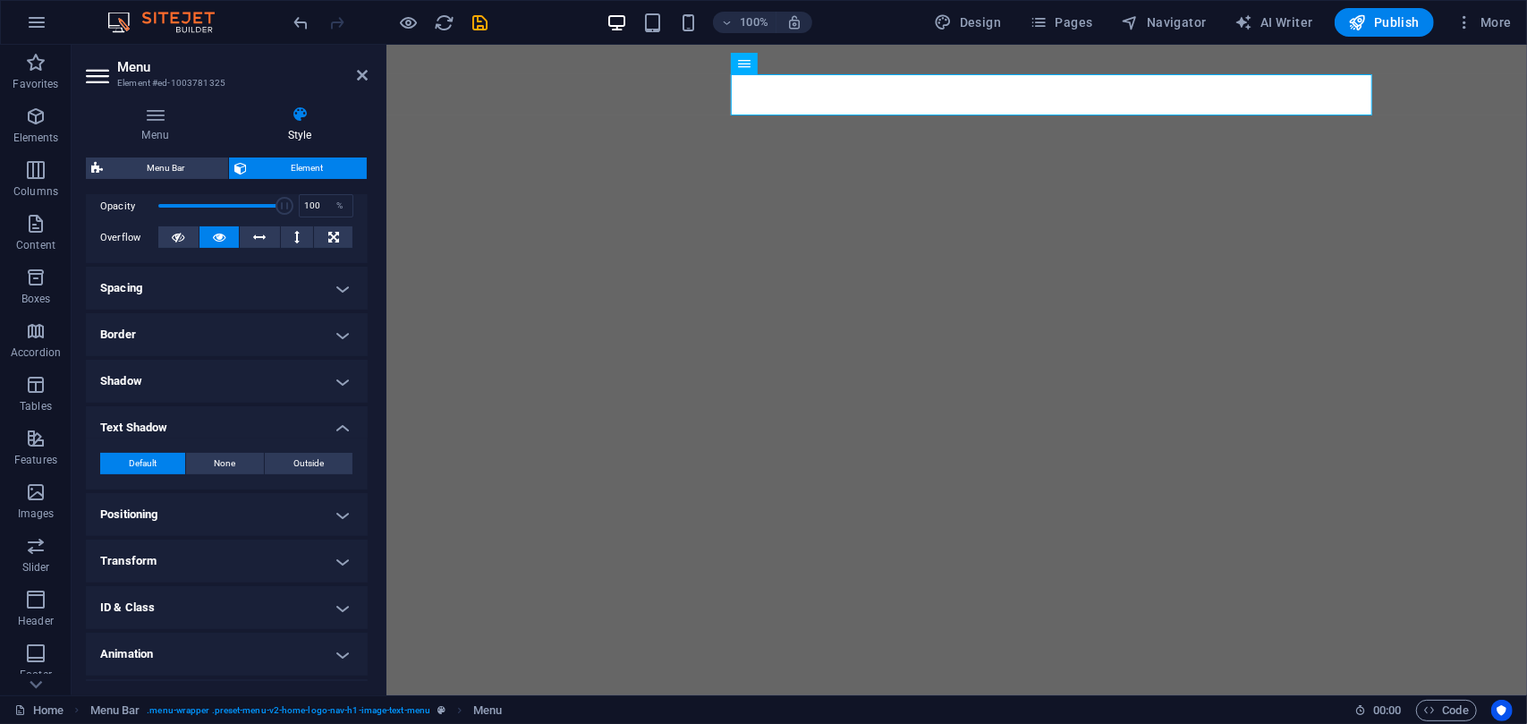
click at [289, 414] on h4 "Text Shadow" at bounding box center [227, 422] width 282 height 32
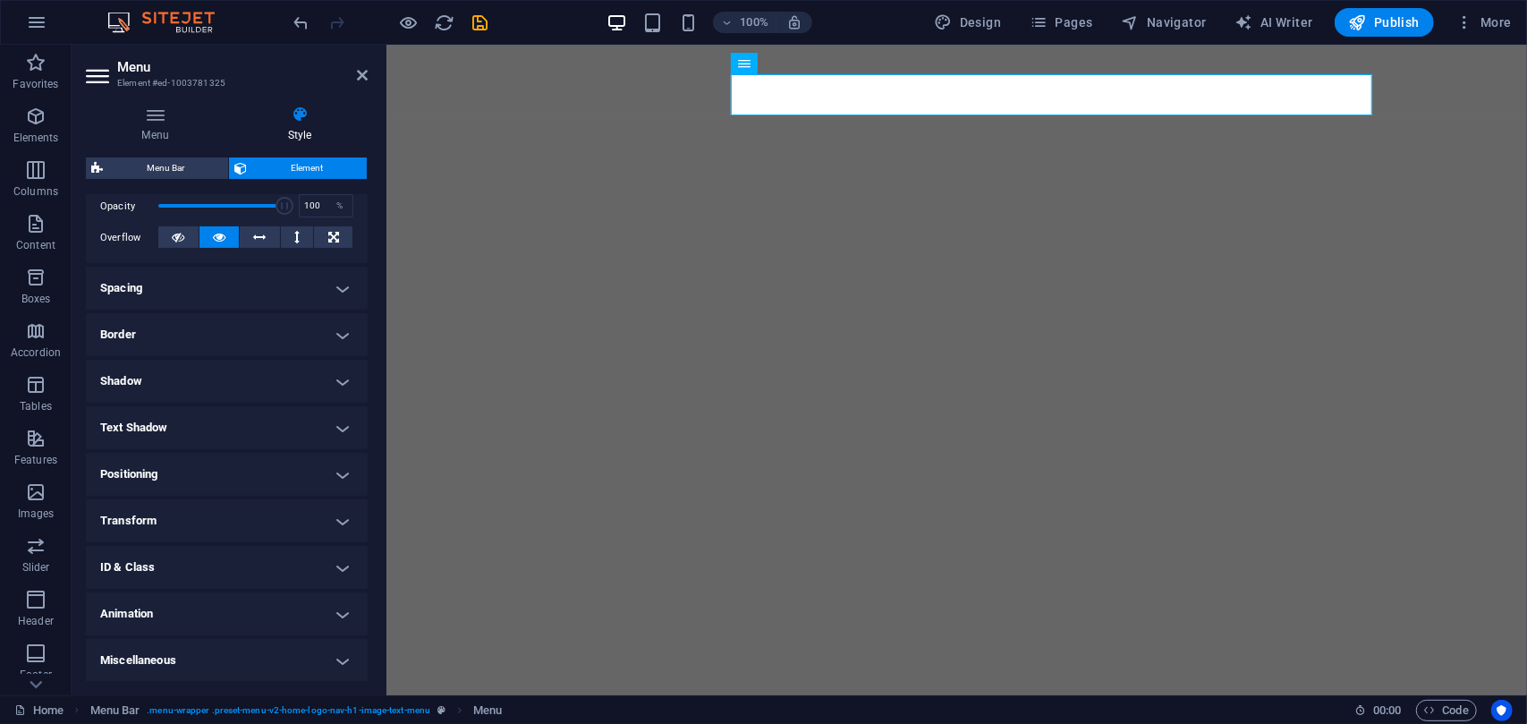
scroll to position [0, 0]
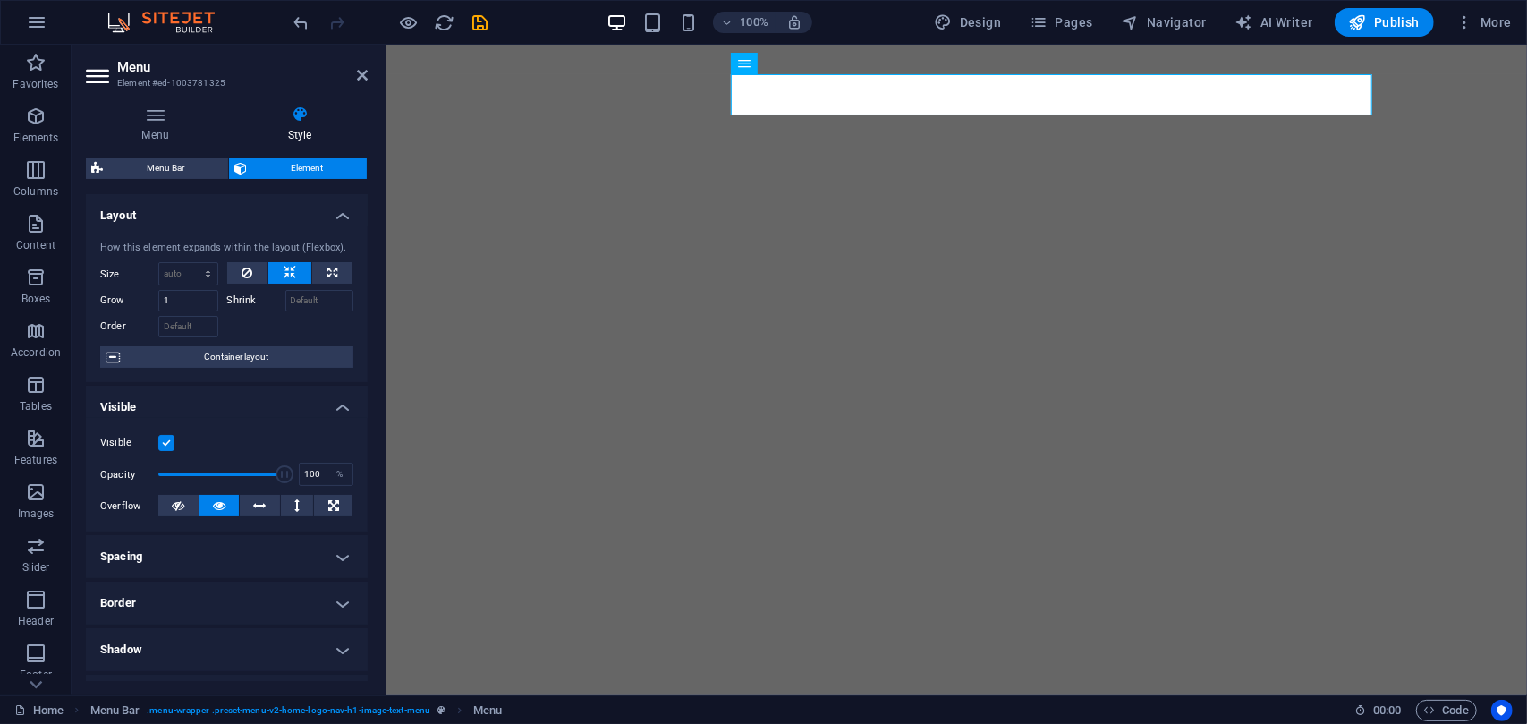
click at [230, 398] on h4 "Visible" at bounding box center [227, 402] width 282 height 32
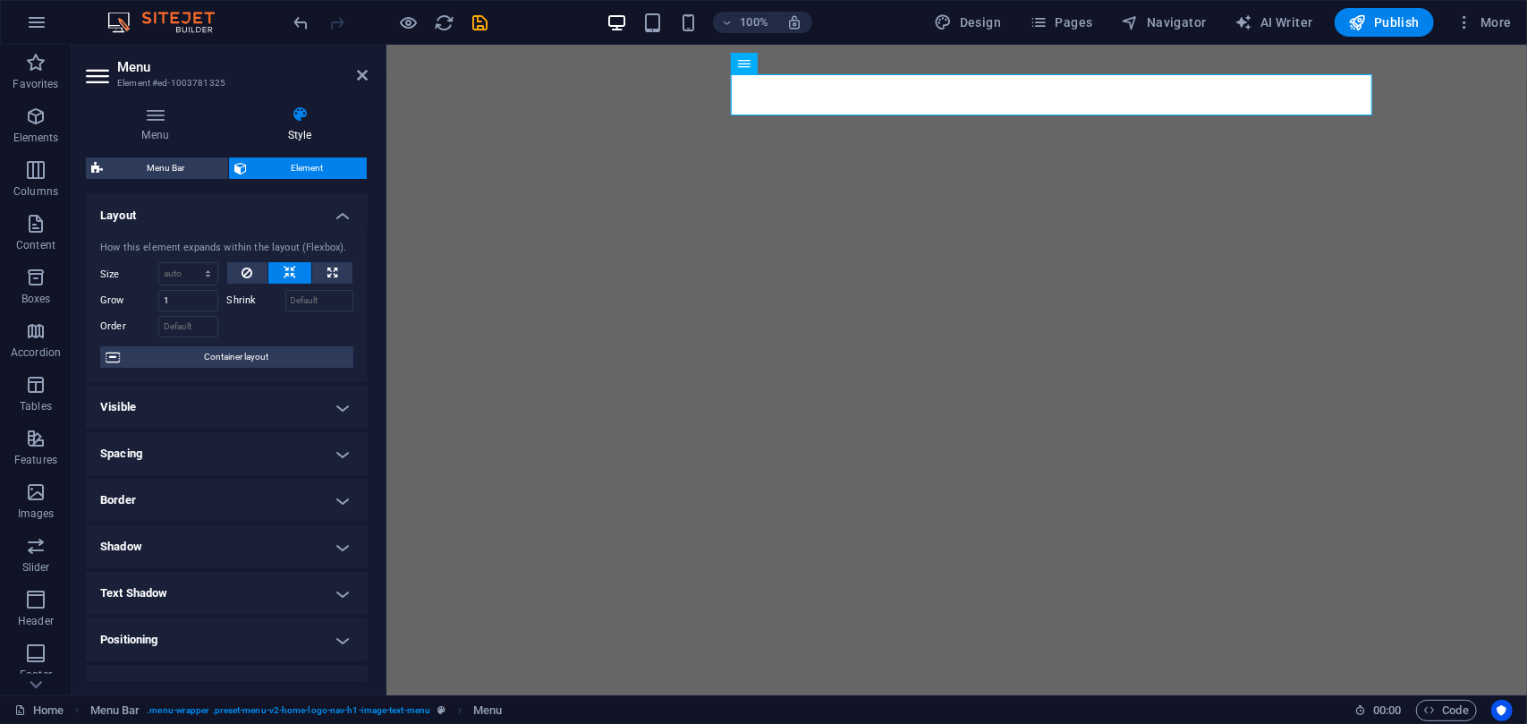
click at [252, 207] on h4 "Layout" at bounding box center [227, 210] width 282 height 32
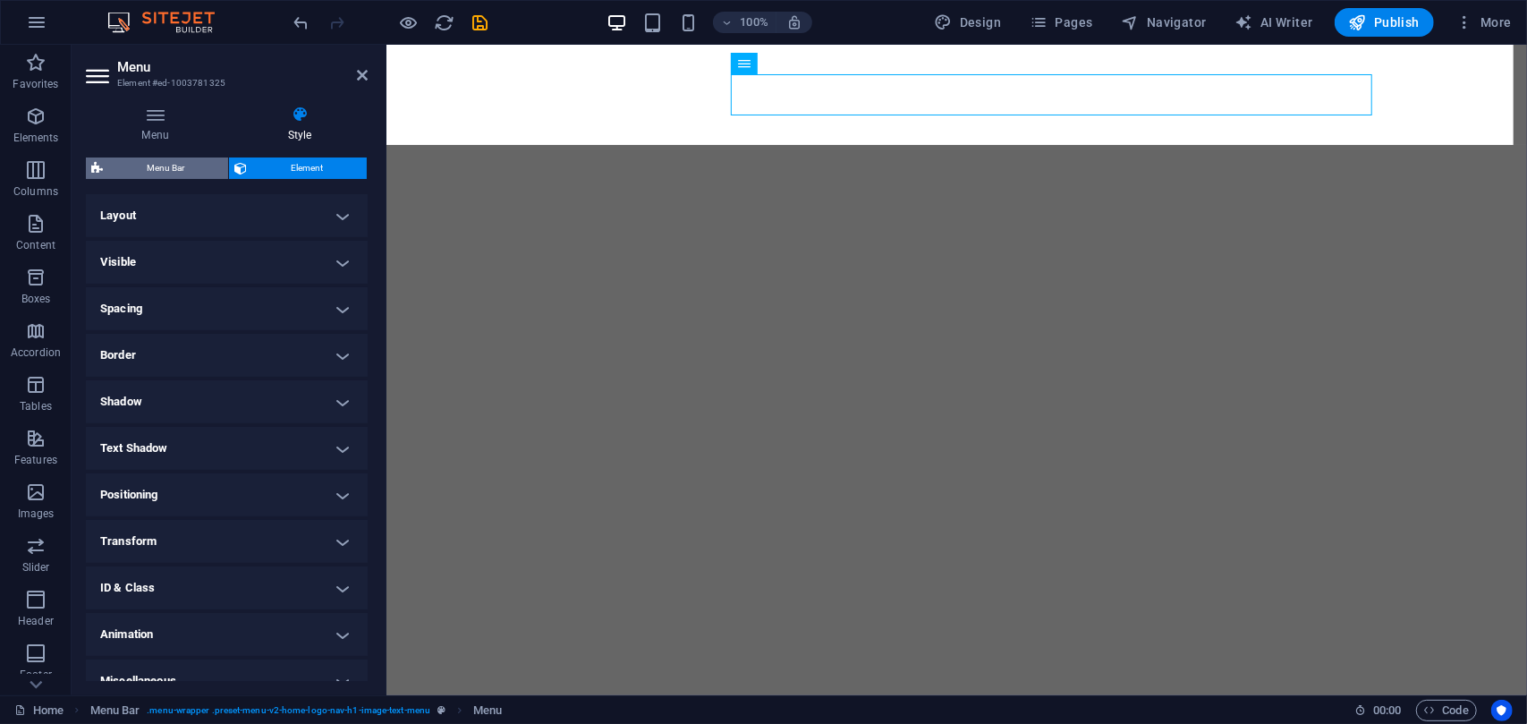
click at [166, 170] on span "Menu Bar" at bounding box center [165, 167] width 115 height 21
select select "rem"
select select "preset-menu-v2-home-logo-nav-h1-image-text-menu"
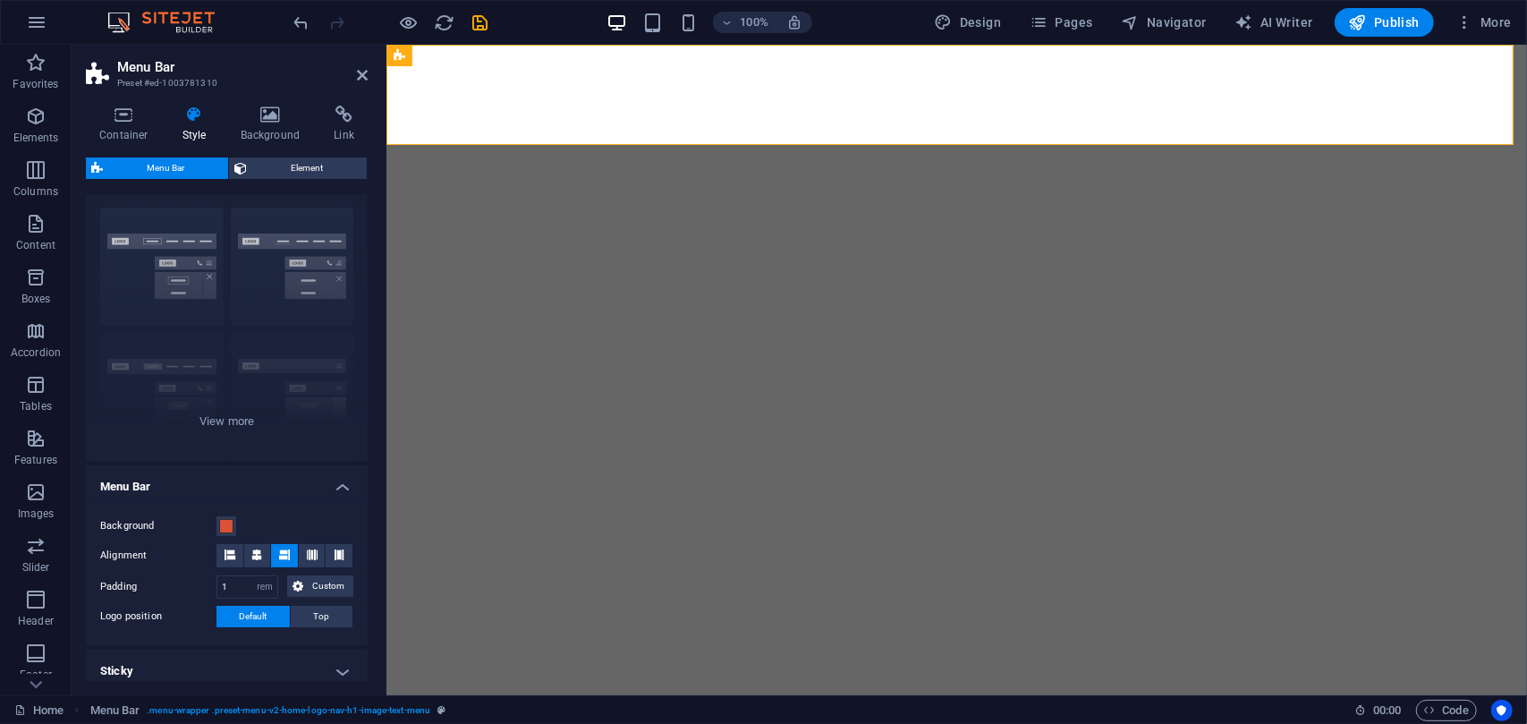
scroll to position [27, 0]
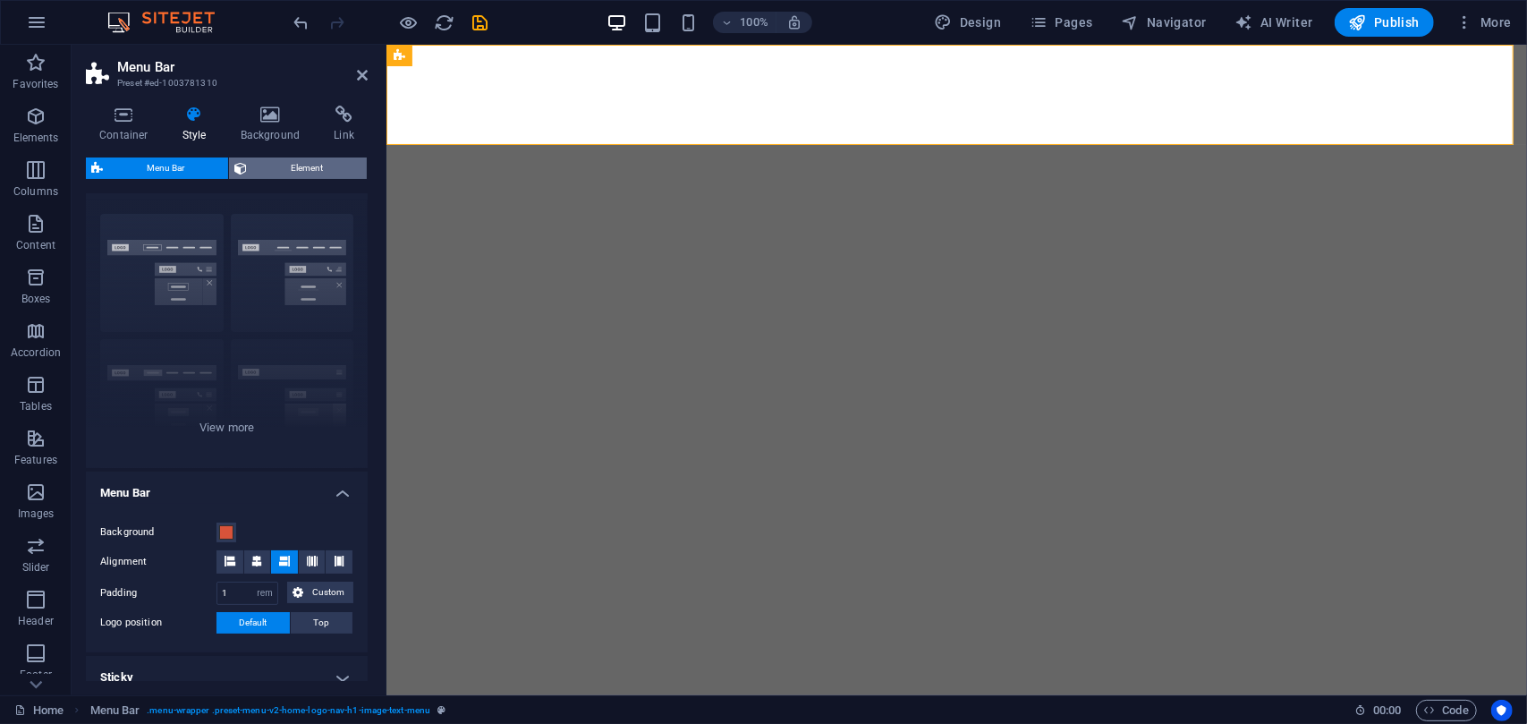
click at [283, 169] on span "Element" at bounding box center [306, 167] width 109 height 21
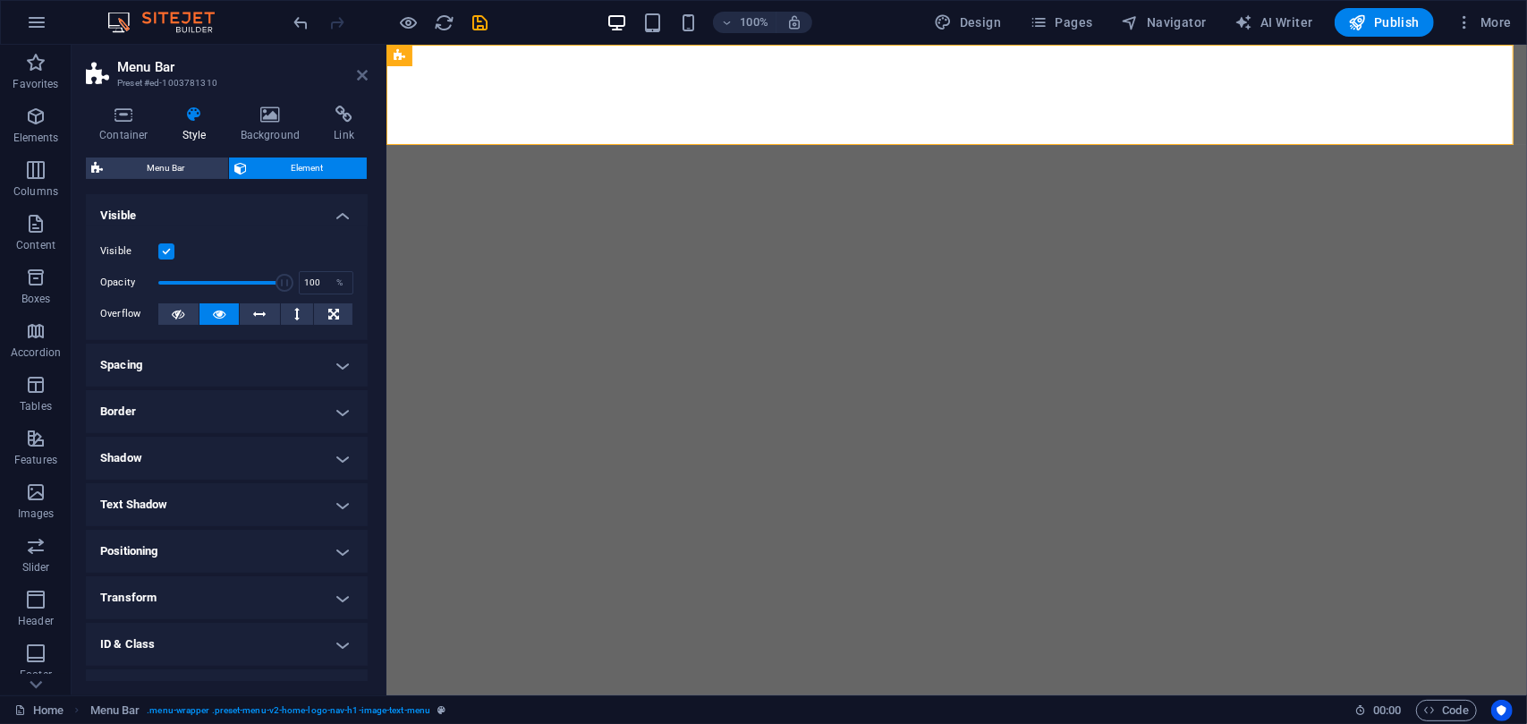
click at [363, 70] on icon at bounding box center [362, 75] width 11 height 14
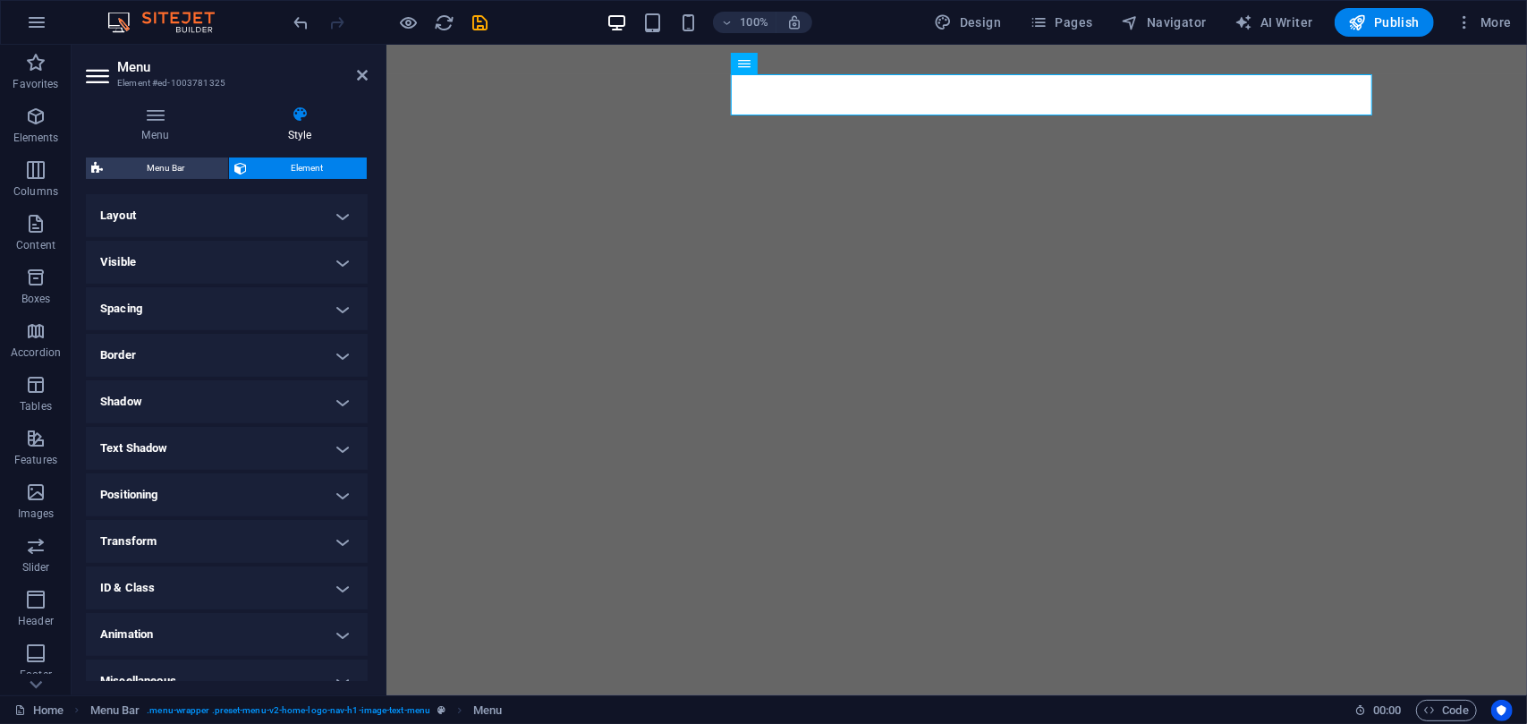
click at [307, 216] on h4 "Layout" at bounding box center [227, 215] width 282 height 43
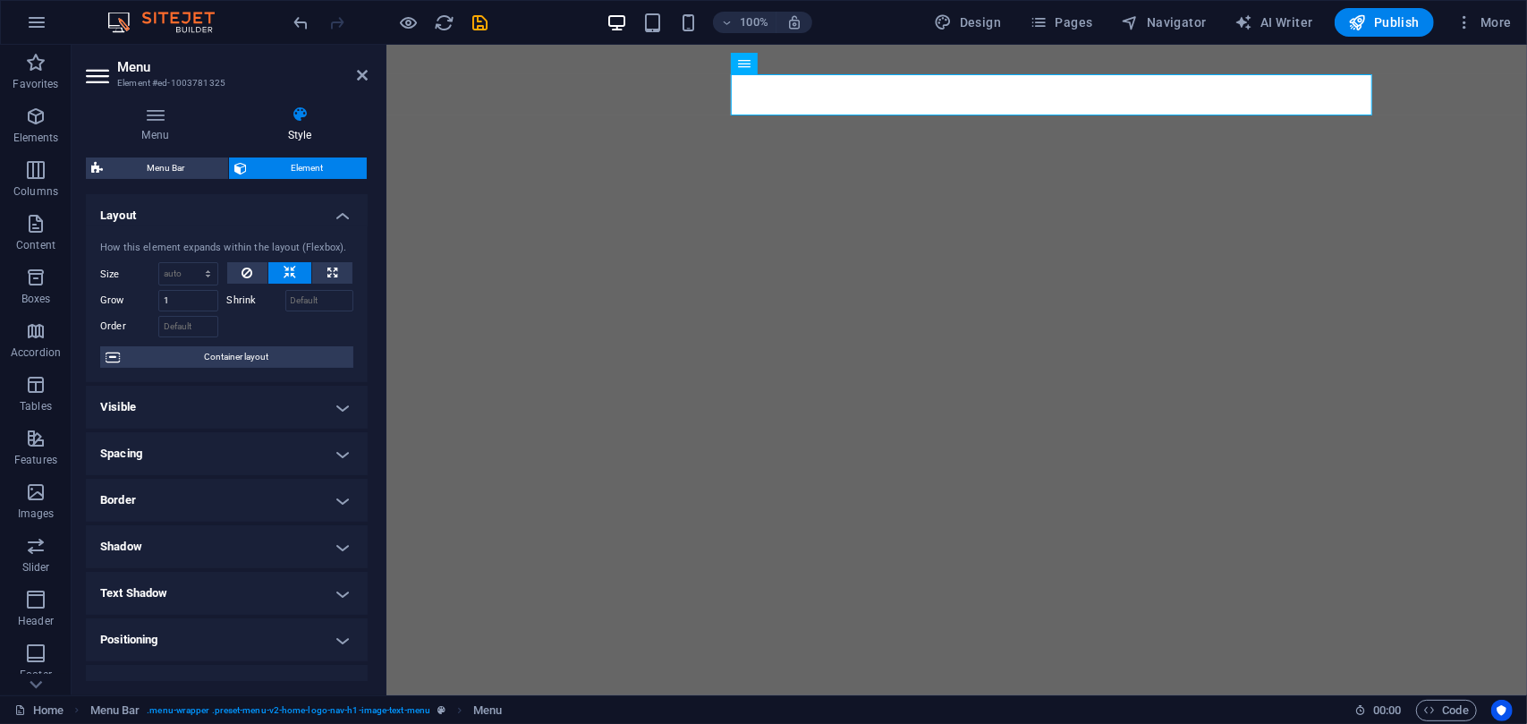
click at [307, 216] on h4 "Layout" at bounding box center [227, 210] width 282 height 32
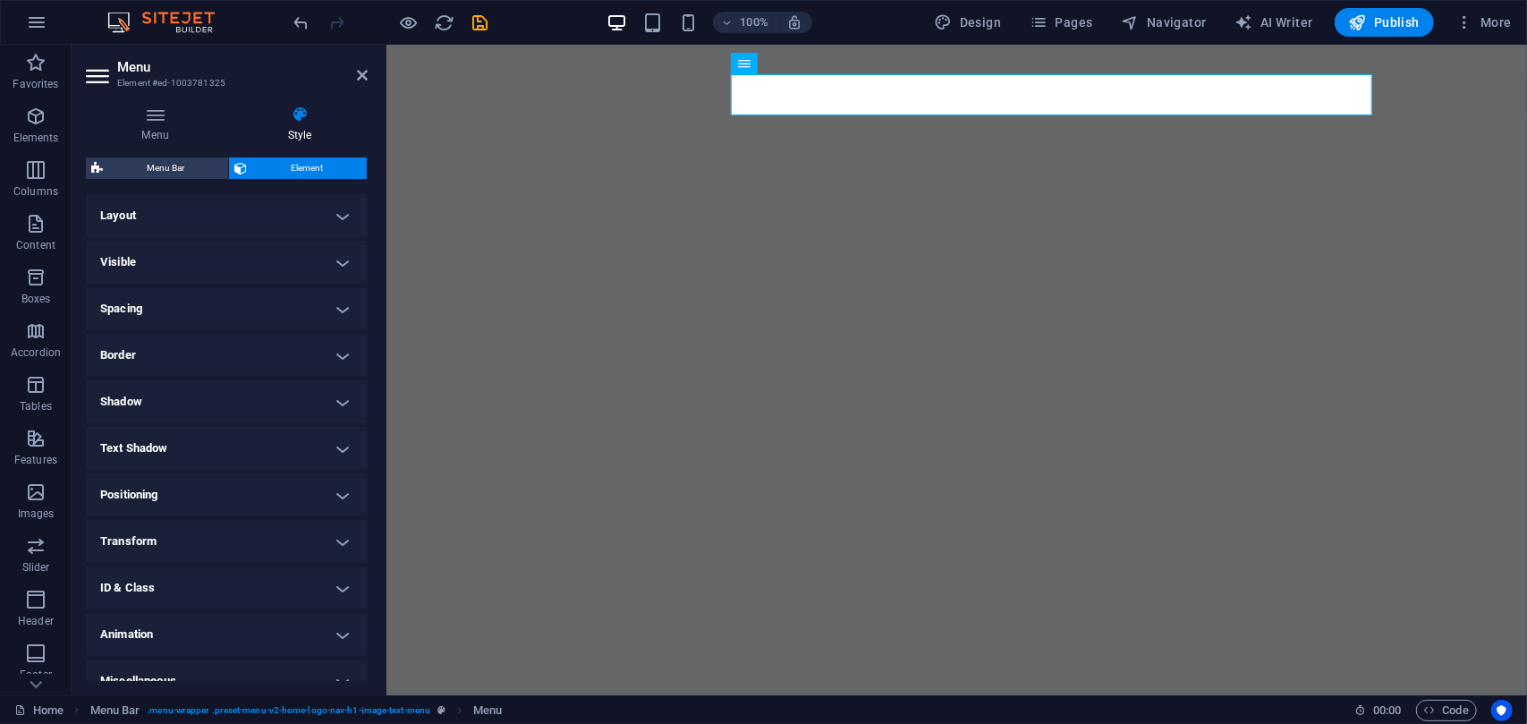
click at [299, 257] on h4 "Visible" at bounding box center [227, 262] width 282 height 43
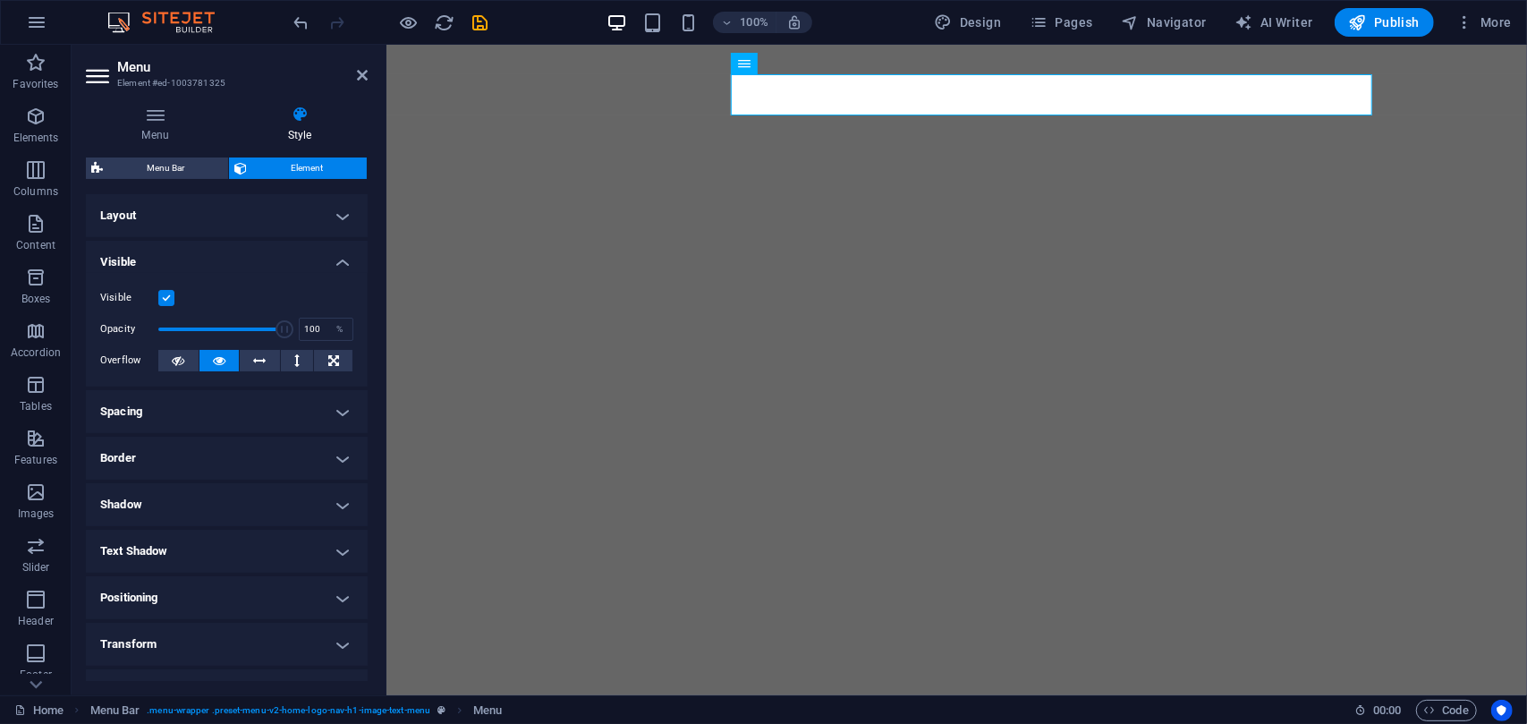
click at [299, 257] on h4 "Visible" at bounding box center [227, 257] width 282 height 32
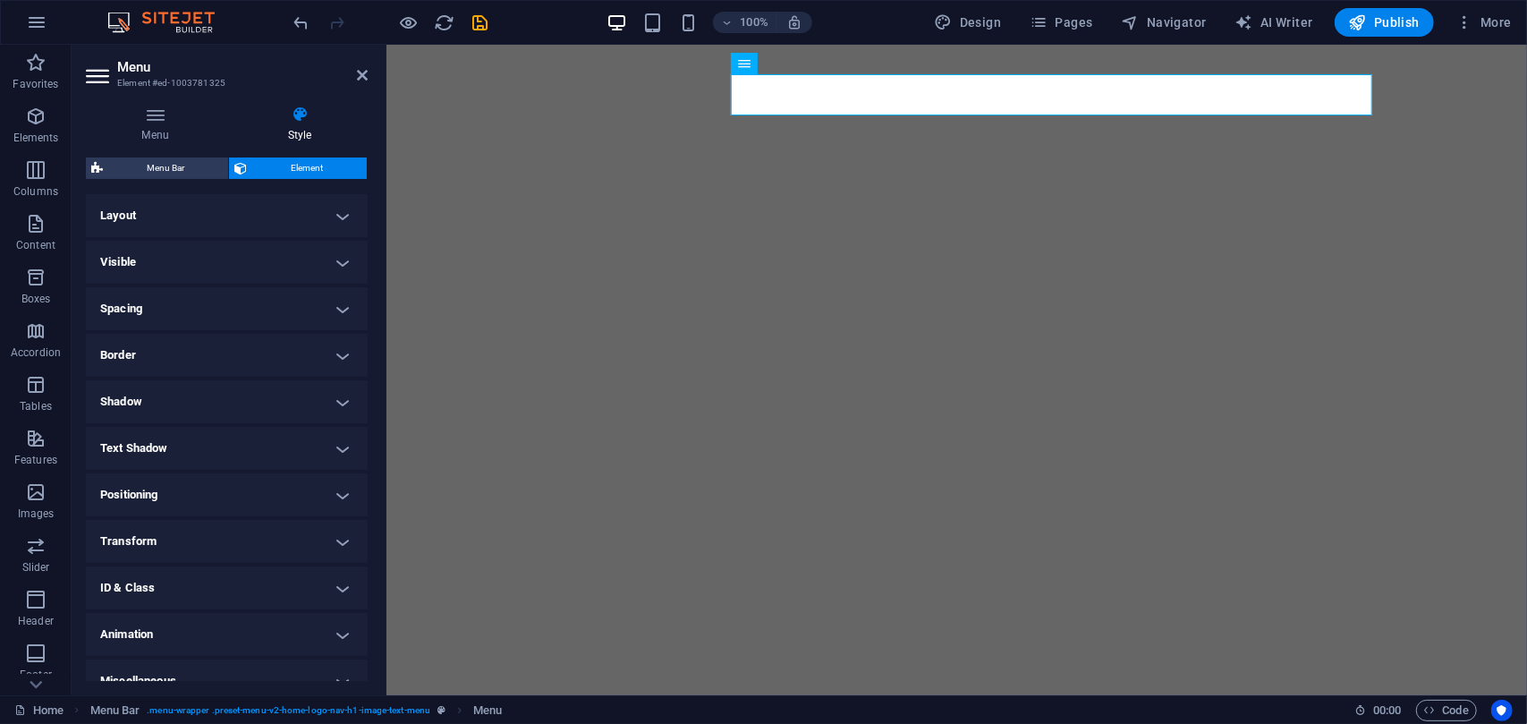
click at [287, 302] on h4 "Spacing" at bounding box center [227, 308] width 282 height 43
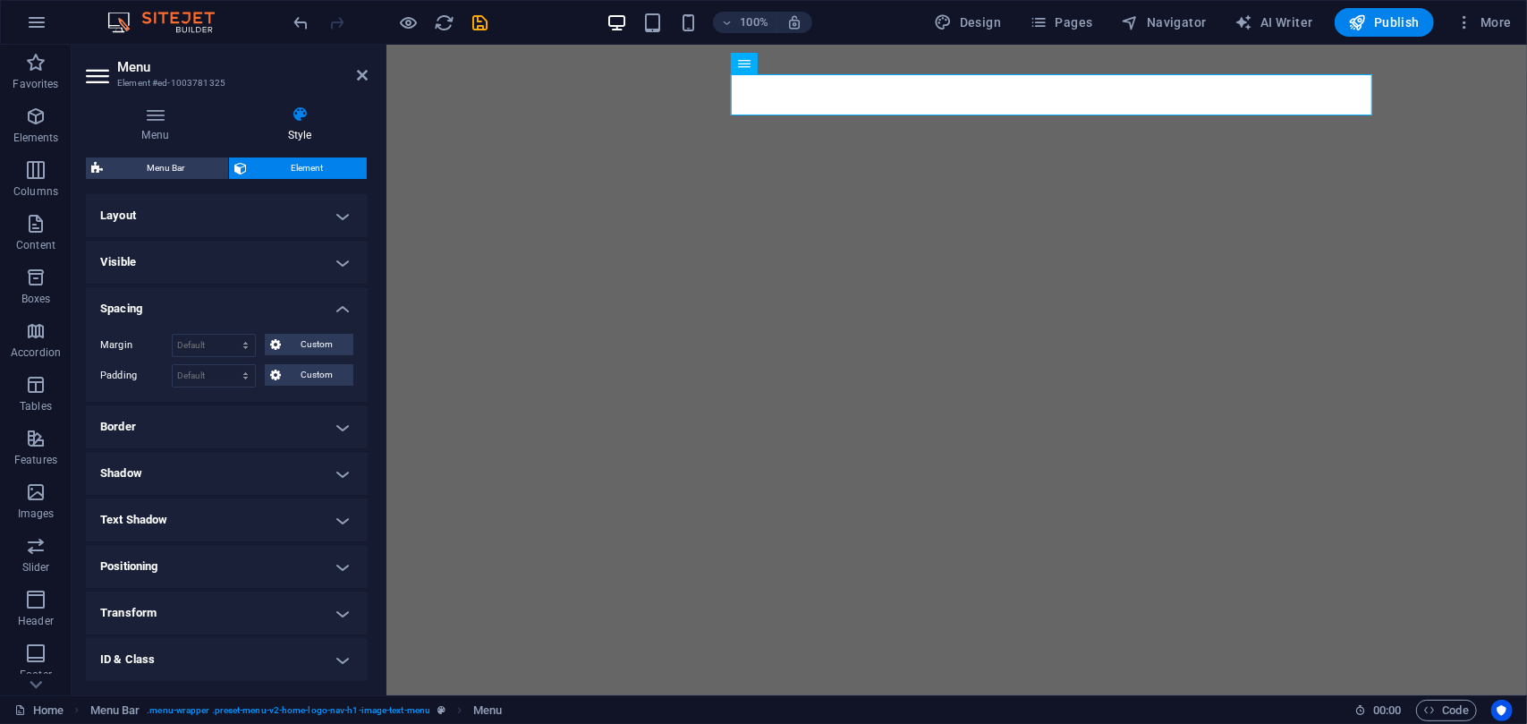
click at [287, 302] on h4 "Spacing" at bounding box center [227, 303] width 282 height 32
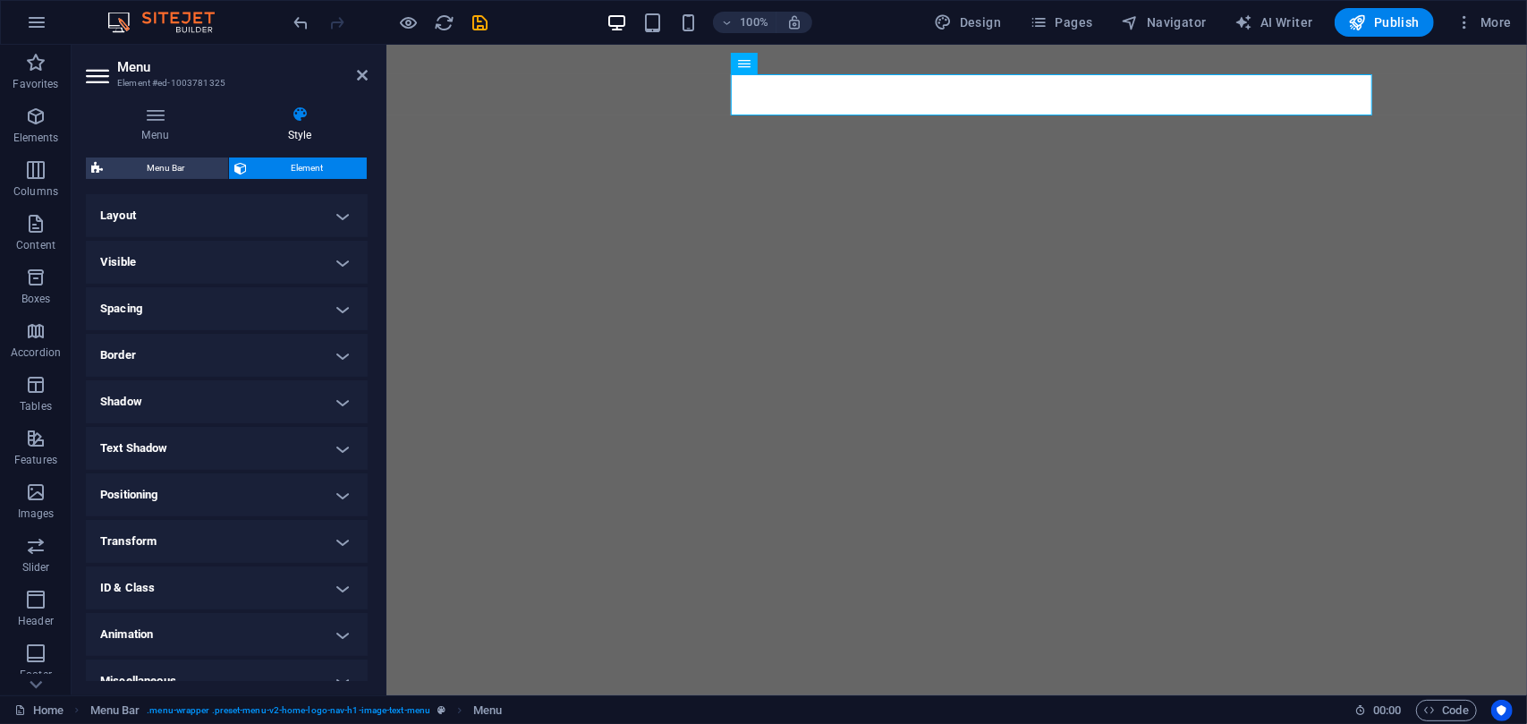
click at [286, 352] on h4 "Border" at bounding box center [227, 355] width 282 height 43
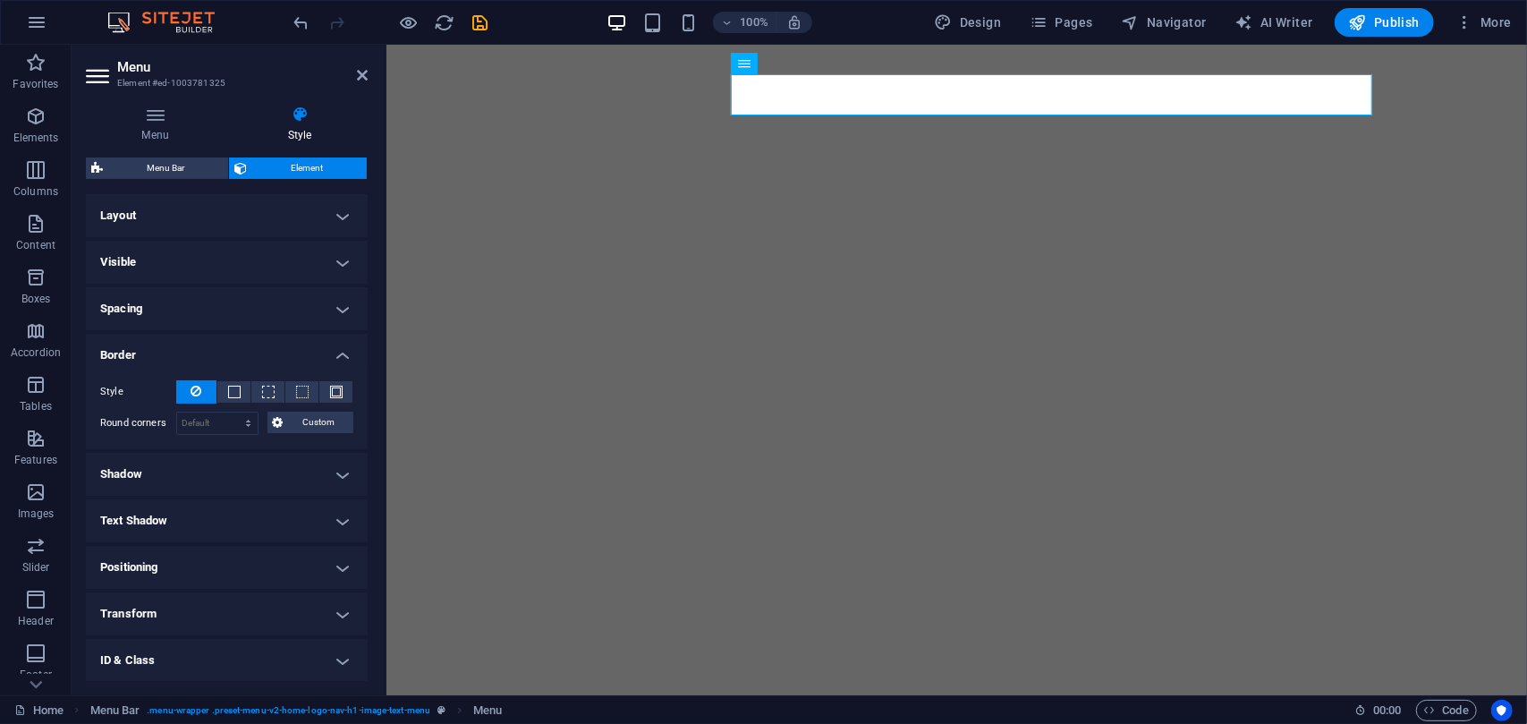
click at [286, 352] on h4 "Border" at bounding box center [227, 350] width 282 height 32
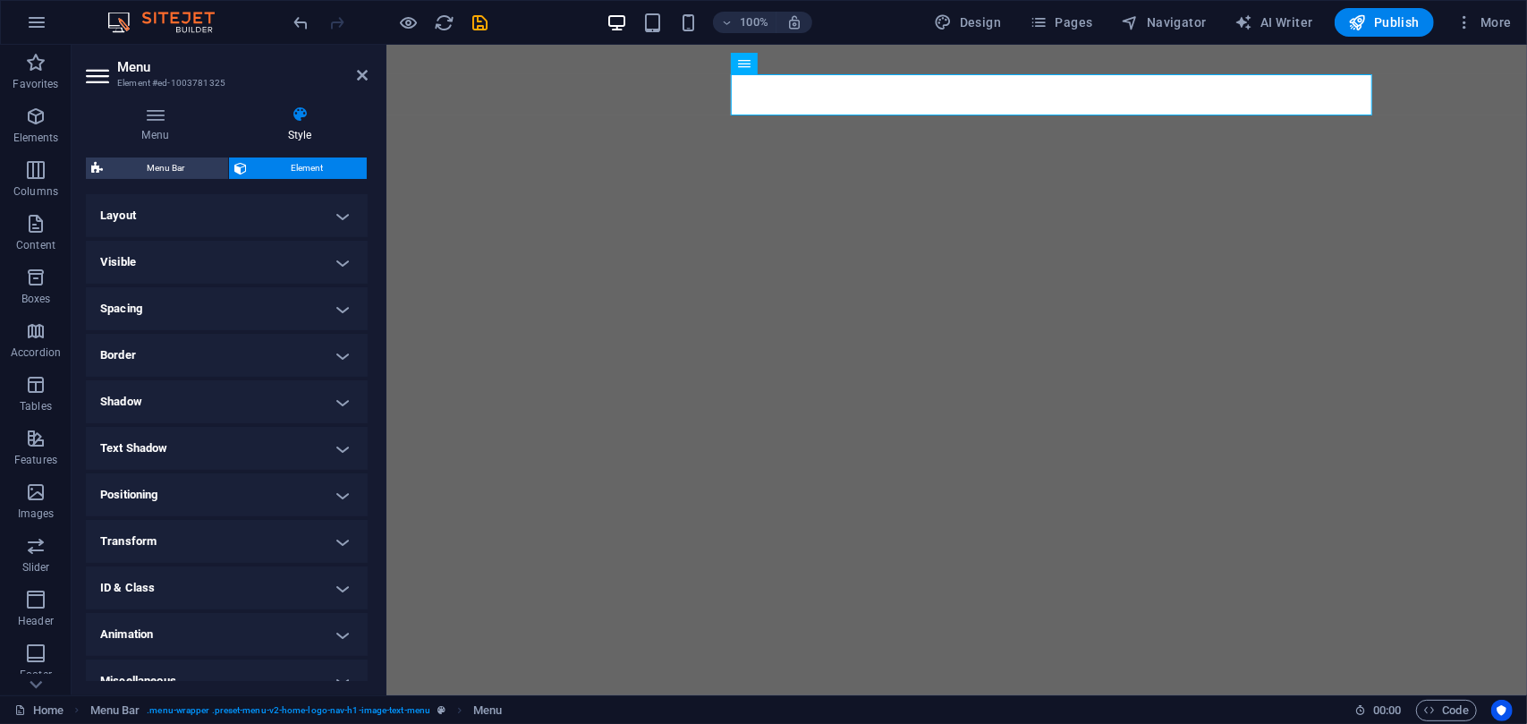
click at [279, 400] on h4 "Shadow" at bounding box center [227, 401] width 282 height 43
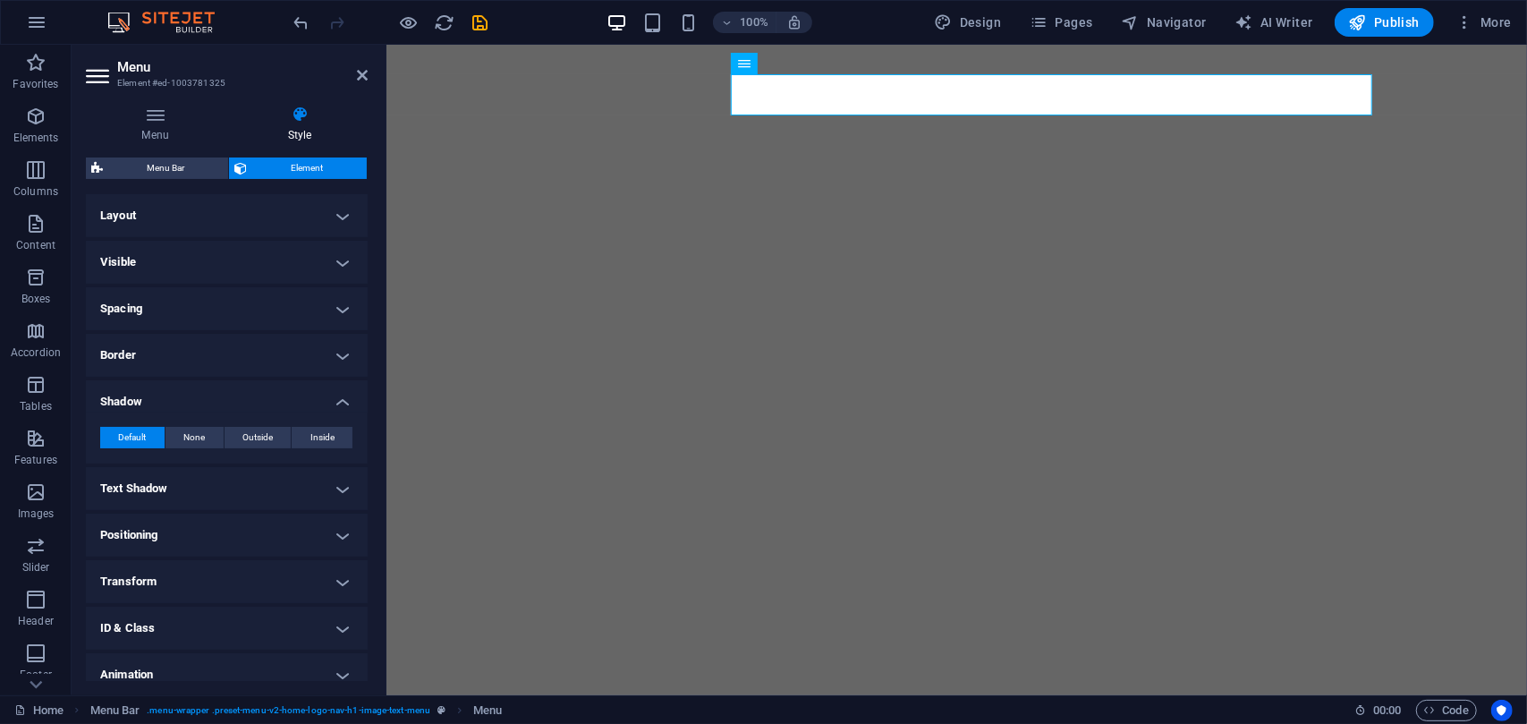
click at [279, 400] on h4 "Shadow" at bounding box center [227, 396] width 282 height 32
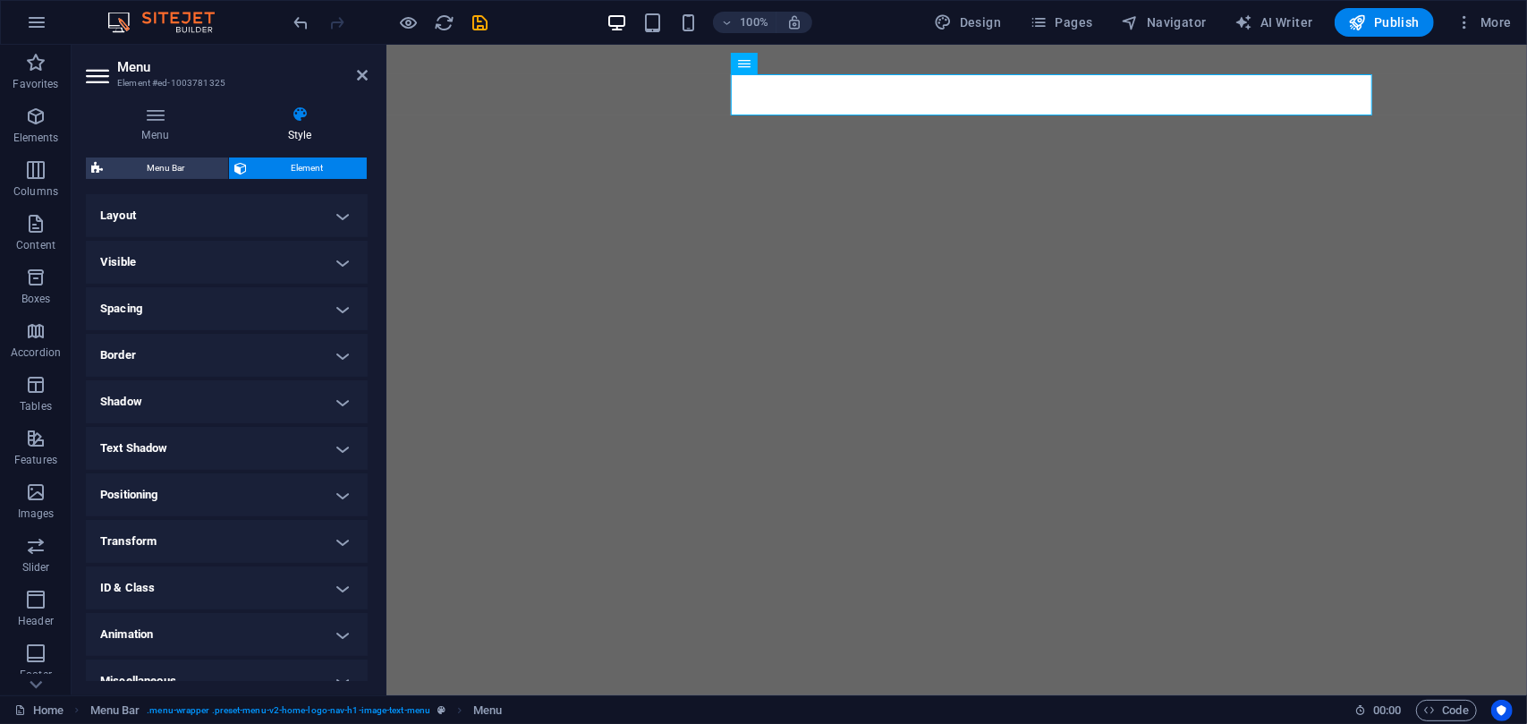
click at [279, 452] on h4 "Text Shadow" at bounding box center [227, 448] width 282 height 43
click at [279, 452] on h4 "Text Shadow" at bounding box center [227, 443] width 282 height 32
click at [279, 502] on h4 "Positioning" at bounding box center [227, 494] width 282 height 43
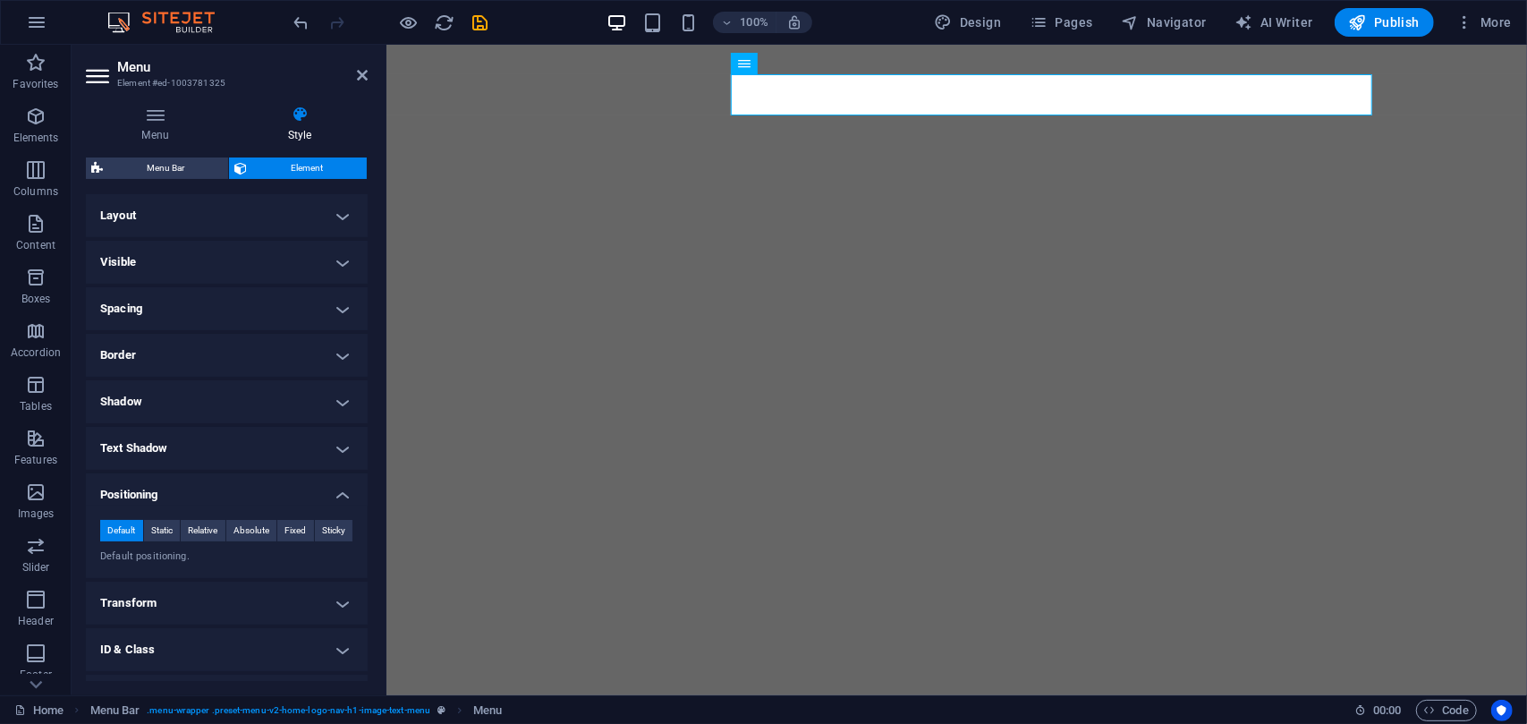
click at [279, 502] on h4 "Positioning" at bounding box center [227, 489] width 282 height 32
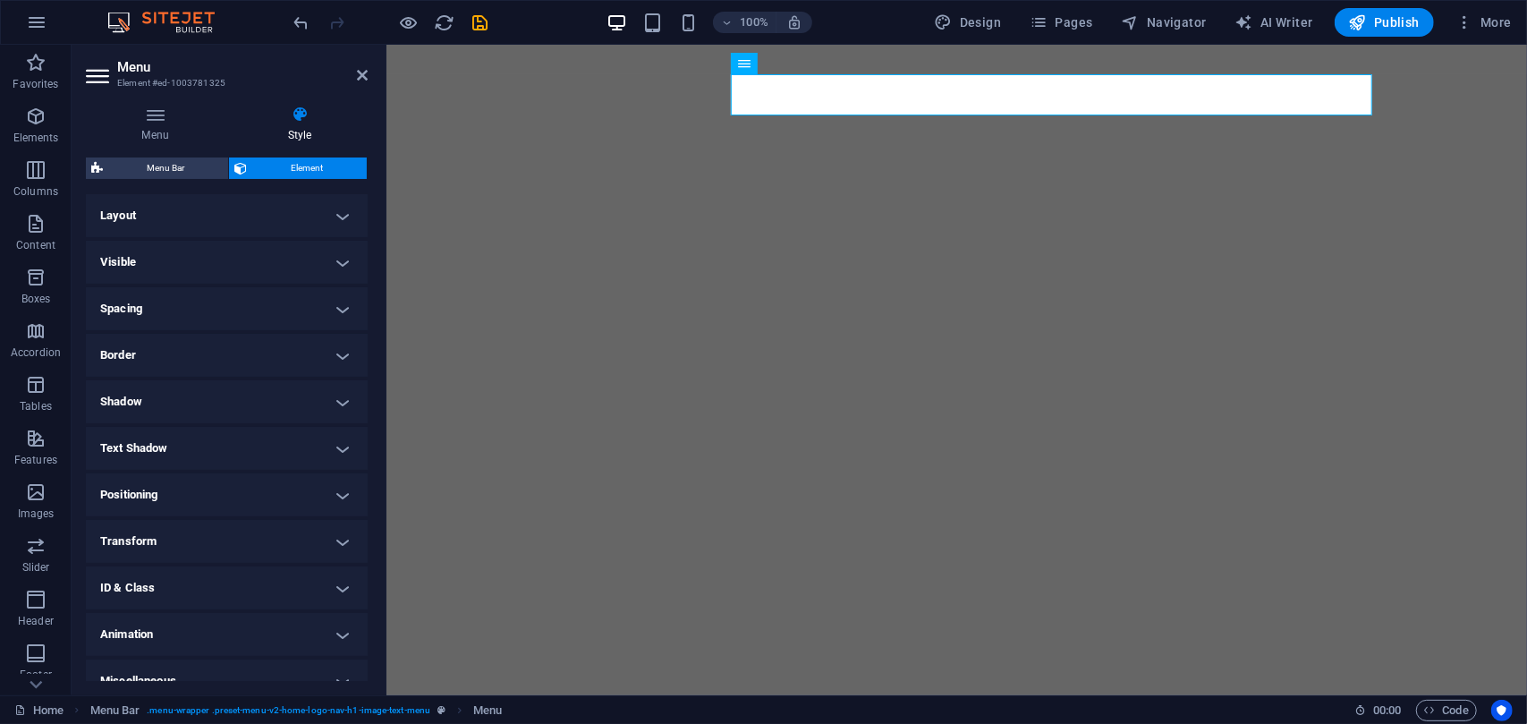
click at [279, 546] on h4 "Transform" at bounding box center [227, 541] width 282 height 43
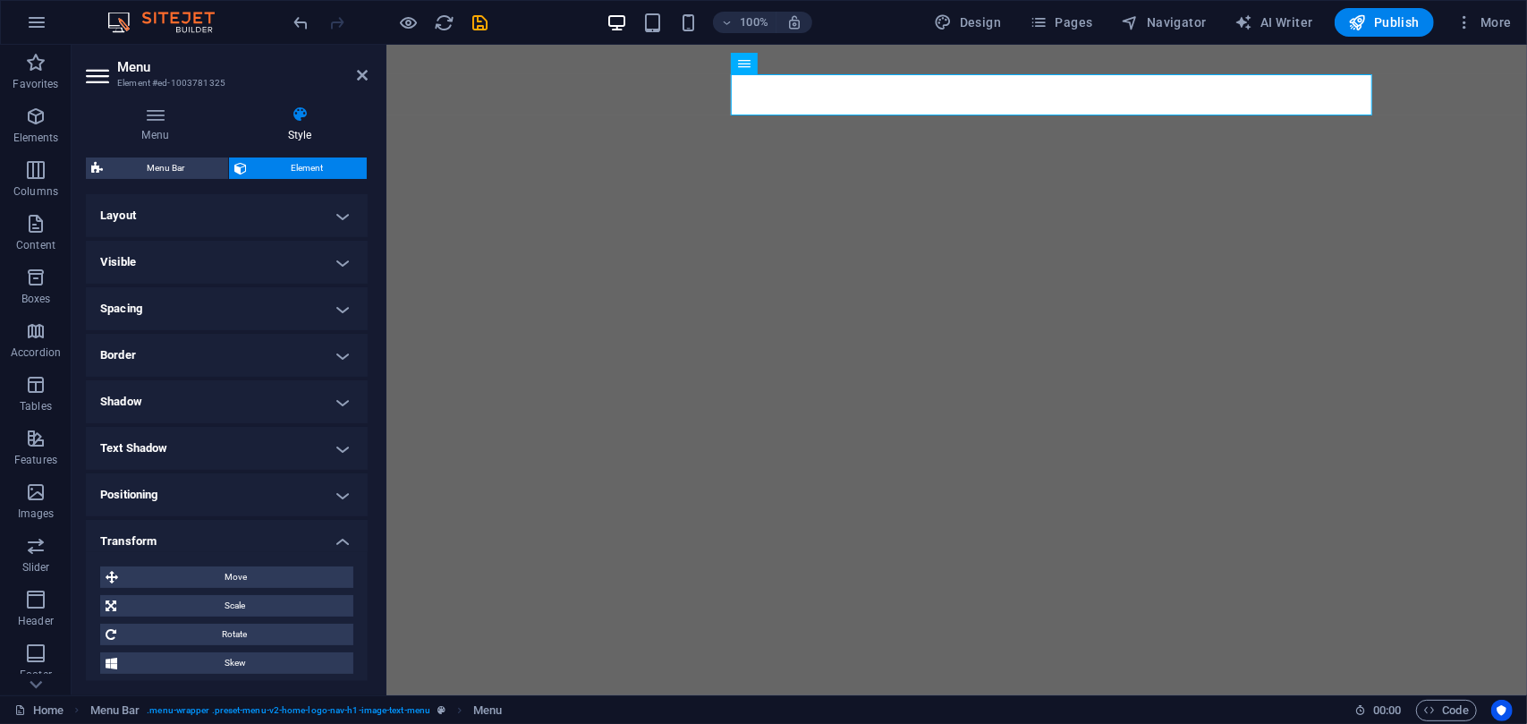
click at [279, 546] on h4 "Transform" at bounding box center [227, 536] width 282 height 32
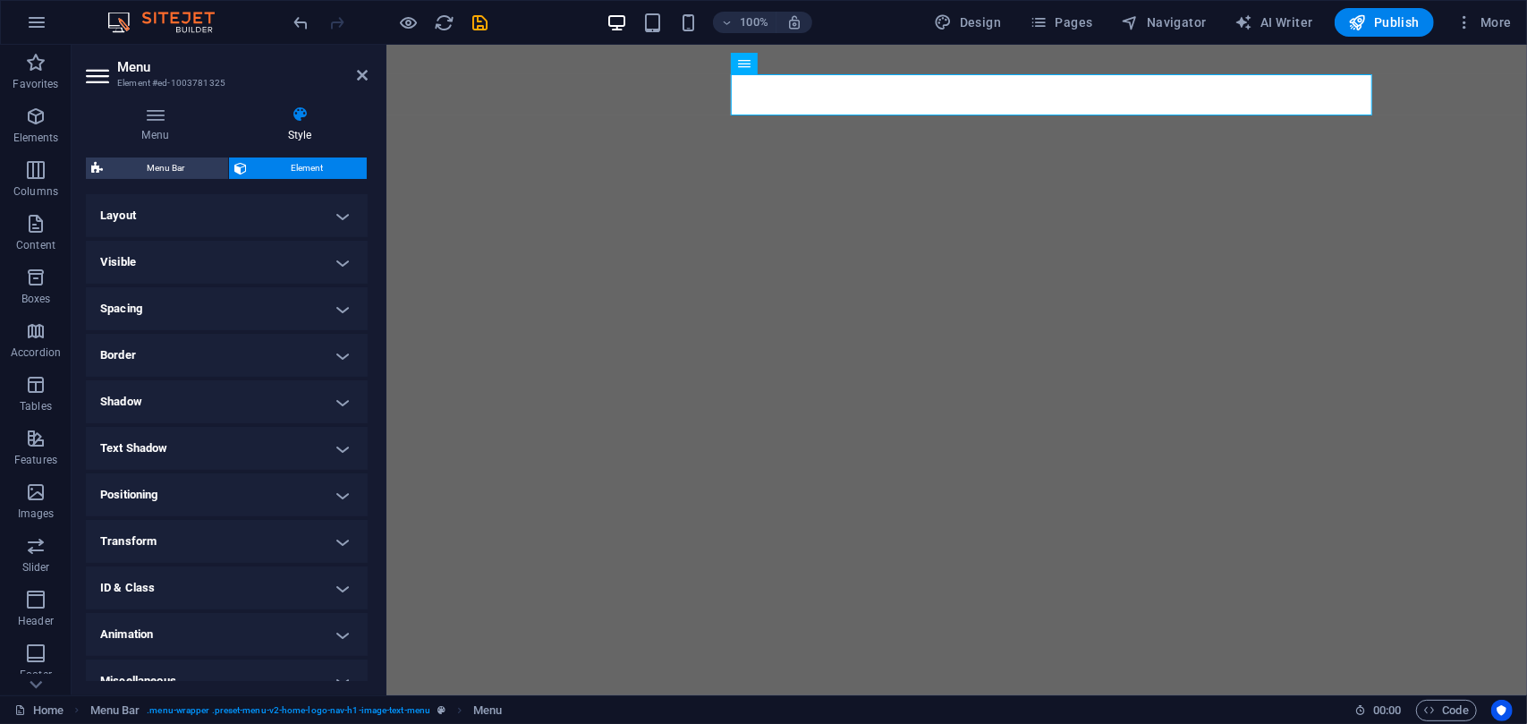
scroll to position [21, 0]
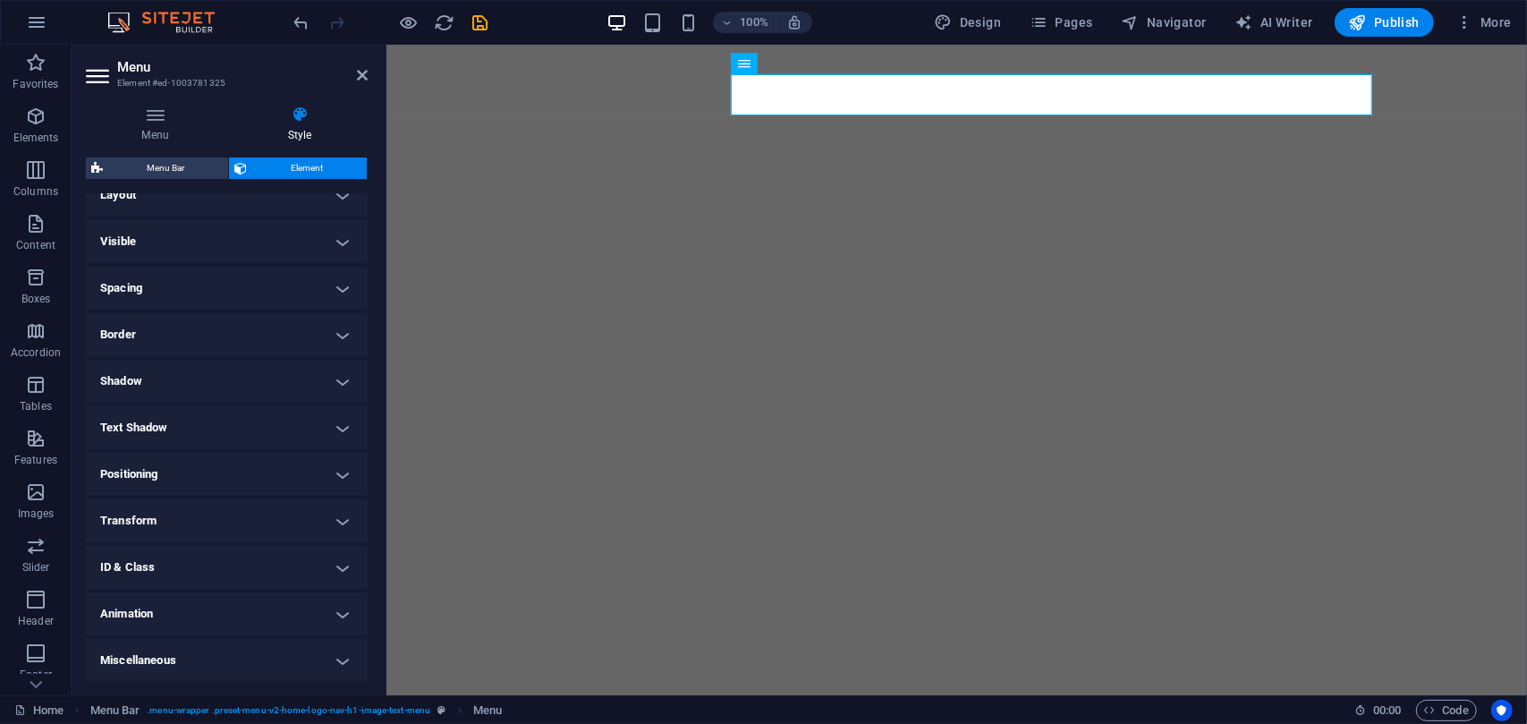
click at [279, 546] on h4 "ID & Class" at bounding box center [227, 567] width 282 height 43
click at [279, 546] on h4 "ID & Class" at bounding box center [227, 562] width 282 height 32
click at [276, 604] on h4 "Animation" at bounding box center [227, 613] width 282 height 43
click at [276, 604] on h4 "Animation" at bounding box center [227, 608] width 282 height 32
click at [272, 652] on h4 "Miscellaneous" at bounding box center [227, 660] width 282 height 43
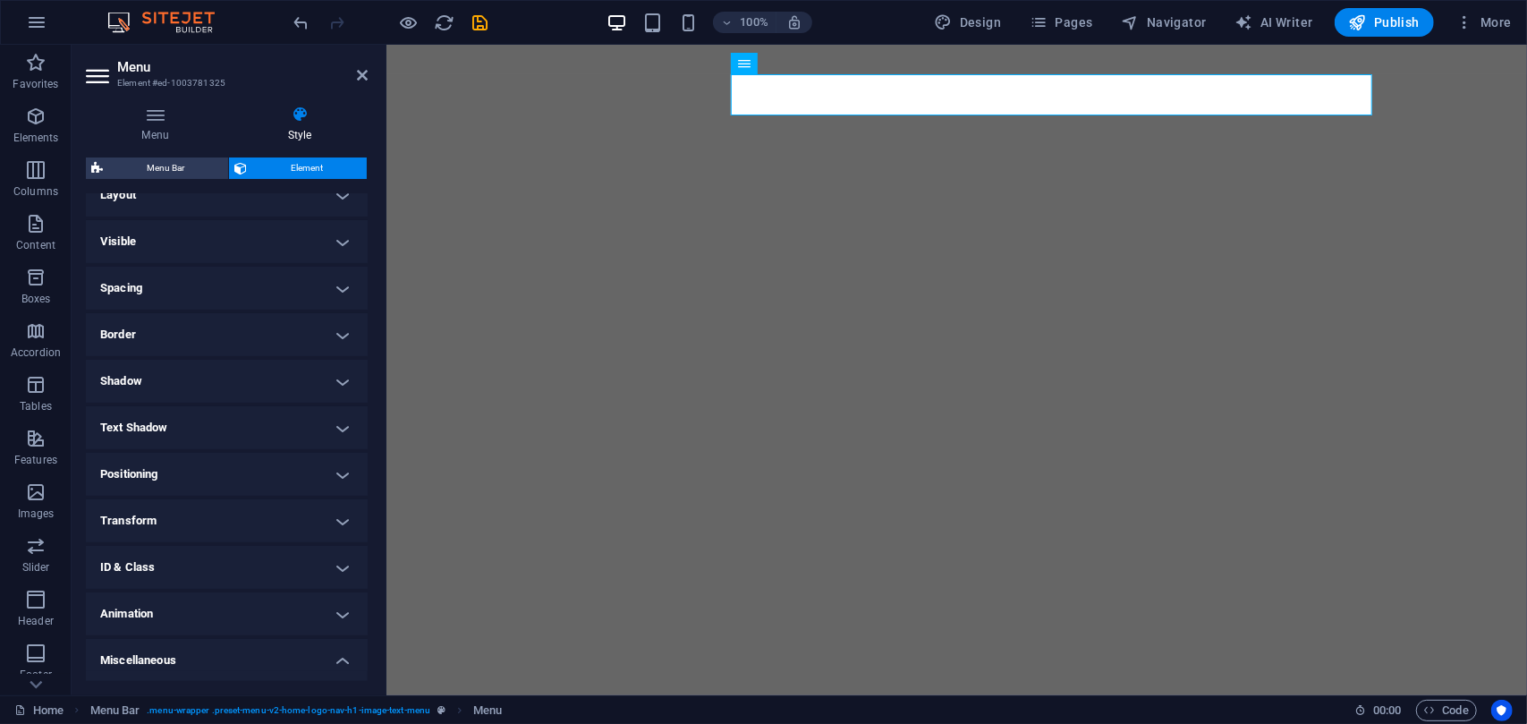
scroll to position [131, 0]
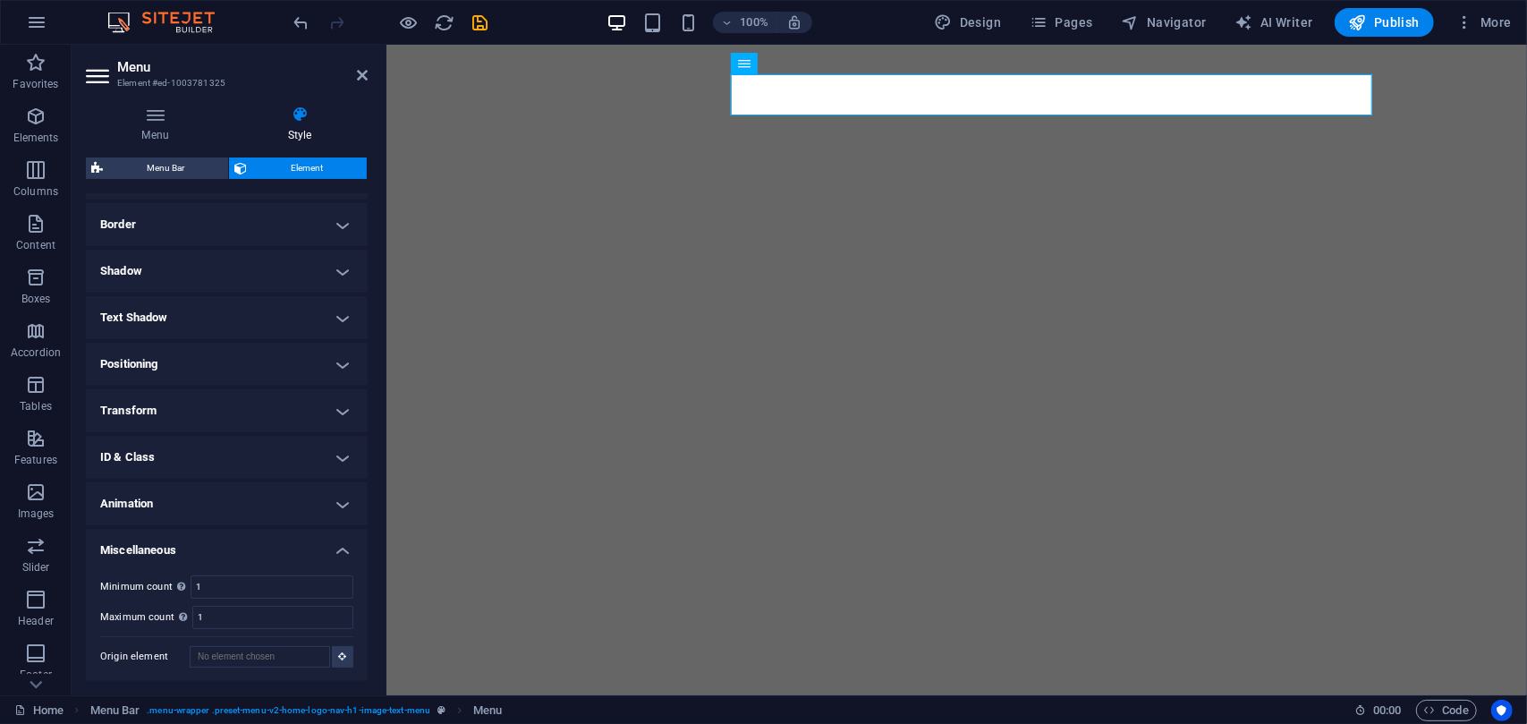
click at [242, 553] on h4 "Miscellaneous" at bounding box center [227, 545] width 282 height 32
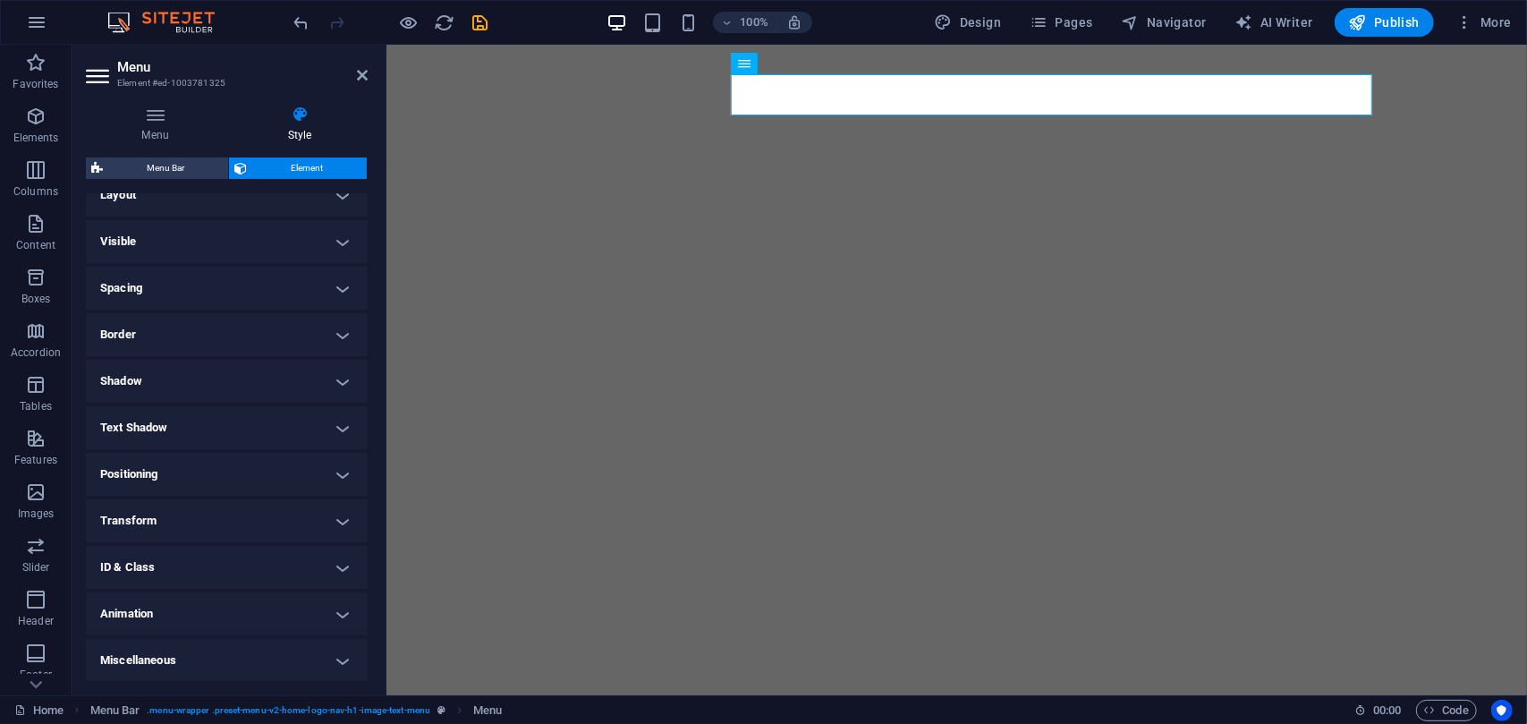
scroll to position [0, 0]
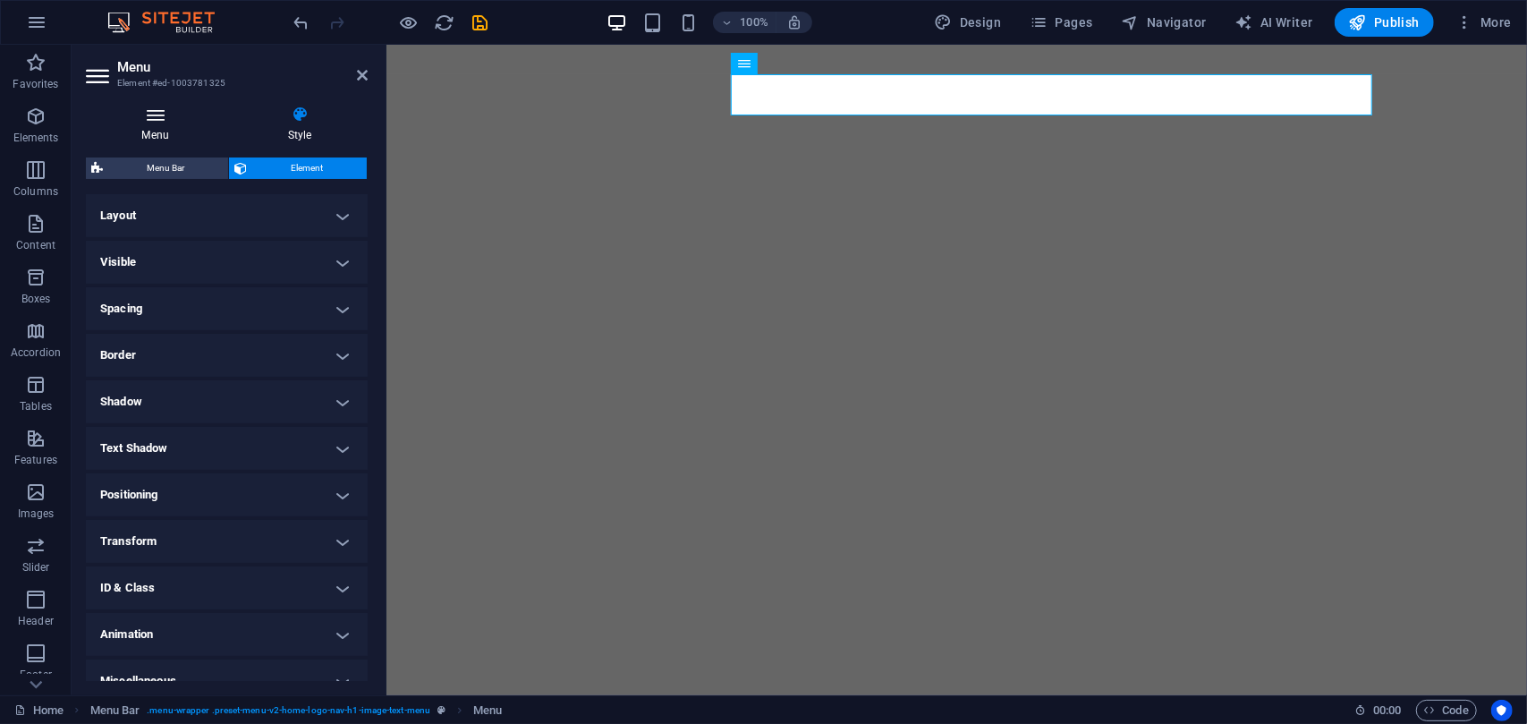
click at [150, 133] on h4 "Menu" at bounding box center [159, 125] width 146 height 38
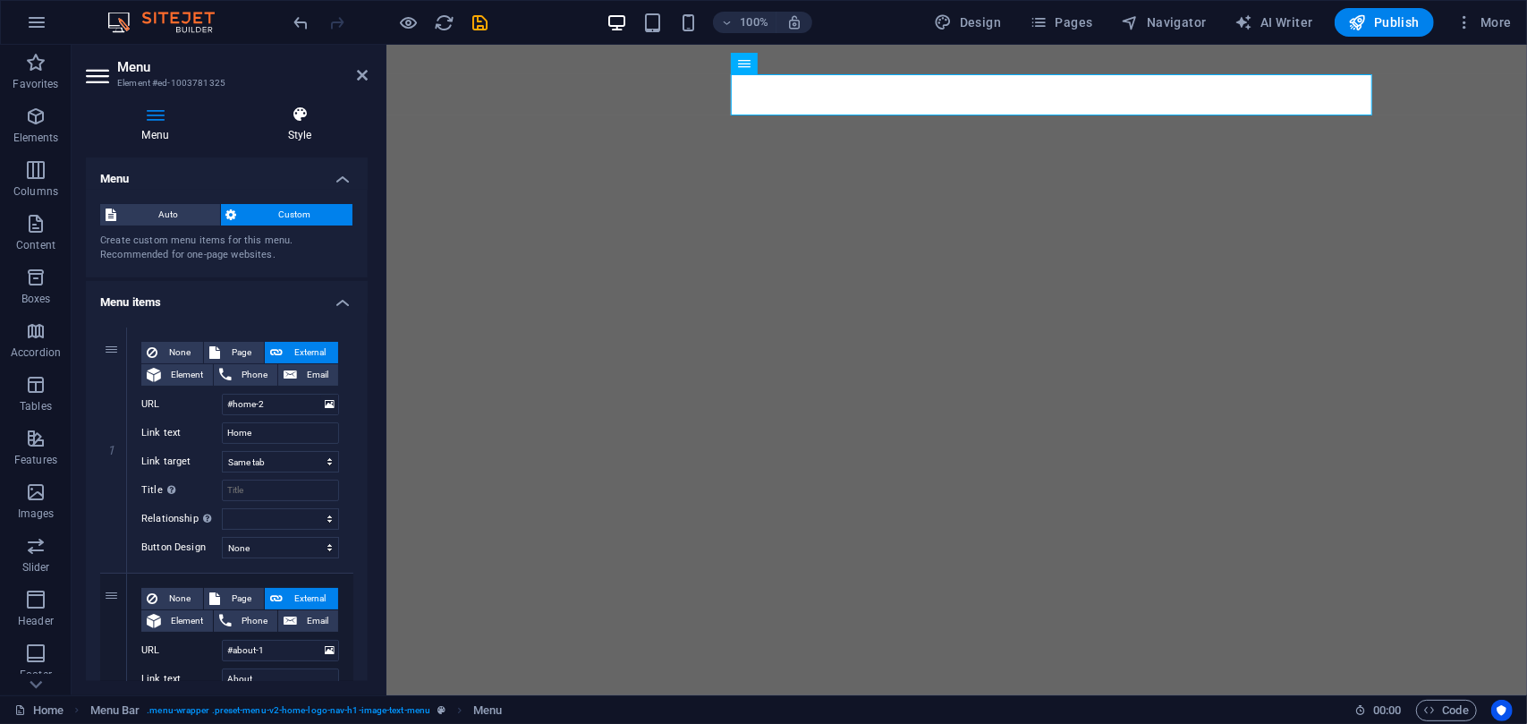
click at [309, 115] on icon at bounding box center [300, 115] width 136 height 18
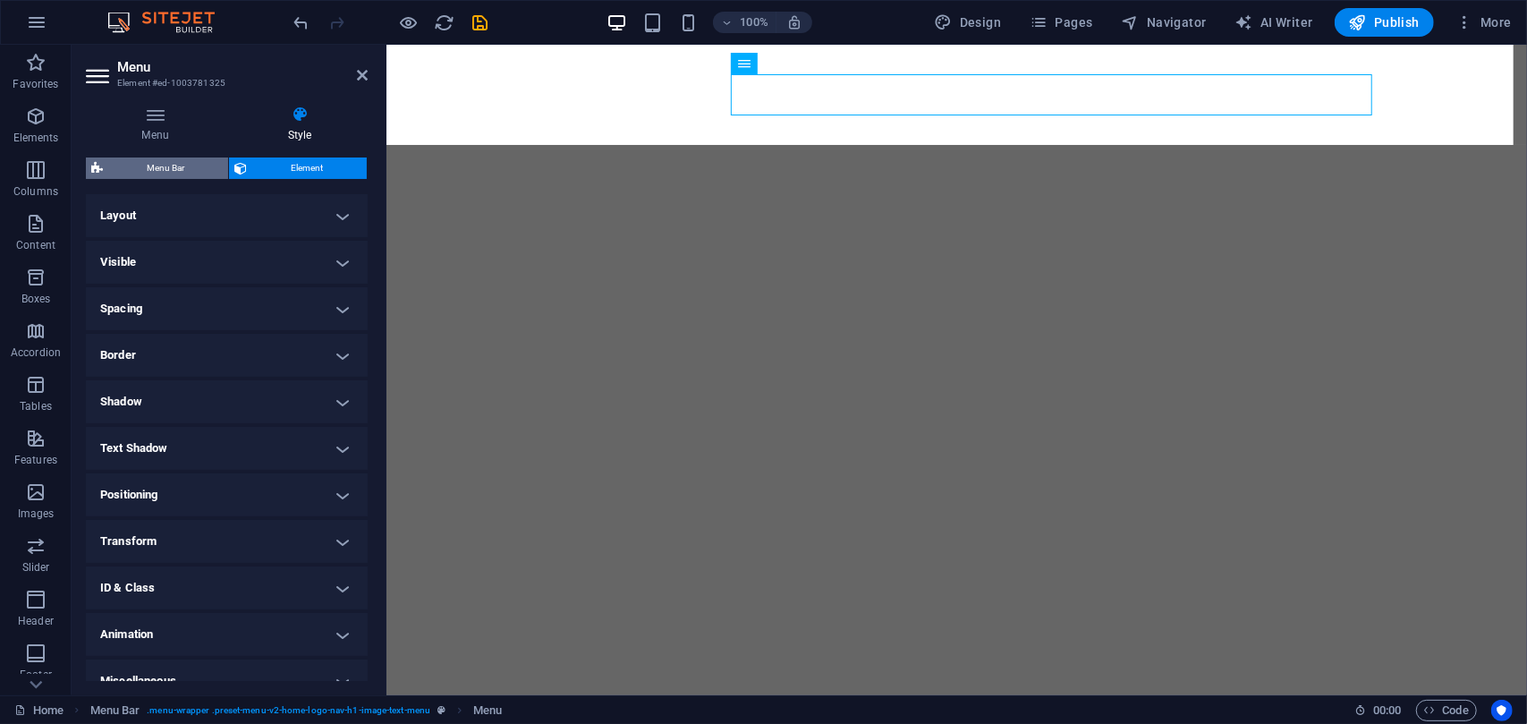
click at [186, 161] on span "Menu Bar" at bounding box center [165, 167] width 115 height 21
select select "rem"
select select "preset-menu-v2-home-logo-nav-h1-image-text-menu"
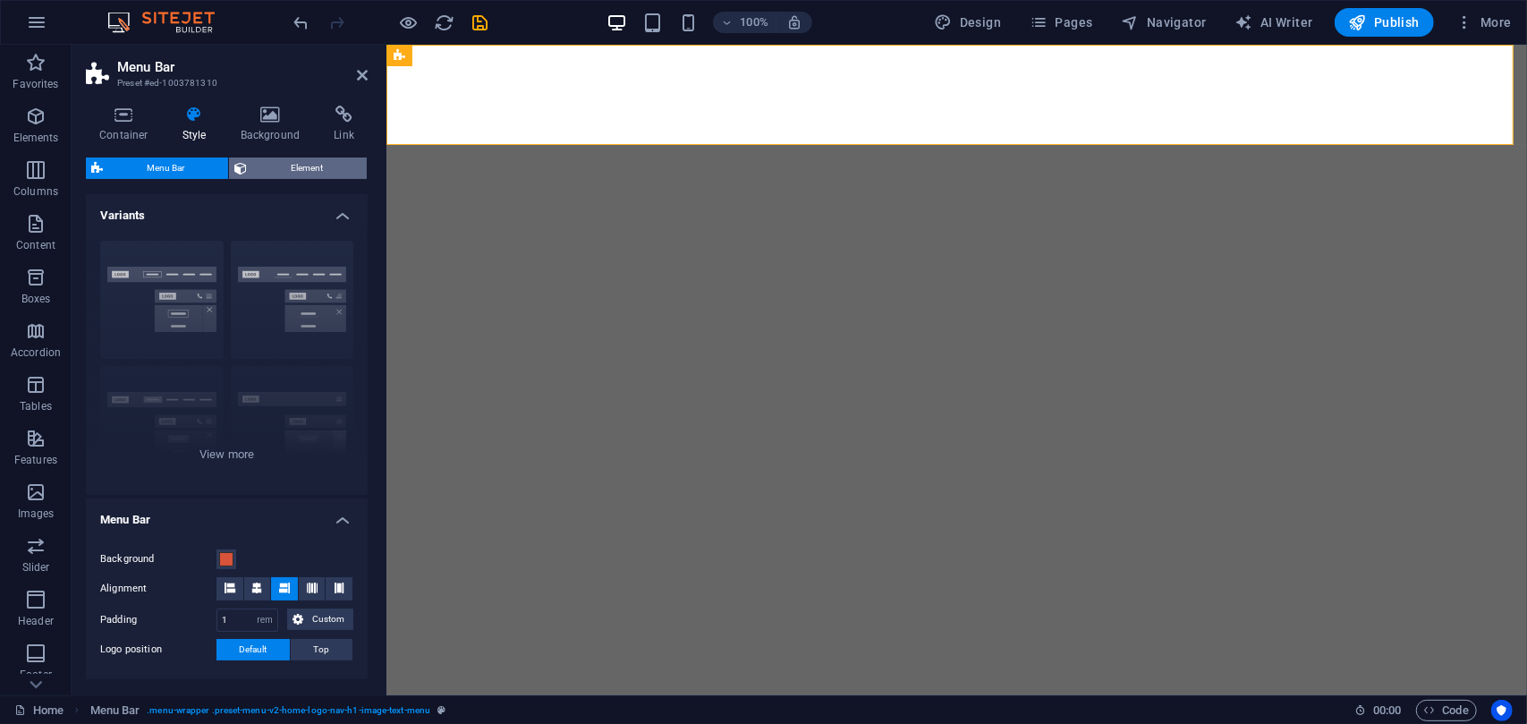
click at [274, 161] on span "Element" at bounding box center [306, 167] width 109 height 21
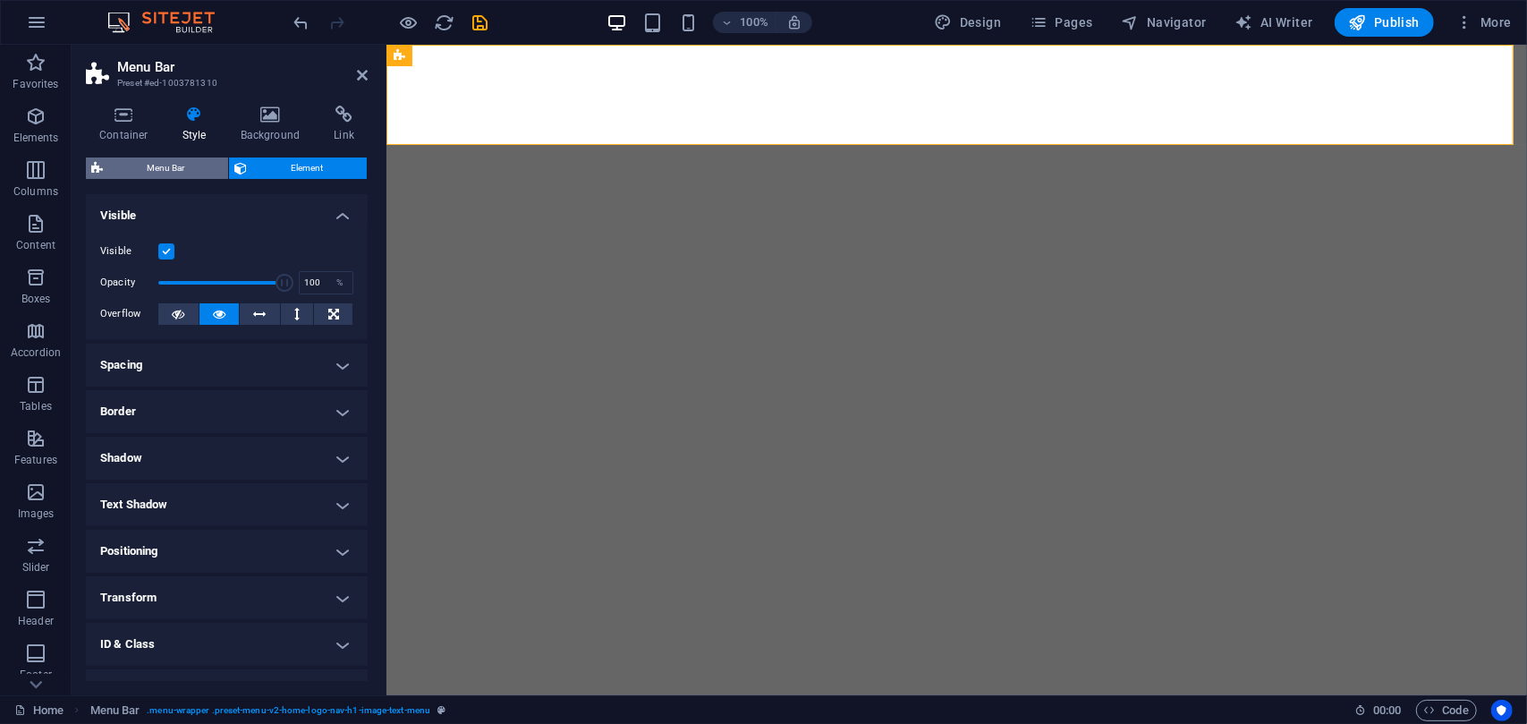
click at [209, 164] on span "Menu Bar" at bounding box center [165, 167] width 115 height 21
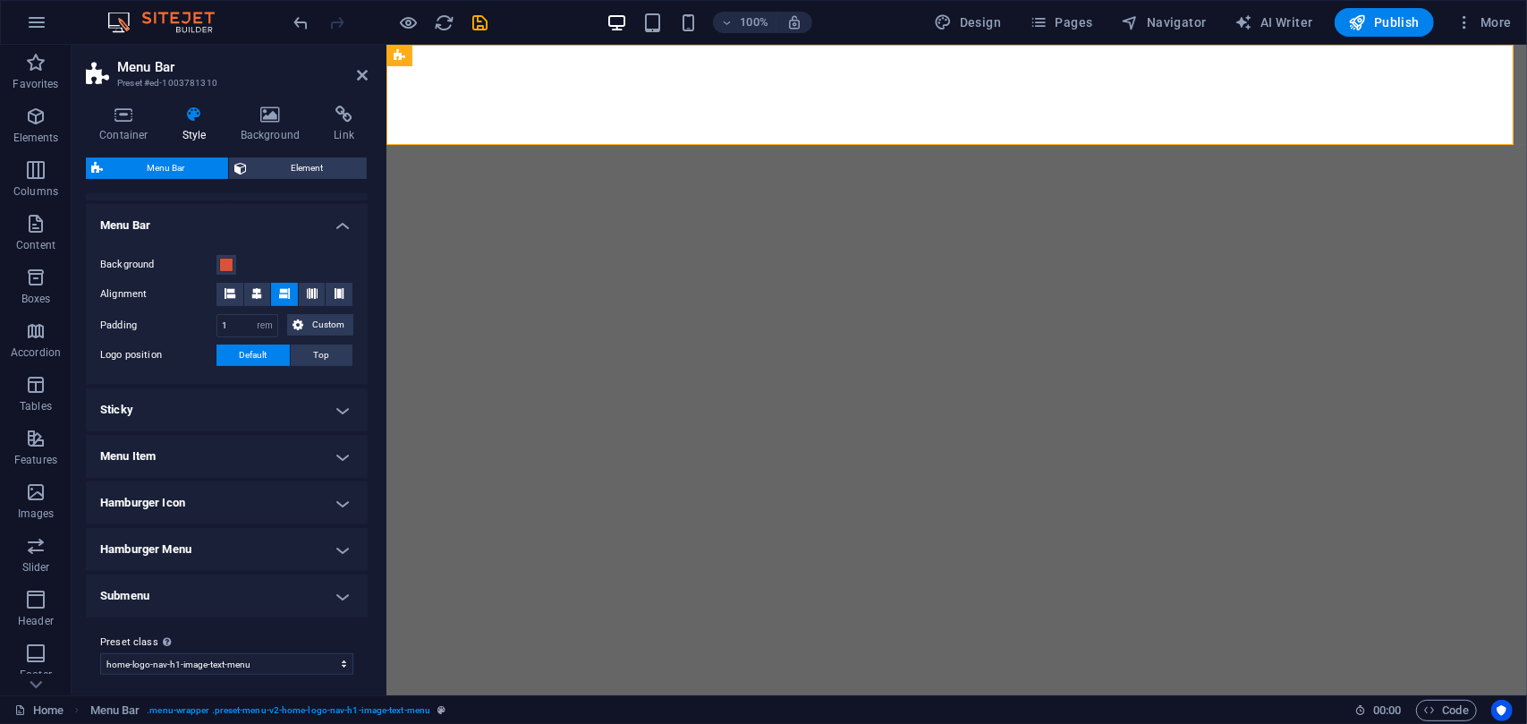
scroll to position [301, 0]
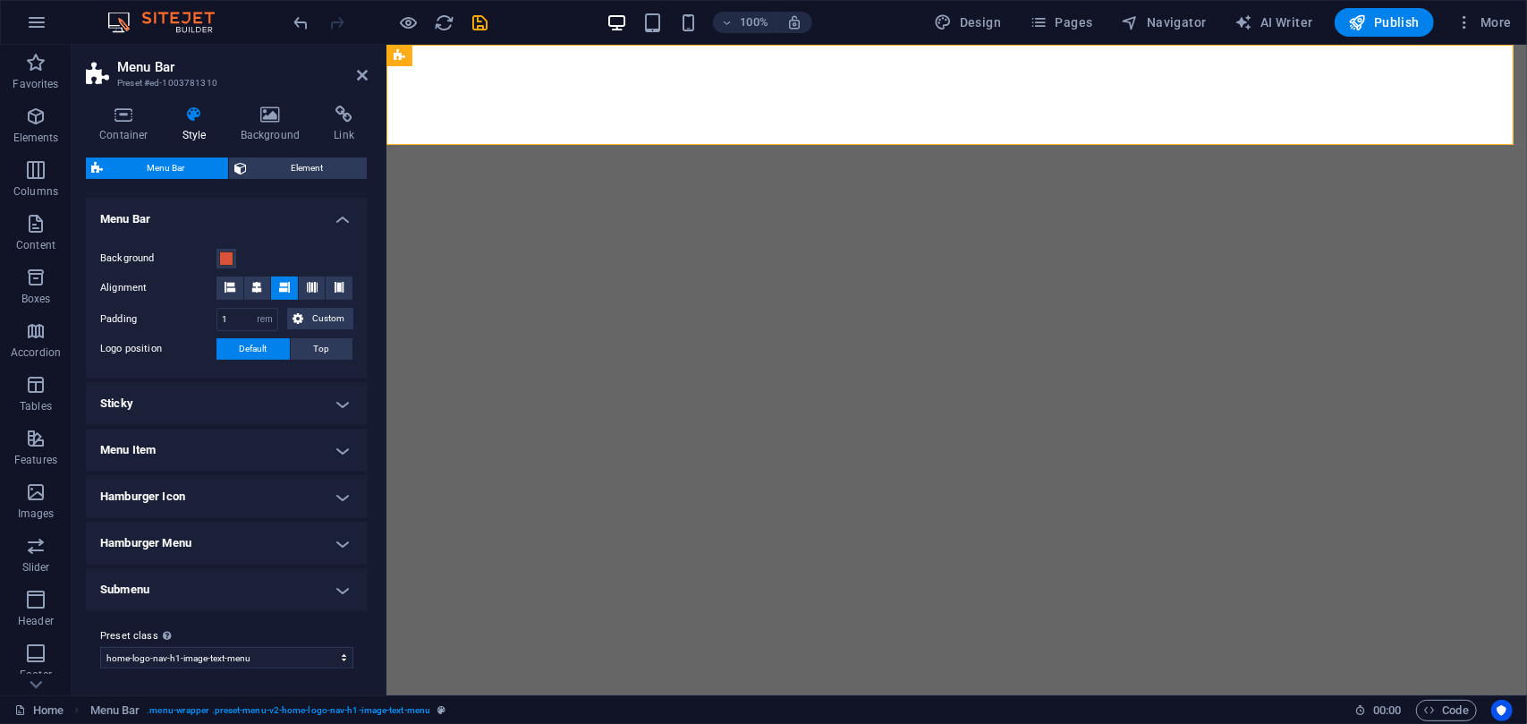
click at [302, 438] on h4 "Menu Item" at bounding box center [227, 450] width 282 height 43
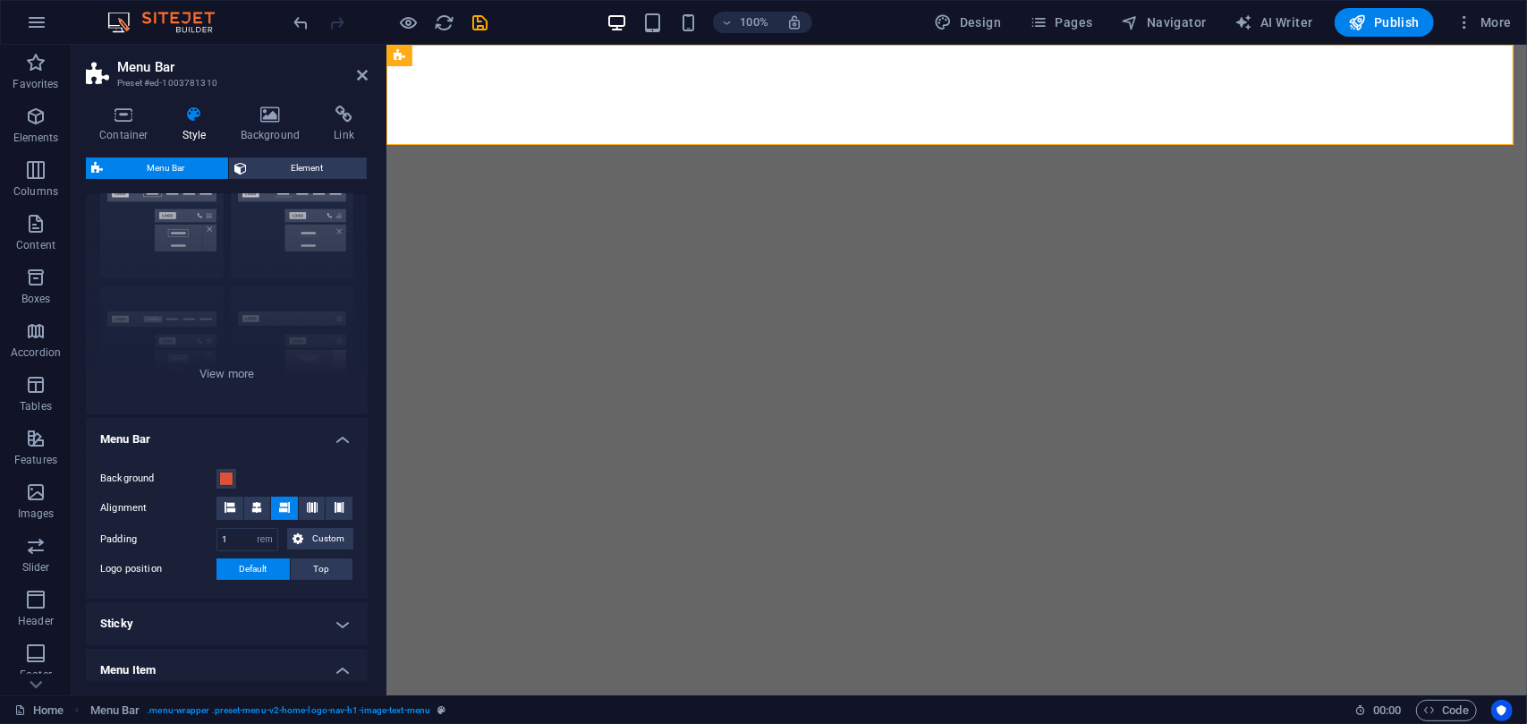
scroll to position [0, 0]
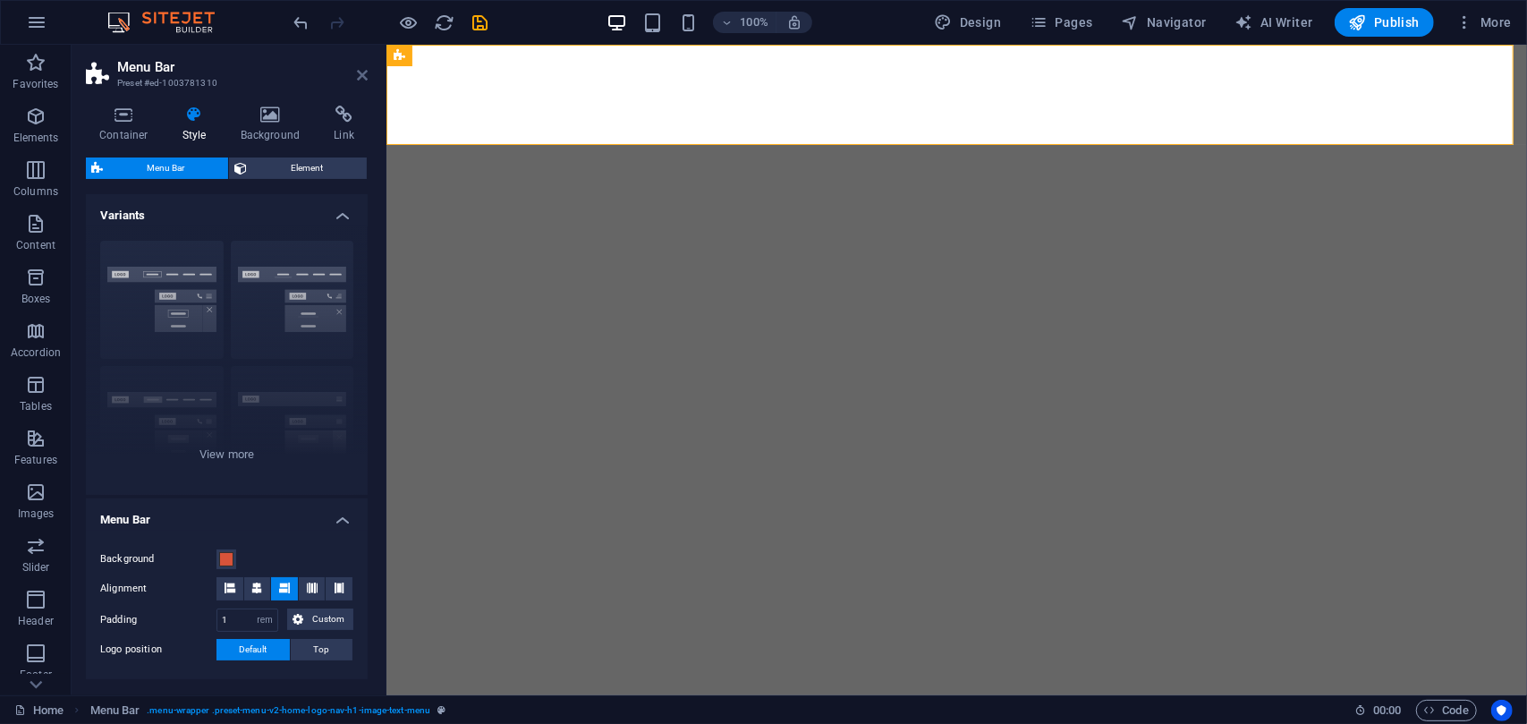
click at [365, 68] on icon at bounding box center [362, 75] width 11 height 14
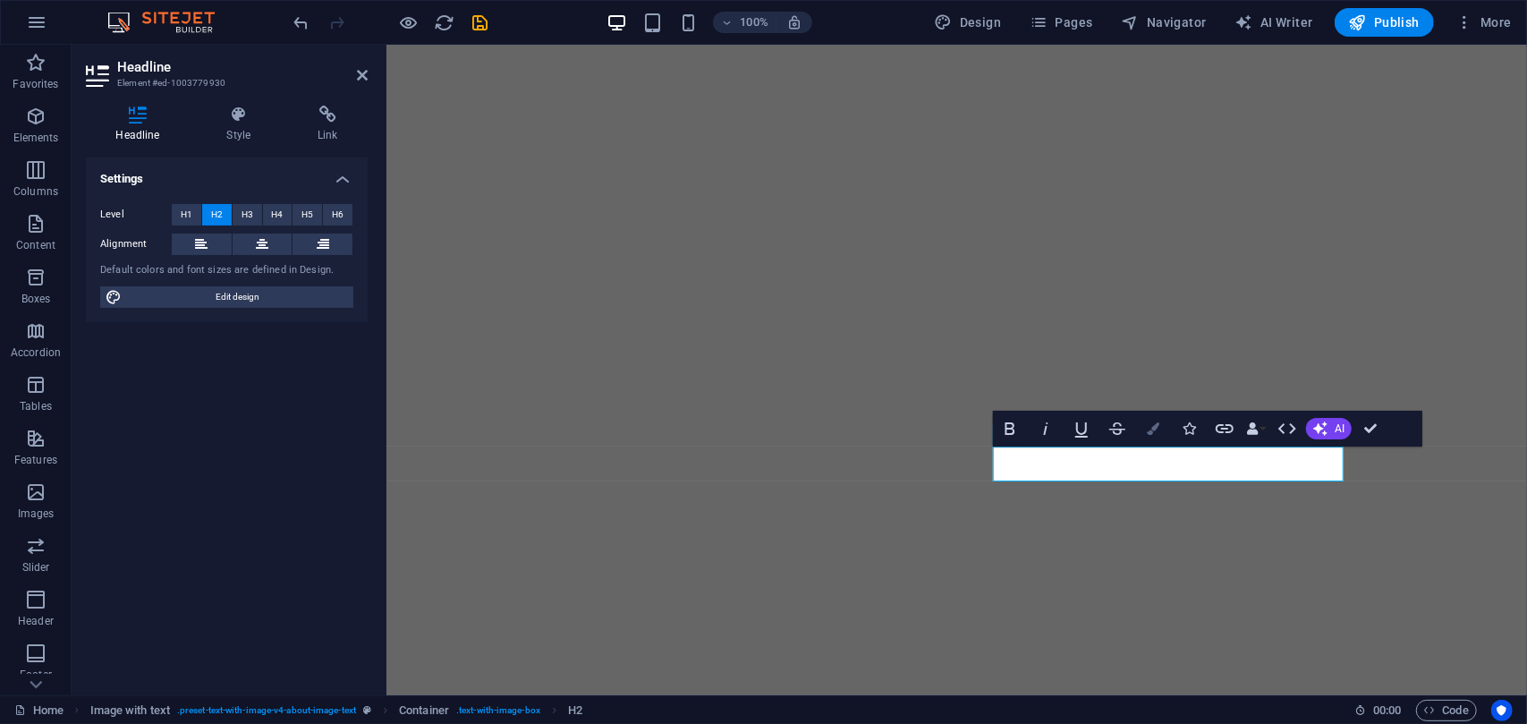
click at [1148, 430] on icon "button" at bounding box center [1153, 428] width 13 height 13
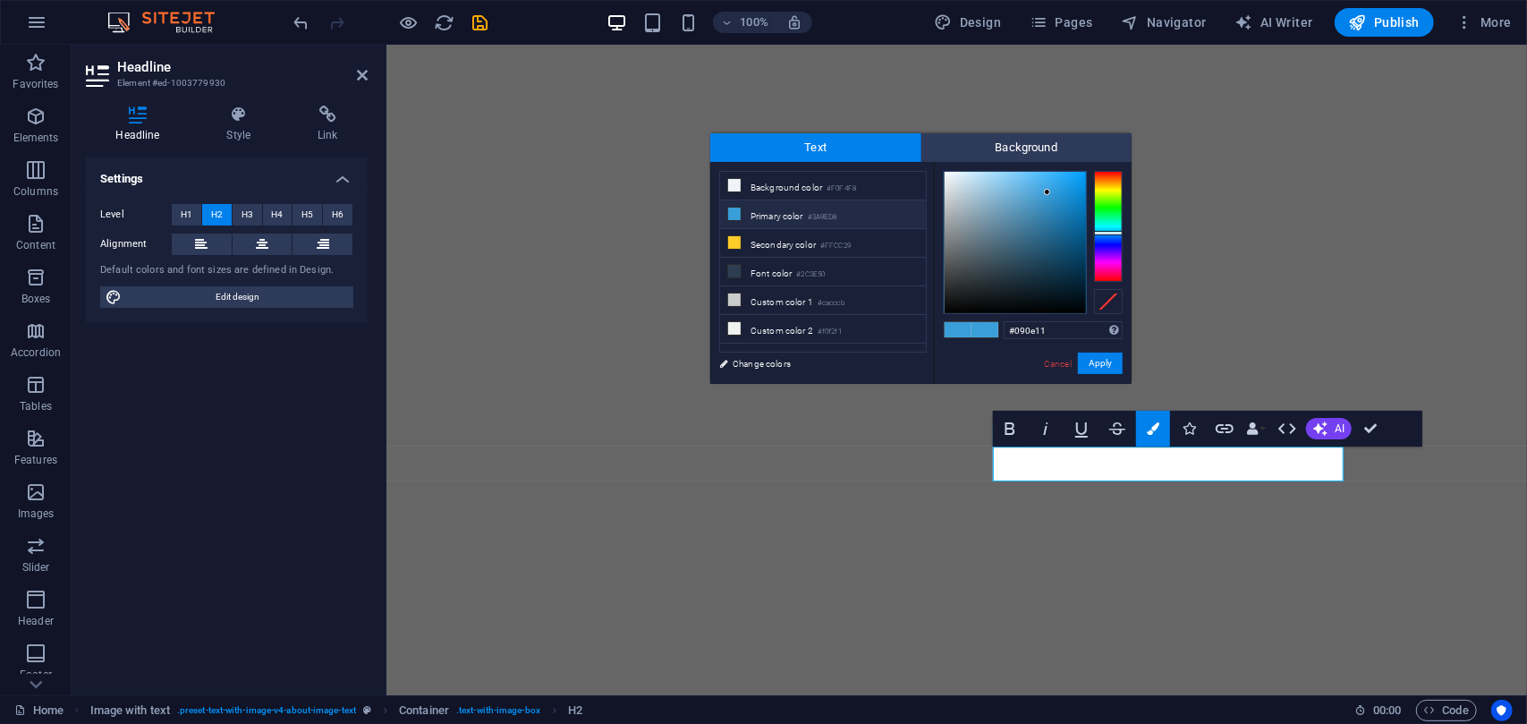
click at [1011, 303] on div at bounding box center [1015, 242] width 141 height 141
type input "#070d11"
click at [1031, 303] on div at bounding box center [1015, 242] width 141 height 141
click at [1095, 363] on button "Apply" at bounding box center [1100, 363] width 45 height 21
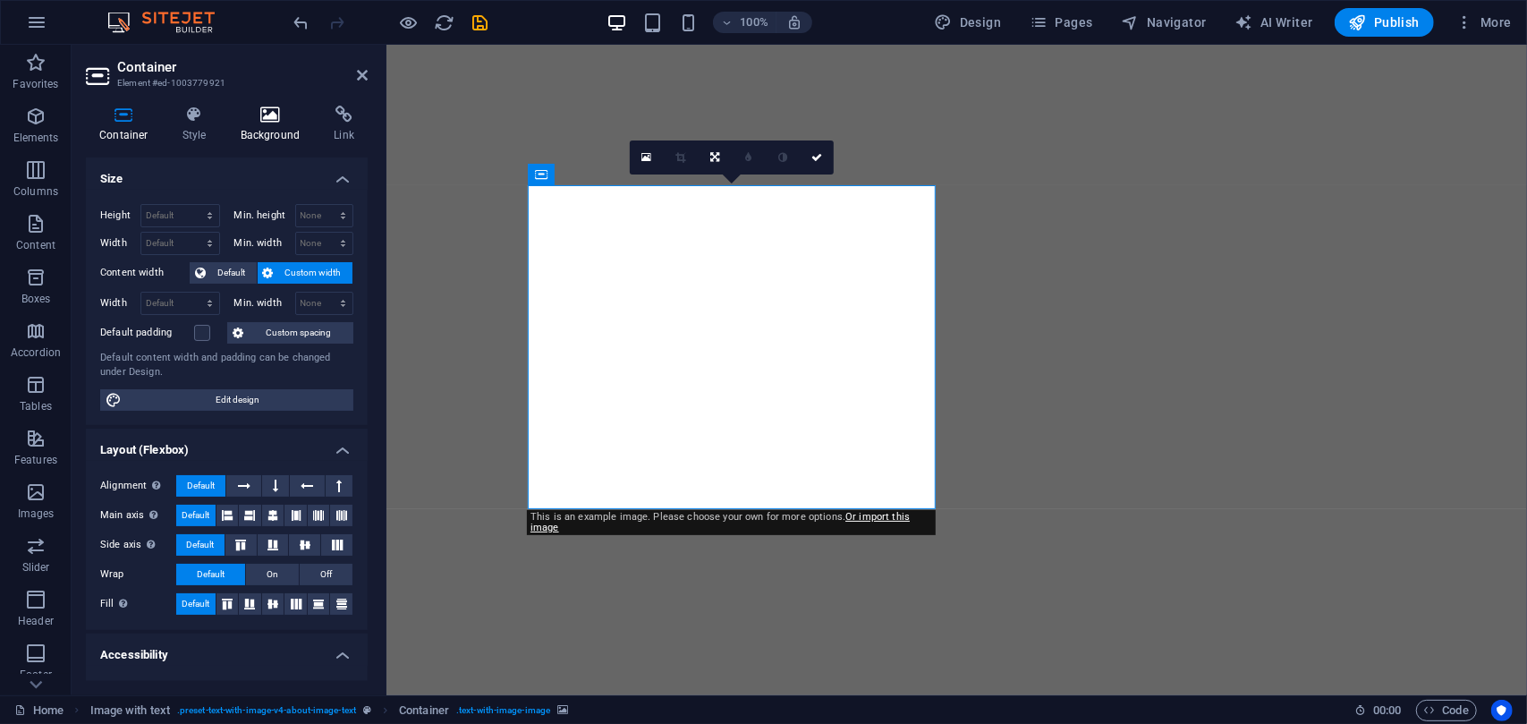
click at [274, 123] on icon at bounding box center [270, 115] width 87 height 18
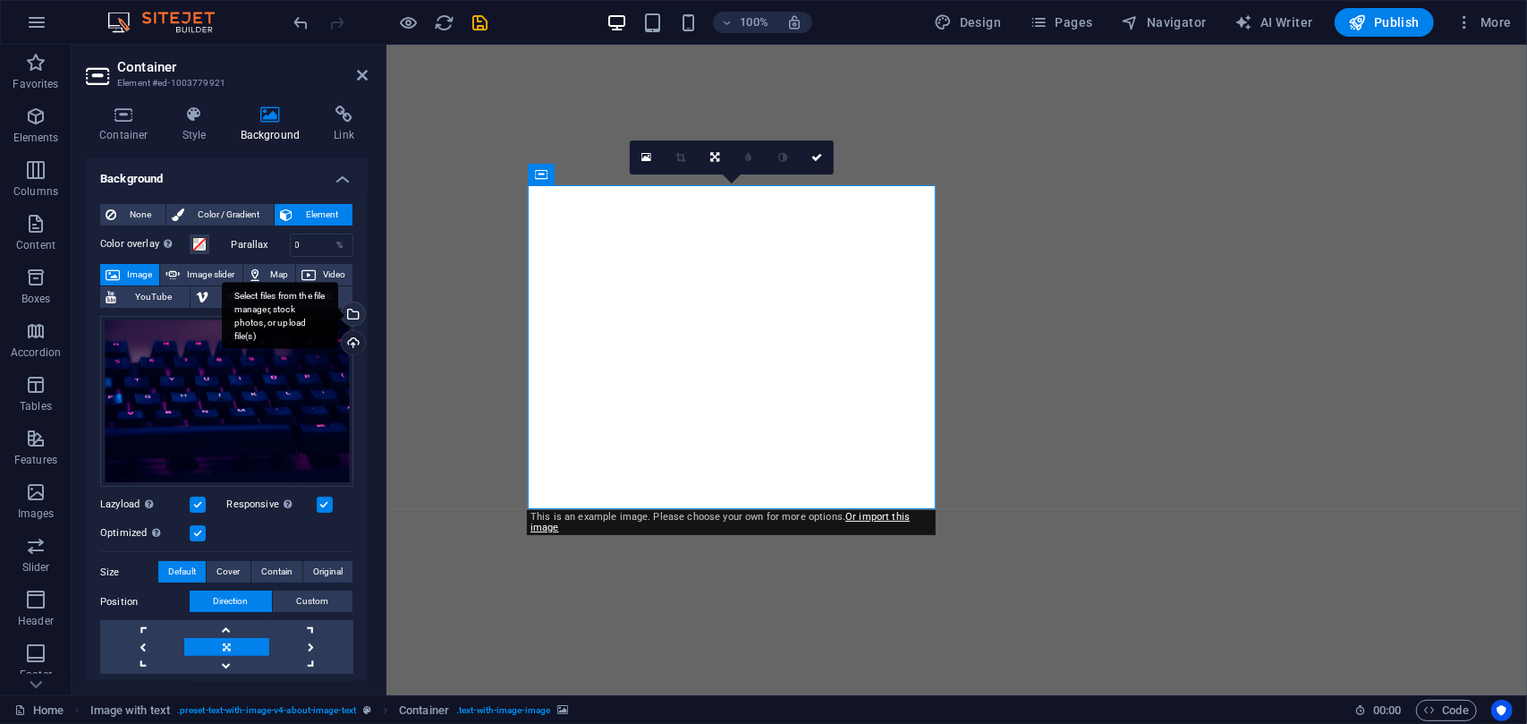
click at [352, 316] on div "Select files from the file manager, stock photos, or upload file(s)" at bounding box center [351, 315] width 27 height 27
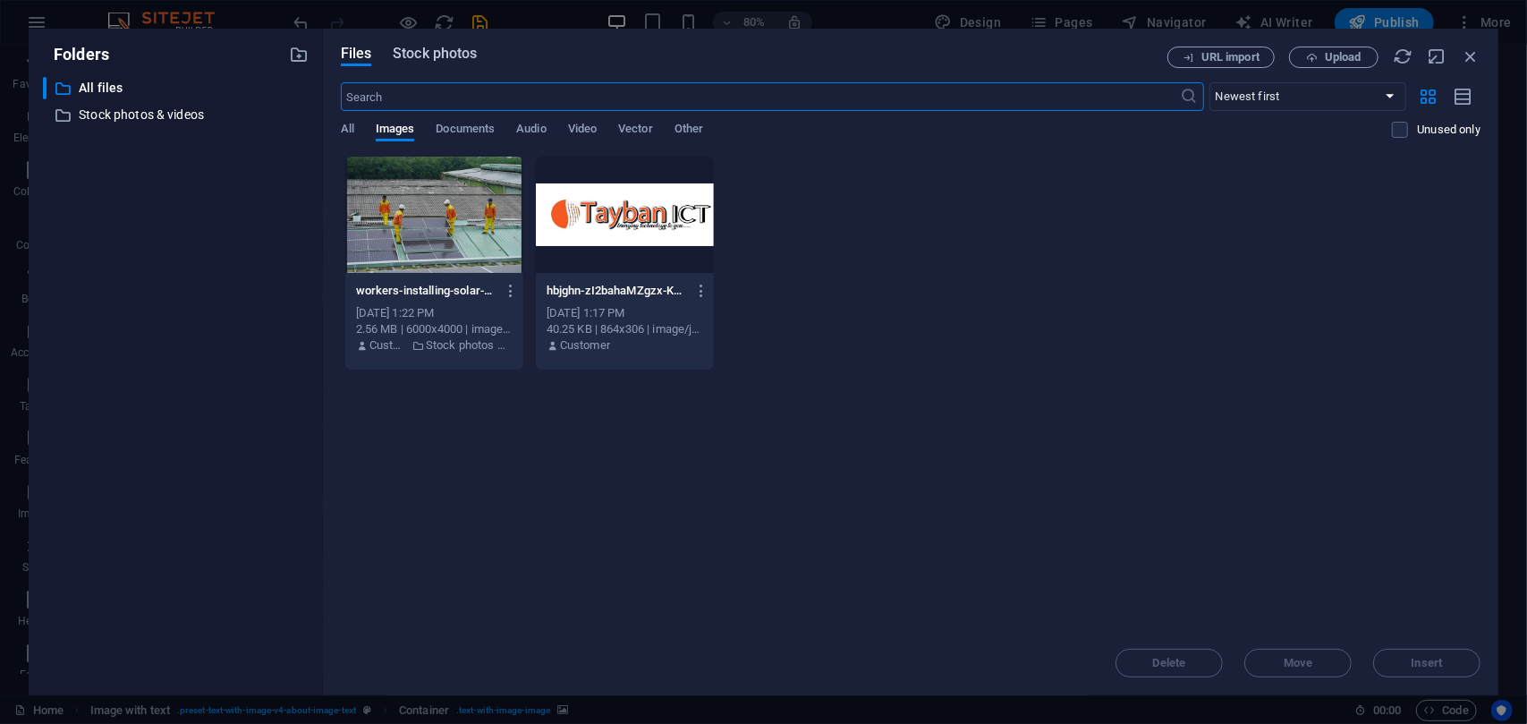
click at [453, 62] on span "Stock photos" at bounding box center [435, 53] width 84 height 21
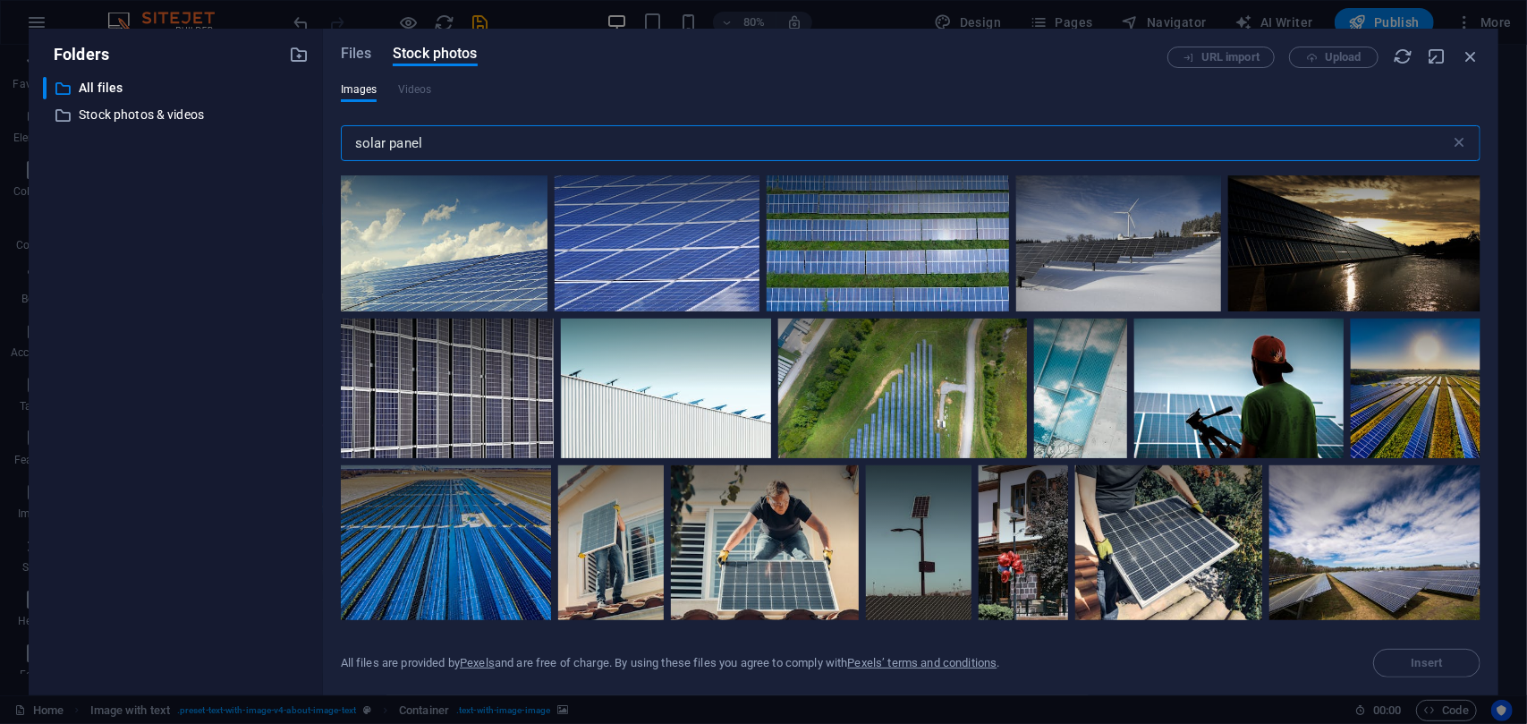
click at [525, 106] on div "Images Videos" at bounding box center [911, 99] width 1140 height 34
click at [497, 157] on input "solar panel" at bounding box center [896, 143] width 1110 height 36
click at [497, 154] on input "solar panel" at bounding box center [896, 143] width 1110 height 36
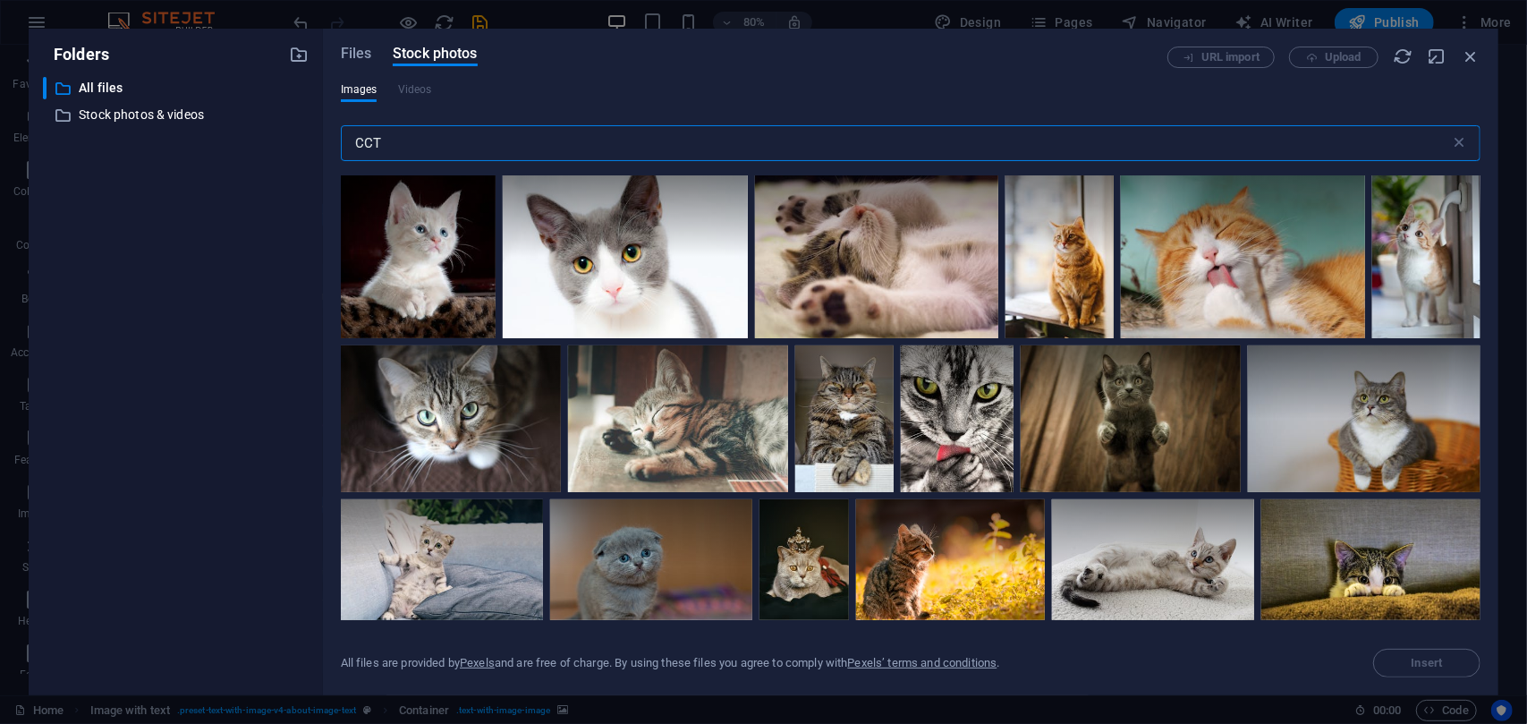
click at [489, 149] on input "CCT" at bounding box center [896, 143] width 1110 height 36
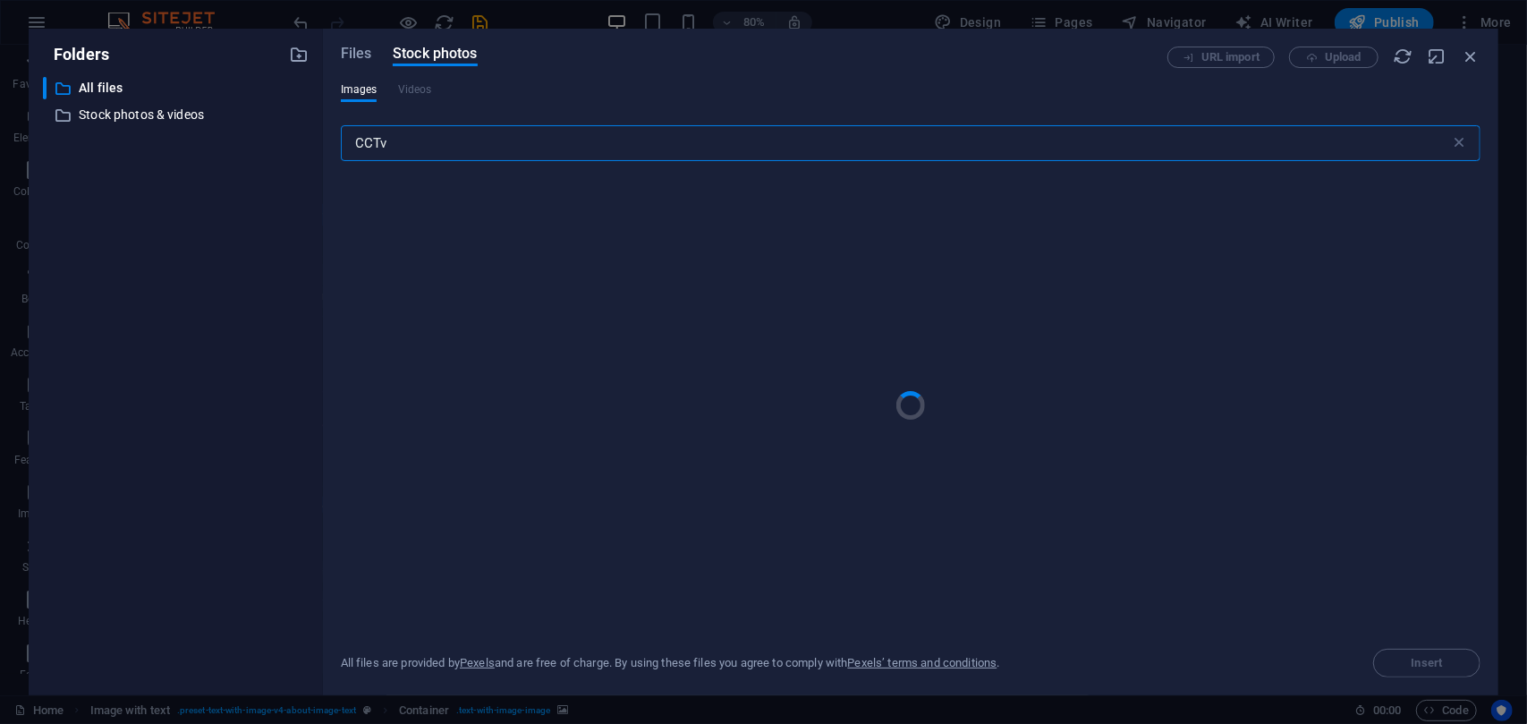
type input "CCTv"
click at [193, 391] on div "​ All files All files ​ Stock photos & videos Stock photos & videos" at bounding box center [176, 379] width 266 height 604
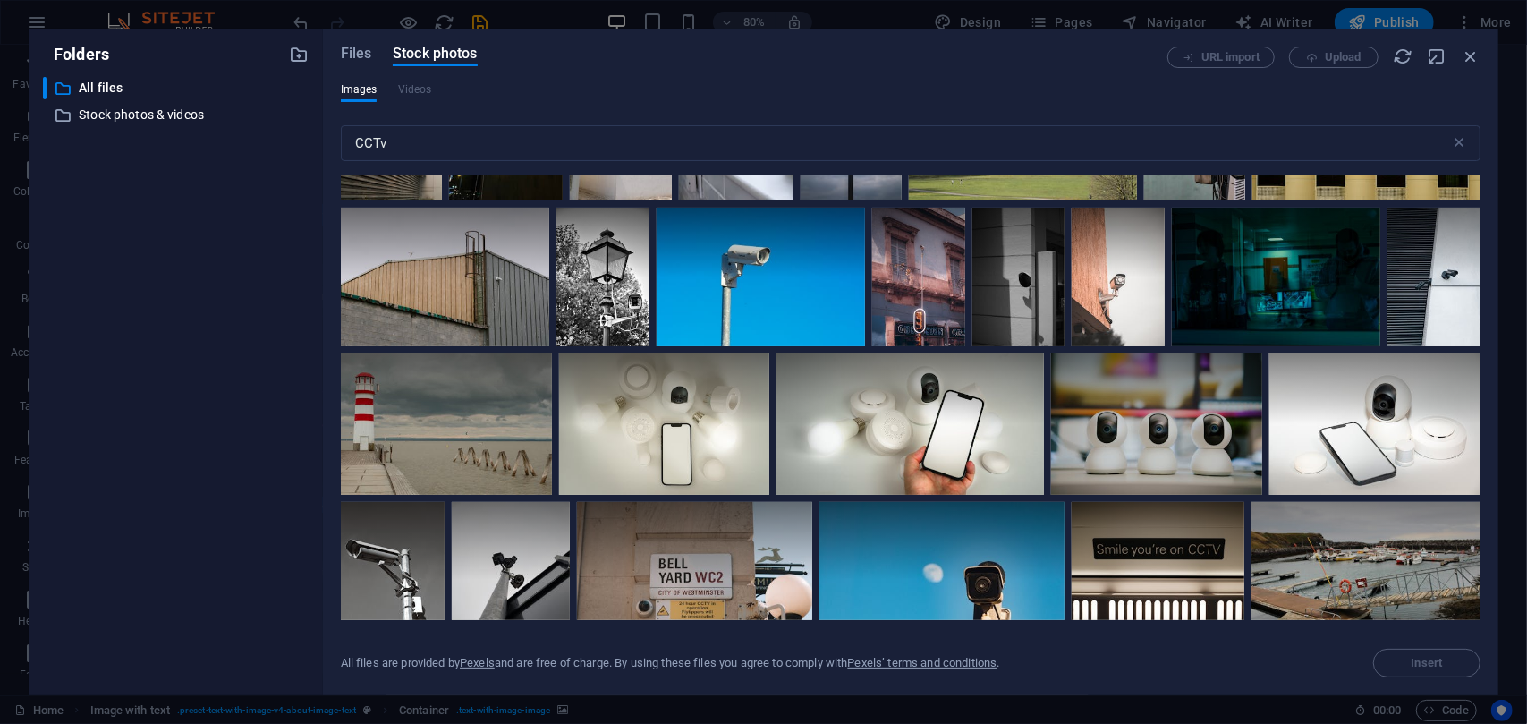
scroll to position [6017, 0]
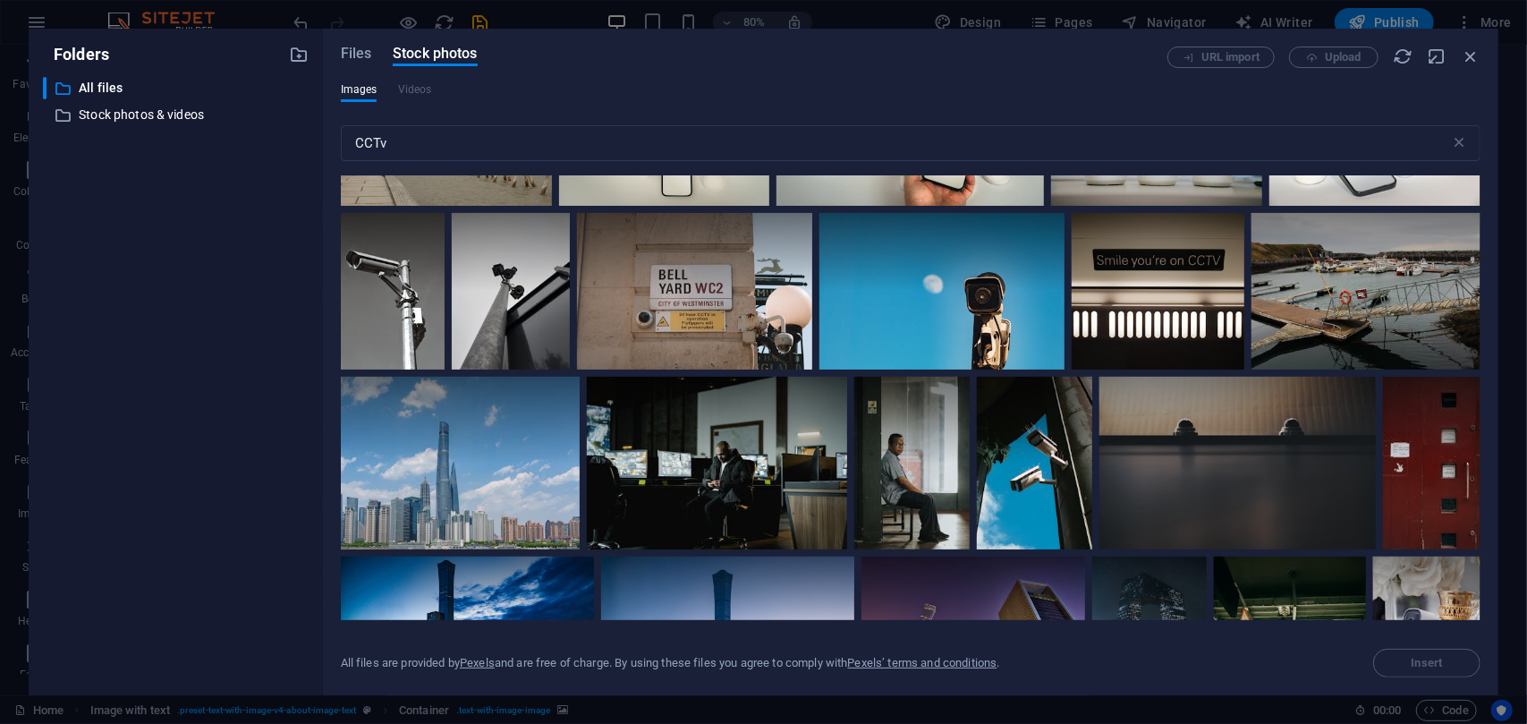
drag, startPoint x: 852, startPoint y: 436, endPoint x: 324, endPoint y: 344, distance: 535.9
click at [324, 344] on div "Files Stock photos URL import Upload Images Videos CCTv ​ All files are provide…" at bounding box center [911, 362] width 1176 height 667
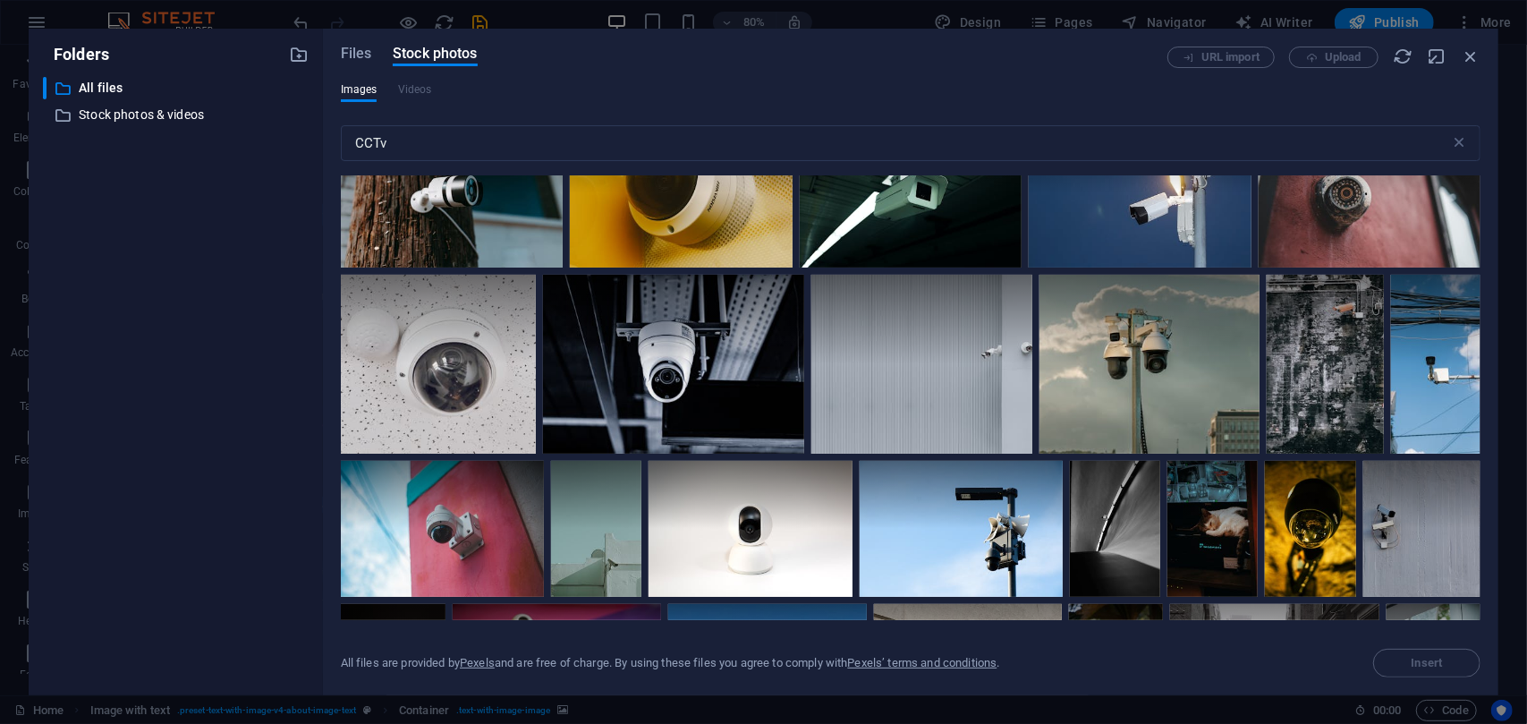
scroll to position [1157, 0]
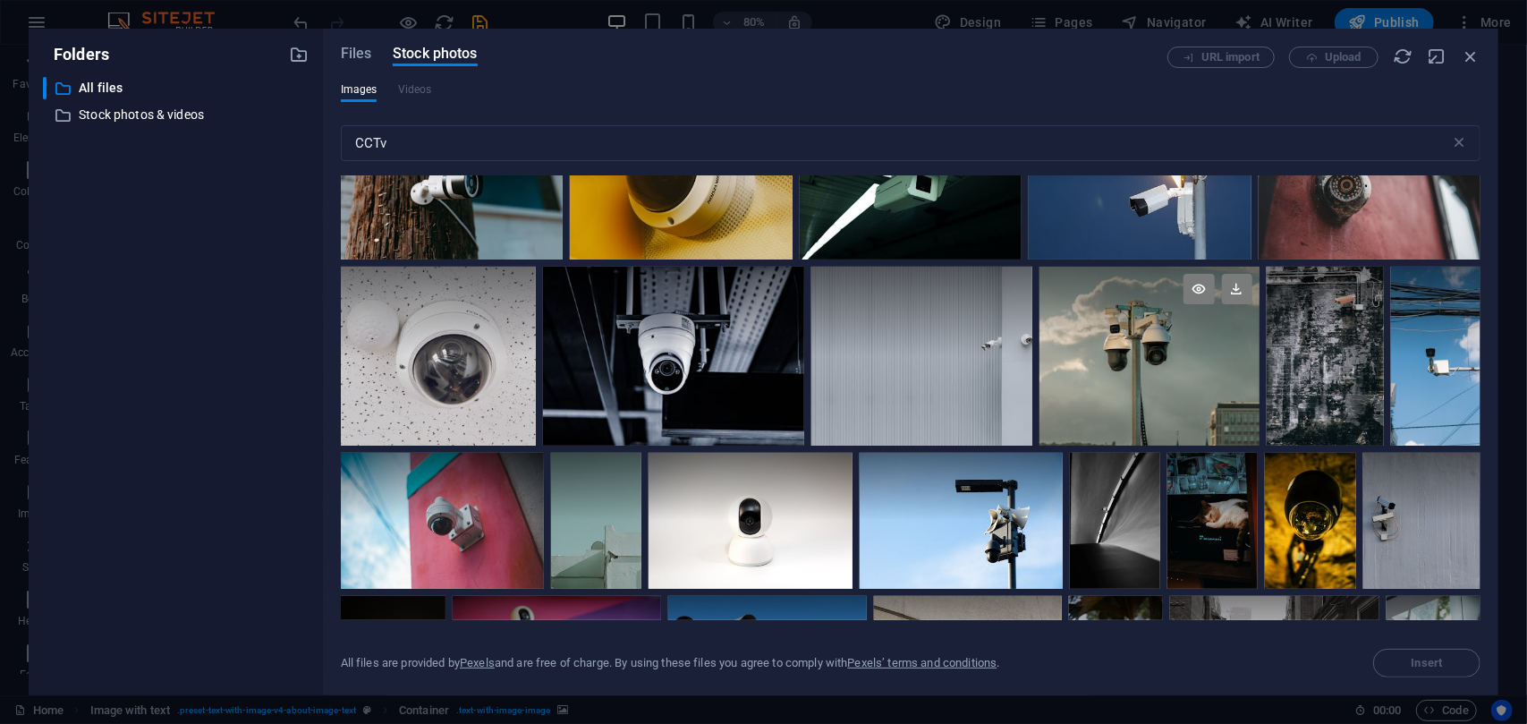
click at [1127, 312] on div at bounding box center [1150, 311] width 220 height 89
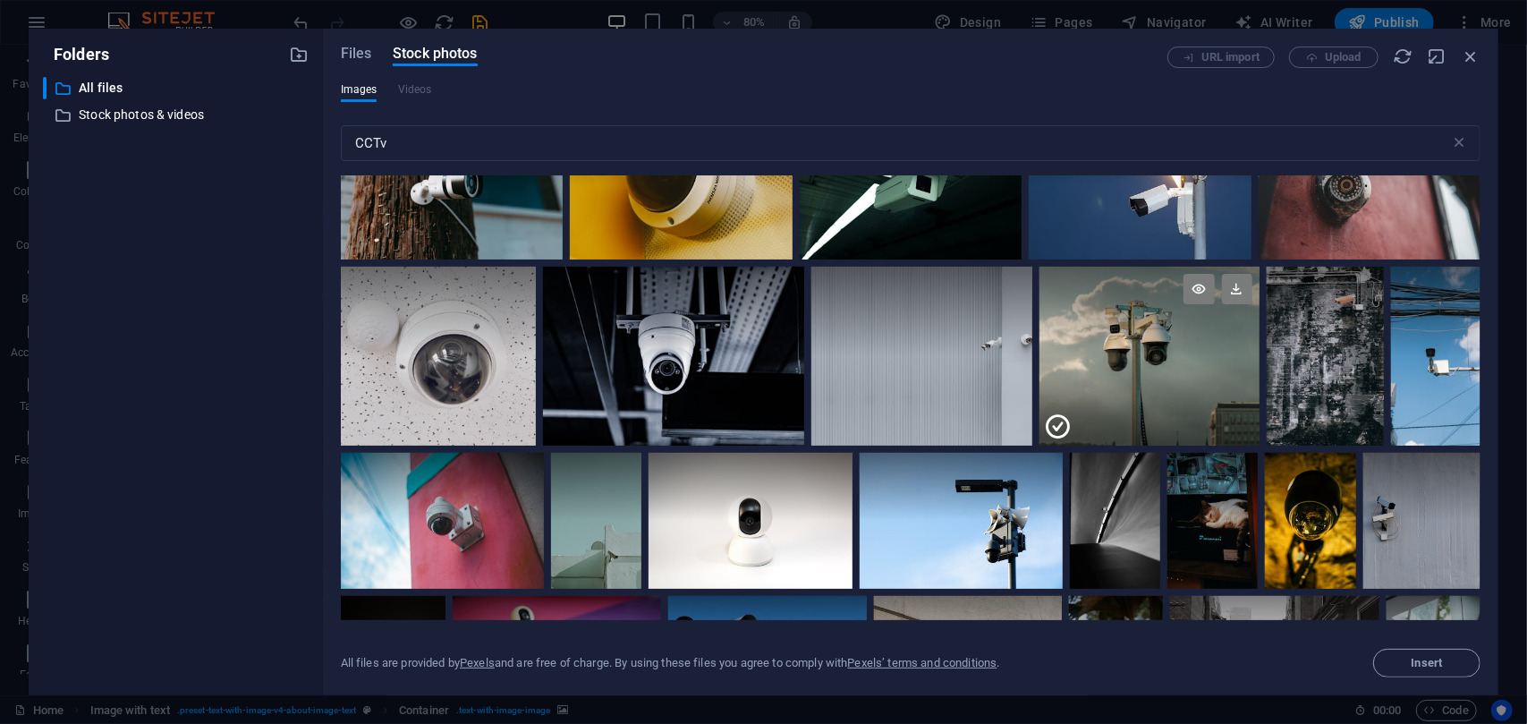
click at [1053, 418] on icon at bounding box center [1058, 426] width 29 height 29
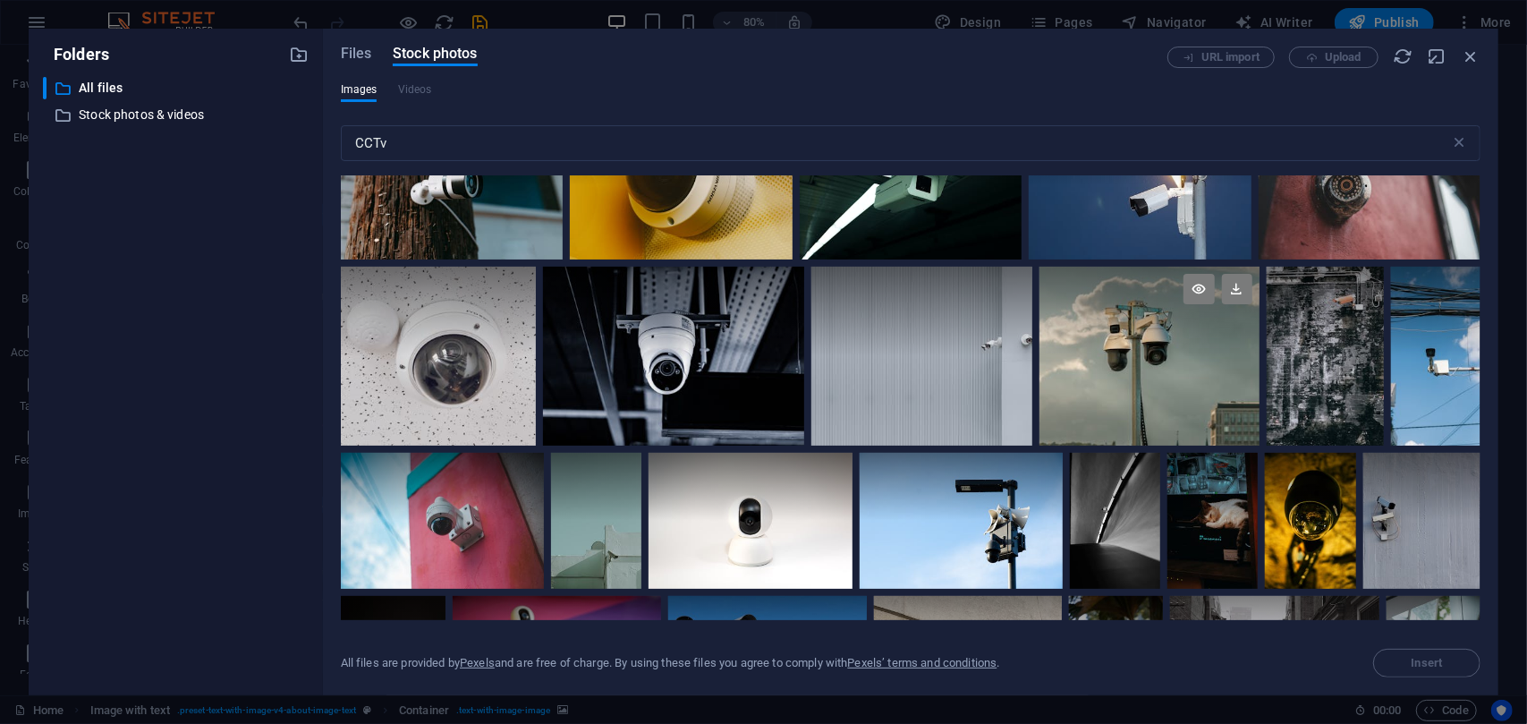
click at [1067, 419] on div at bounding box center [1150, 356] width 220 height 179
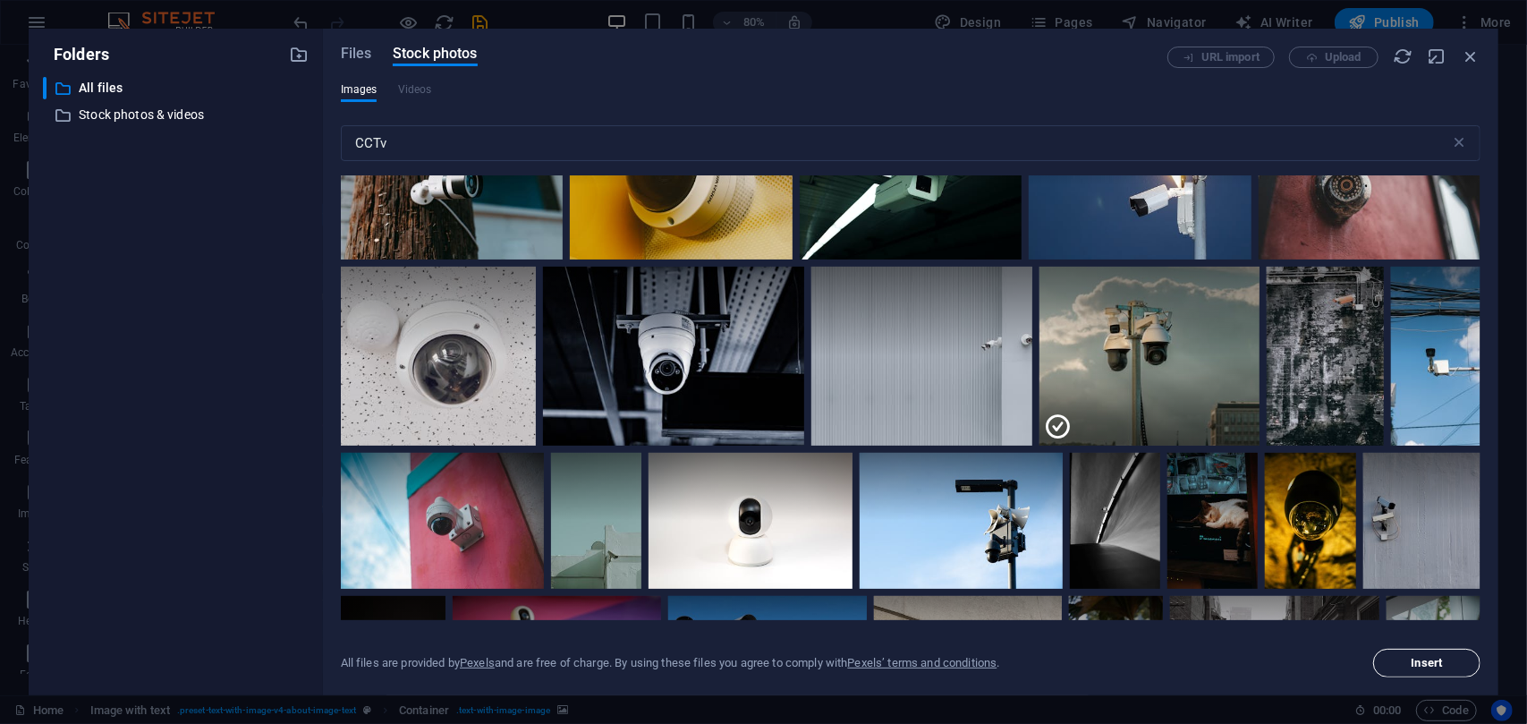
click at [1441, 663] on span "Insert" at bounding box center [1427, 663] width 31 height 11
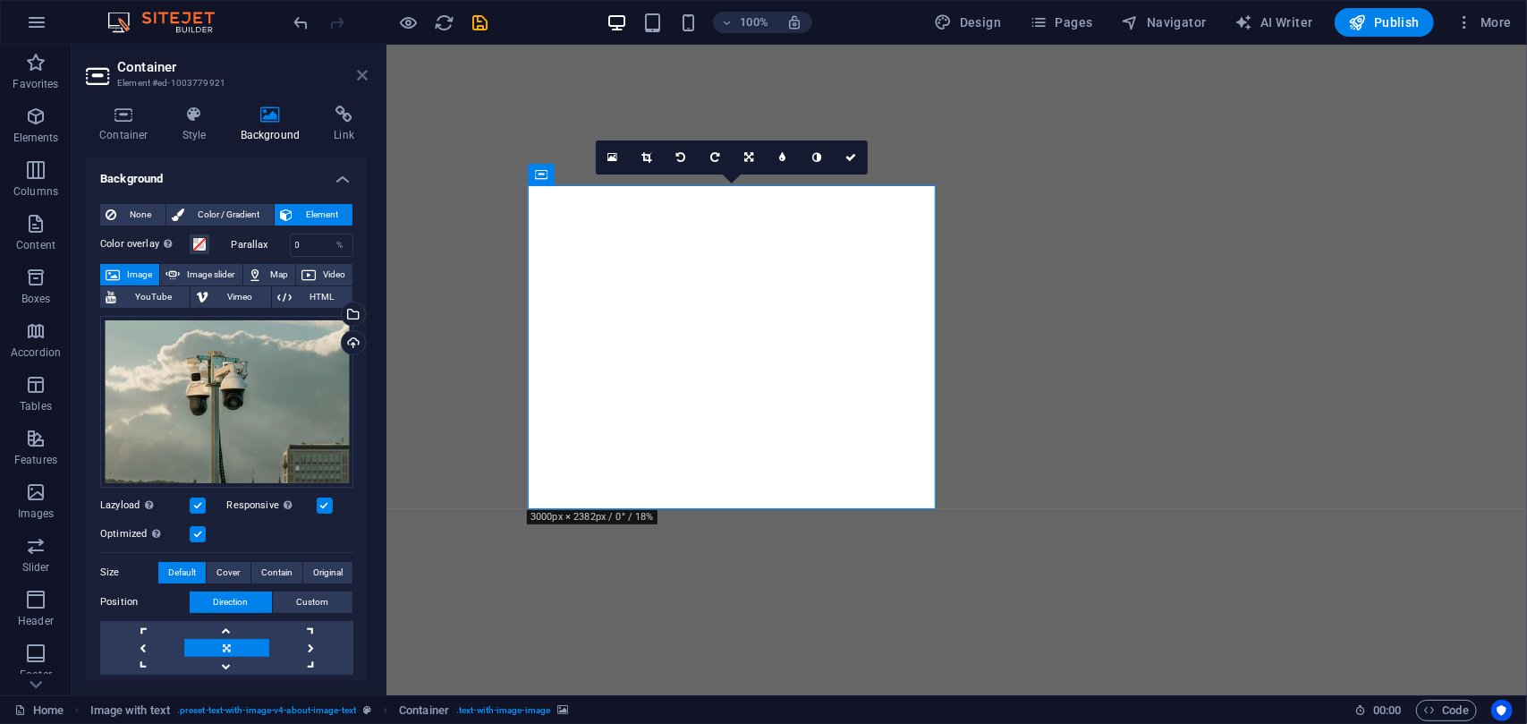
click at [364, 74] on icon at bounding box center [362, 75] width 11 height 14
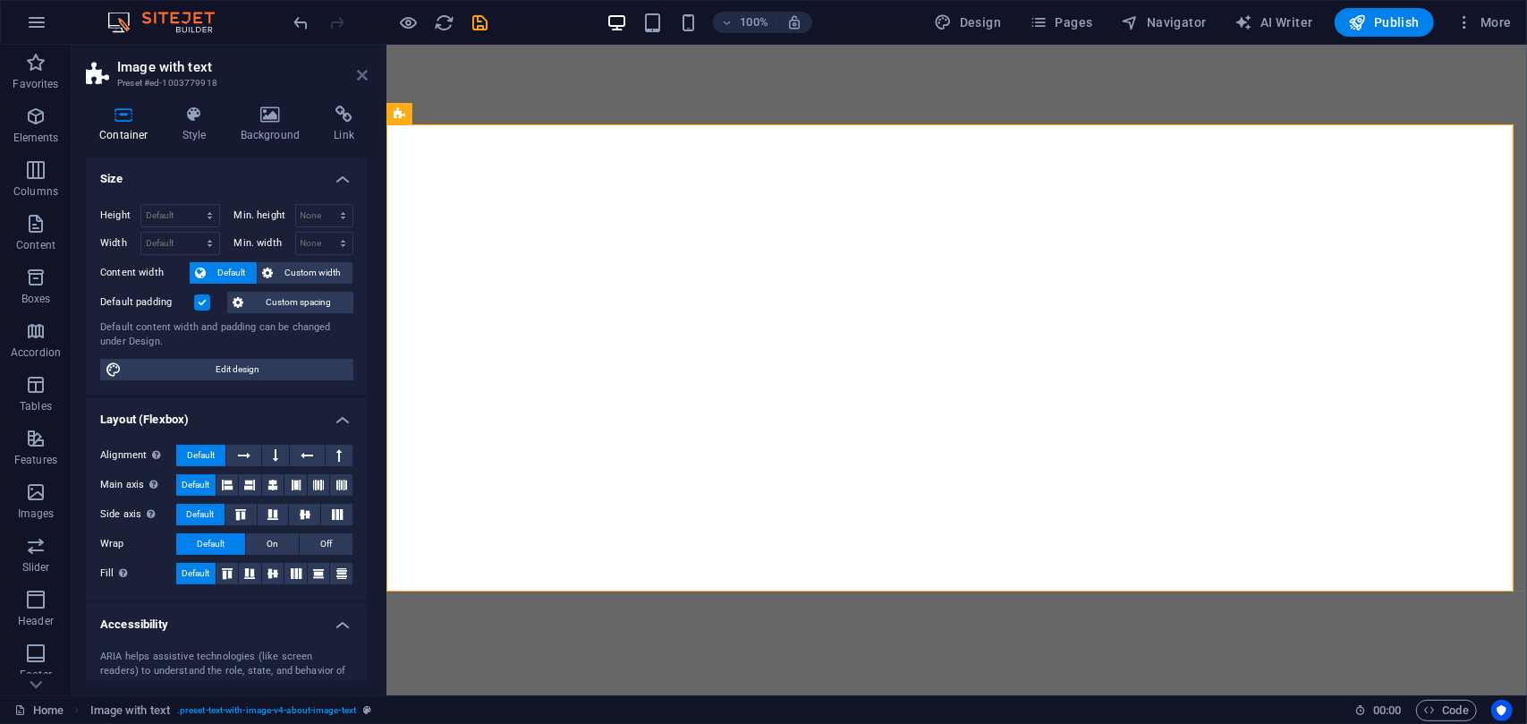
click at [361, 77] on icon at bounding box center [362, 75] width 11 height 14
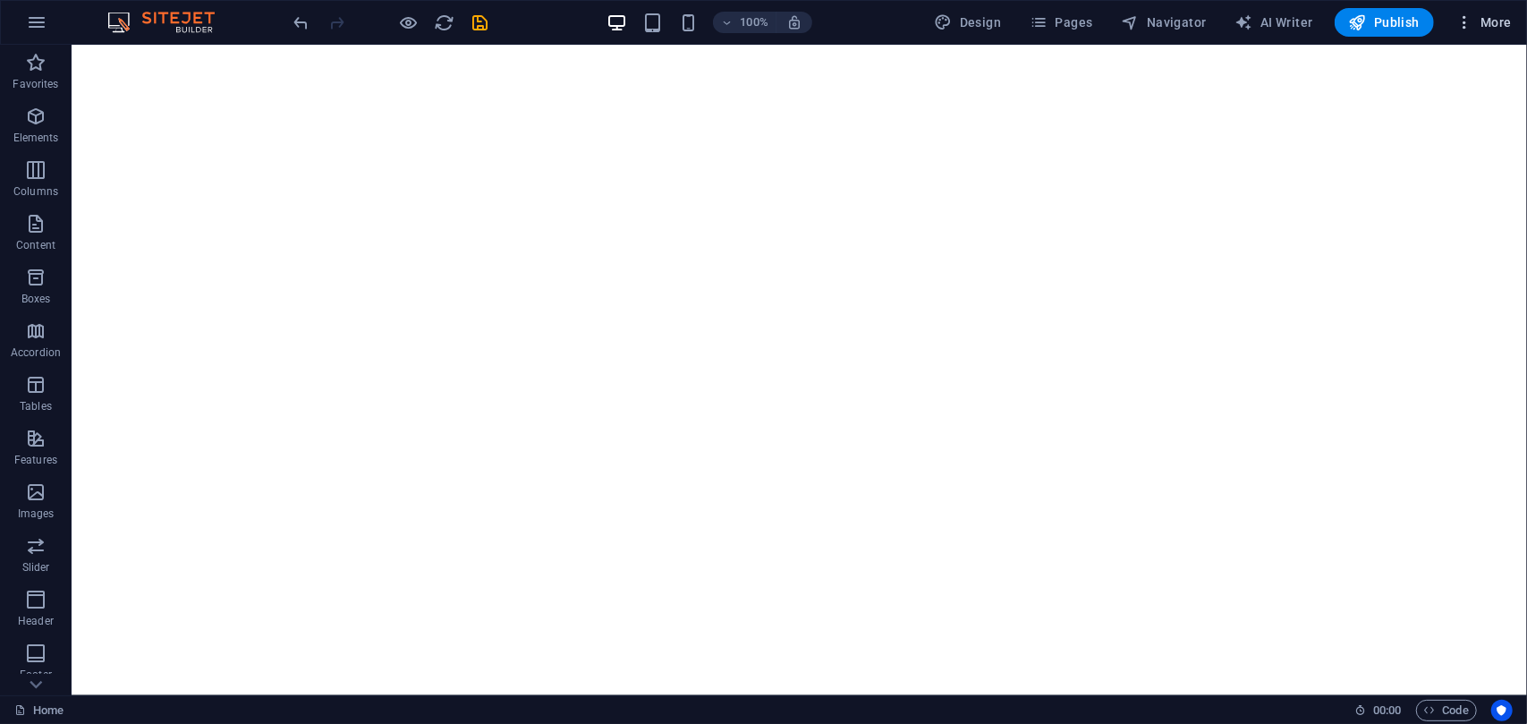
click at [1467, 23] on icon "button" at bounding box center [1465, 22] width 18 height 18
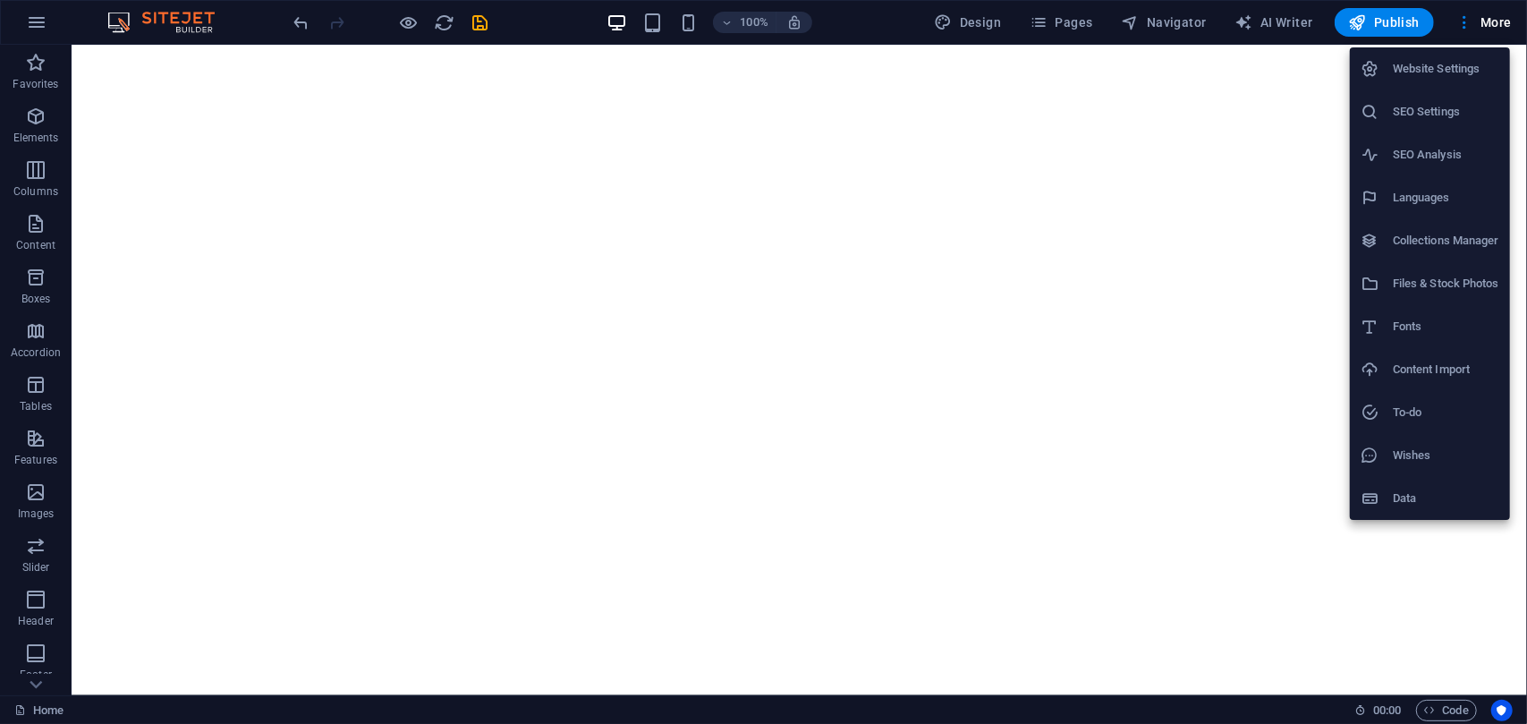
click at [1259, 247] on div at bounding box center [763, 362] width 1527 height 724
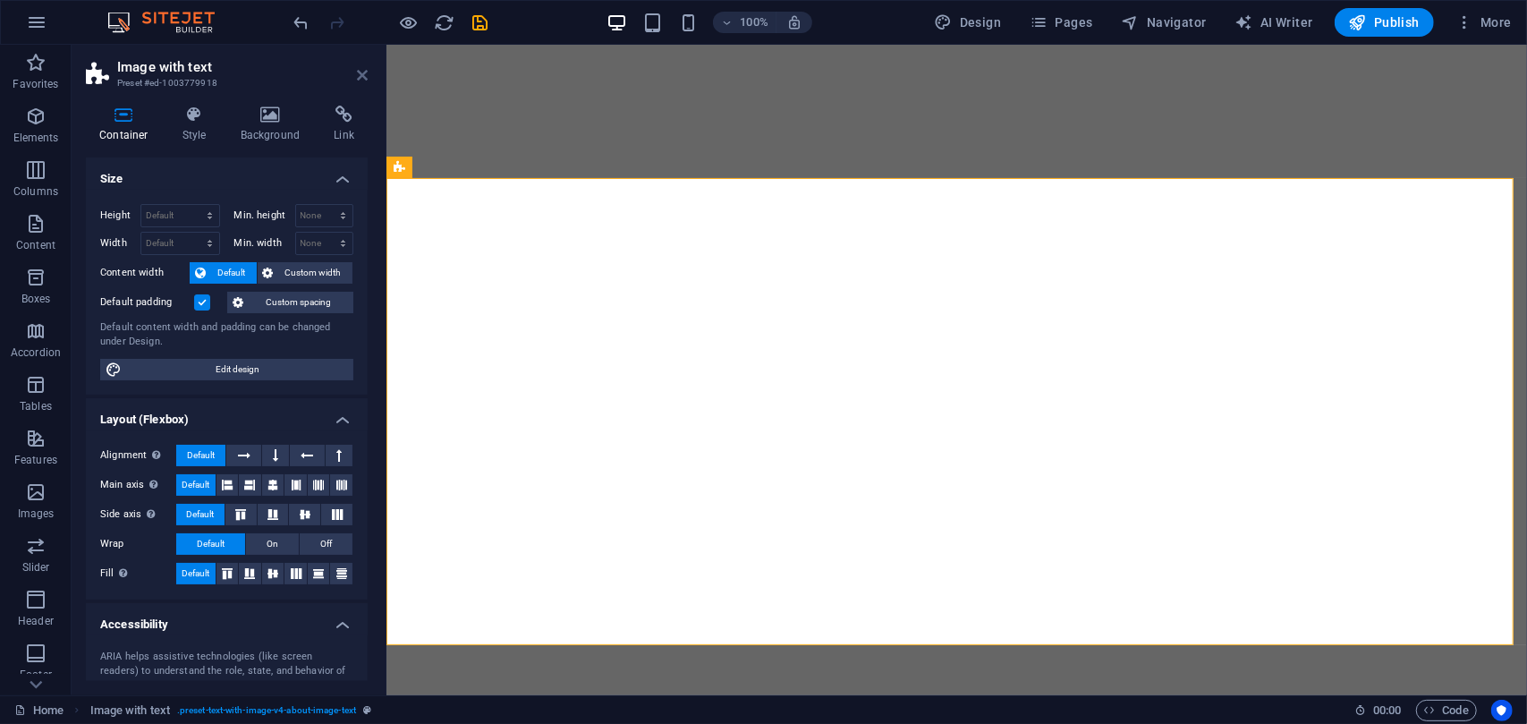
click at [363, 68] on icon at bounding box center [362, 75] width 11 height 14
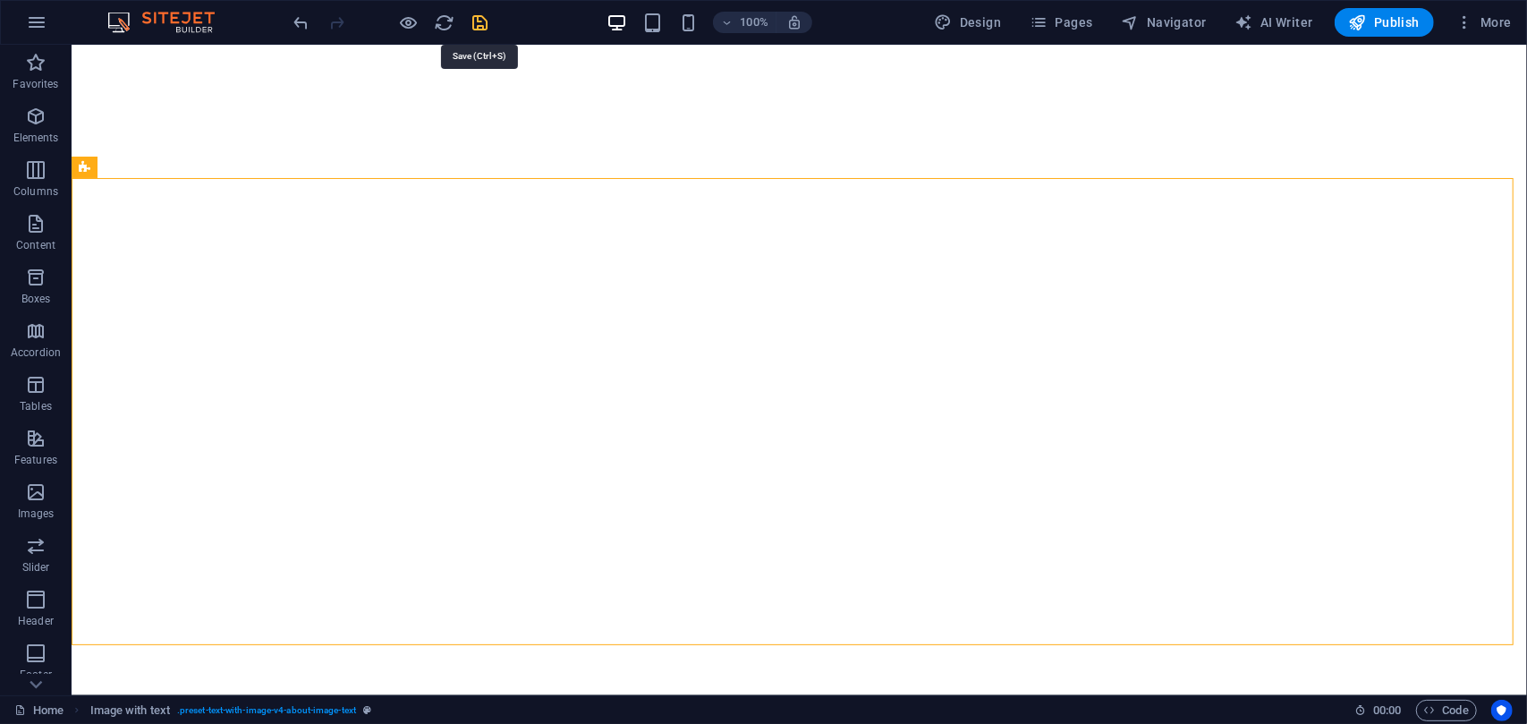
click at [478, 19] on icon "save" at bounding box center [481, 23] width 21 height 21
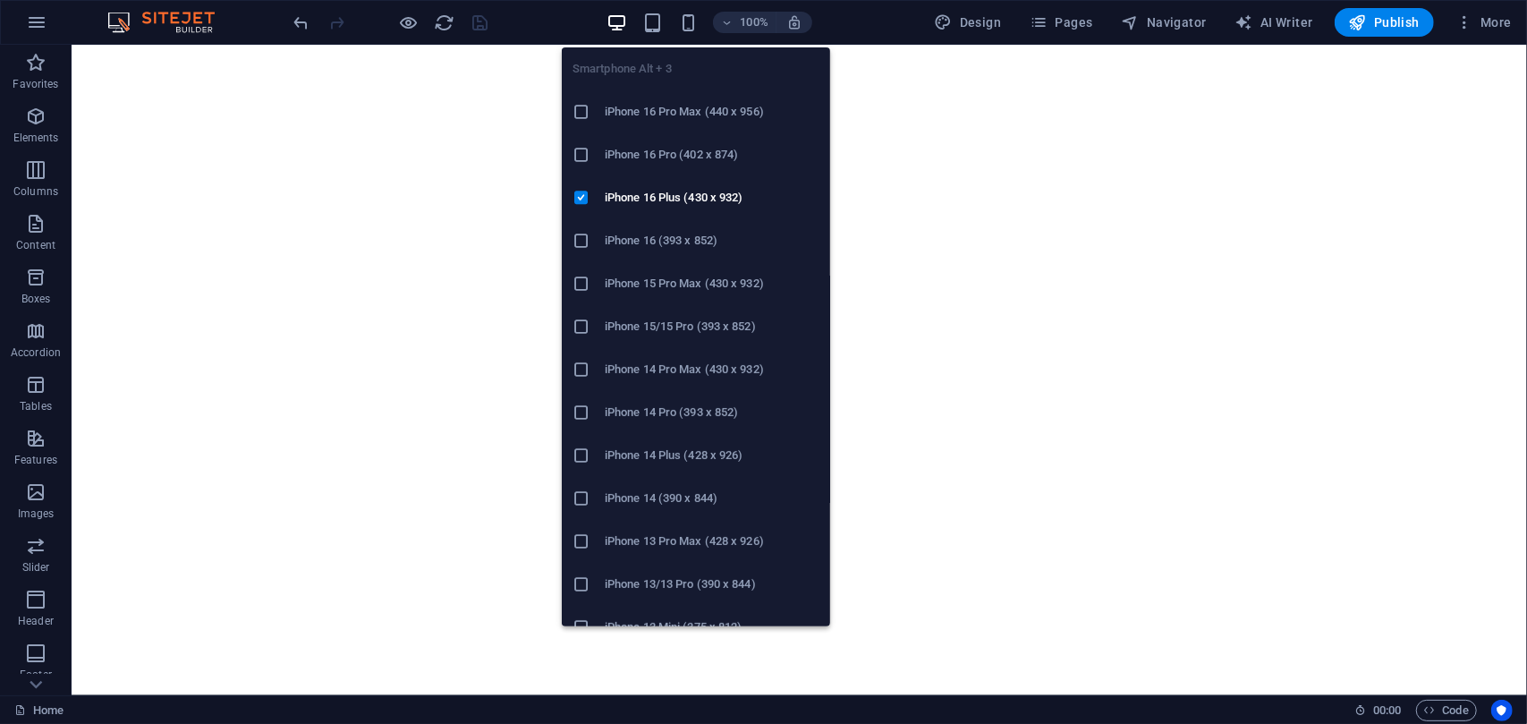
click at [640, 119] on h6 "iPhone 16 Pro Max (440 x 956)" at bounding box center [712, 111] width 215 height 21
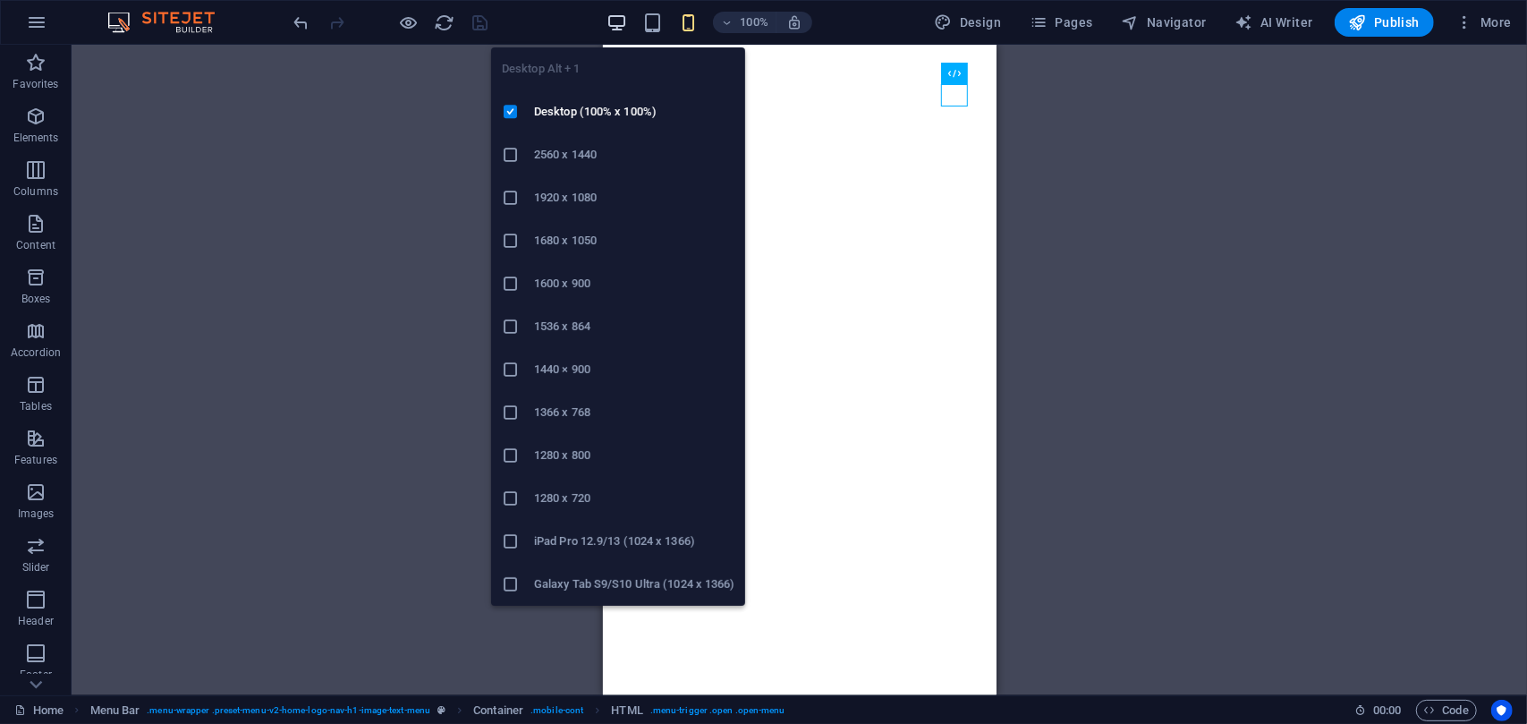
click at [615, 21] on icon "button" at bounding box center [617, 23] width 21 height 21
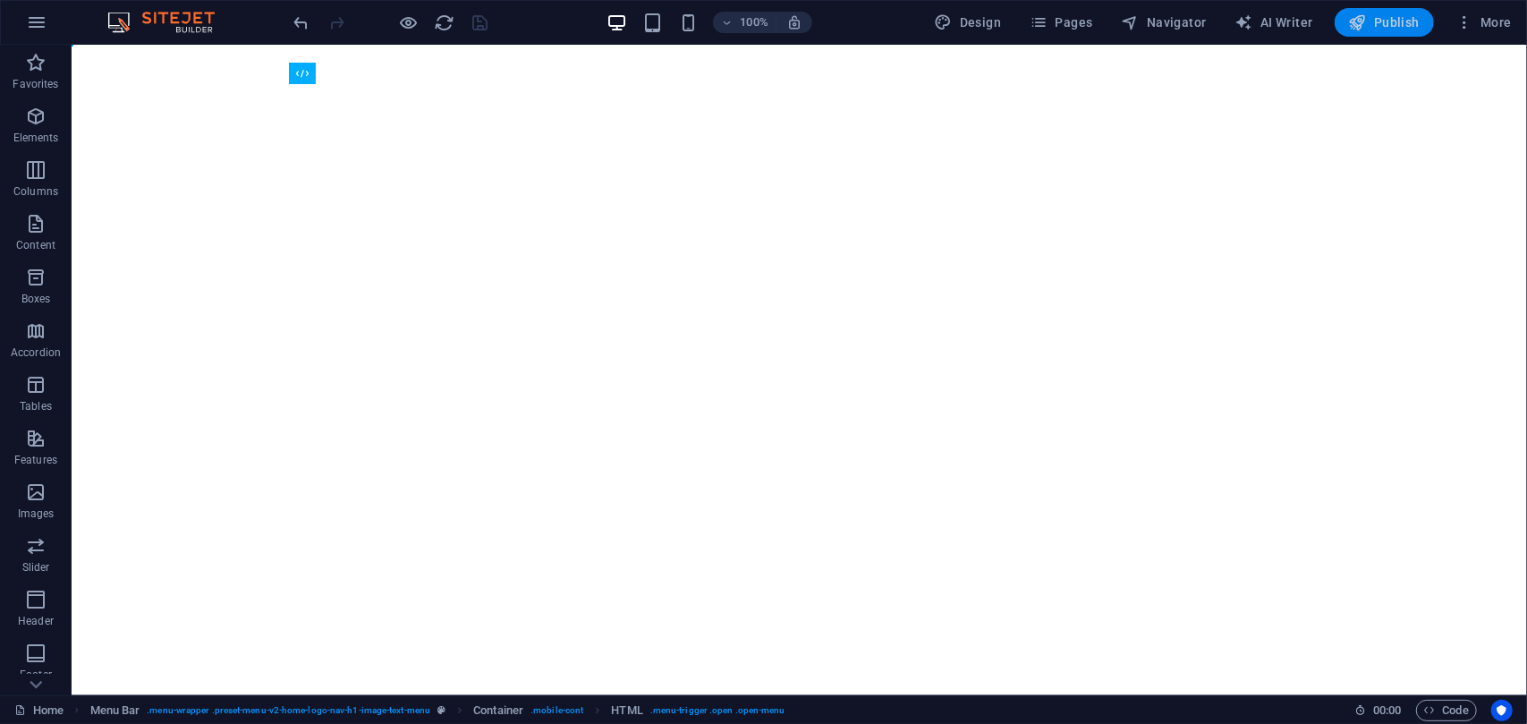
click at [1385, 20] on span "Publish" at bounding box center [1384, 22] width 71 height 18
